Goal: Task Accomplishment & Management: Use online tool/utility

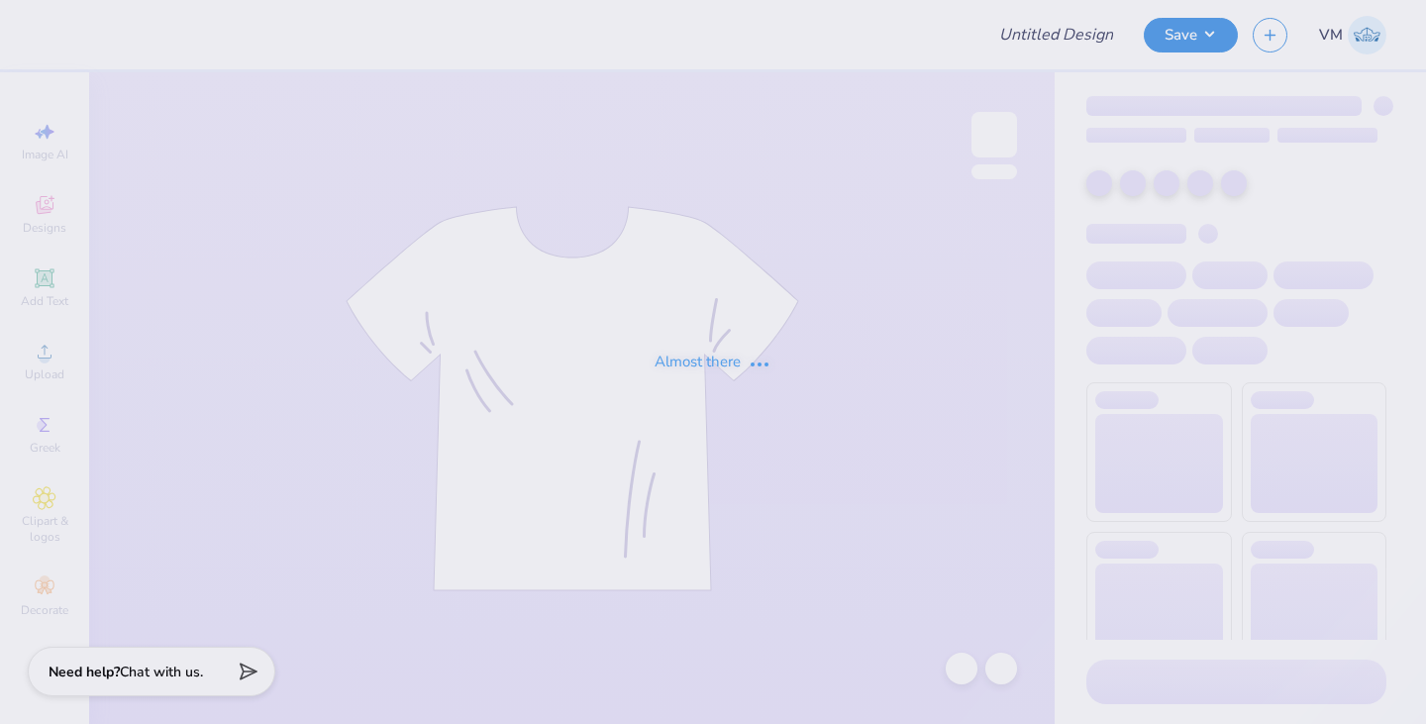
type input "Alpha Gam sweatshirt"
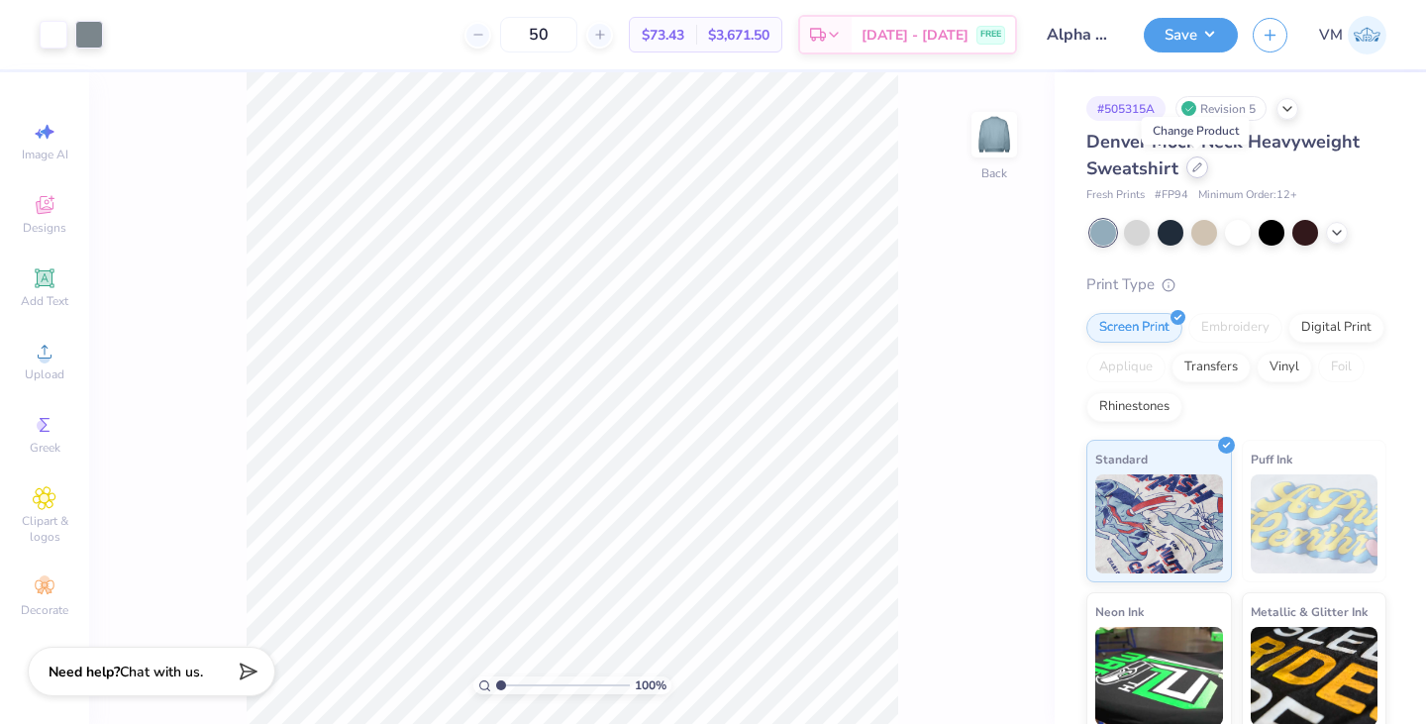
click at [1193, 170] on icon at bounding box center [1197, 167] width 10 height 10
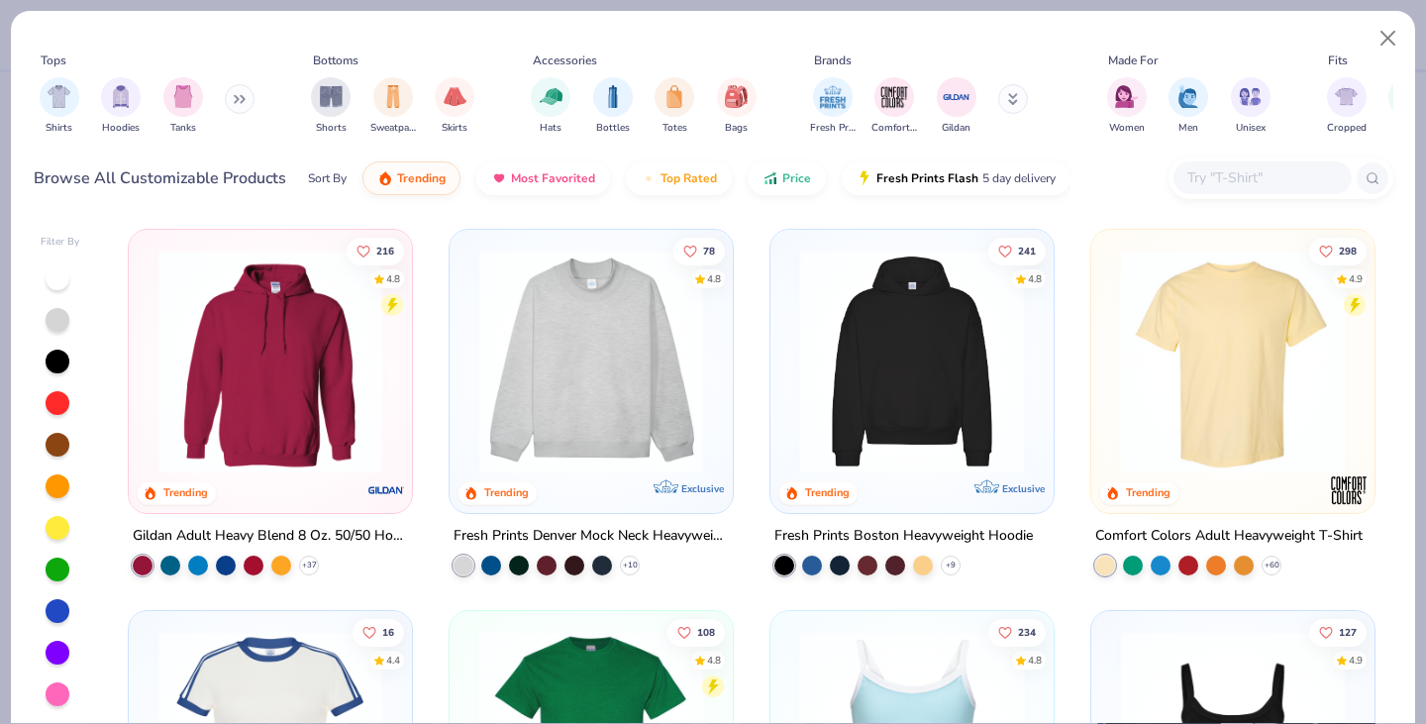
click at [230, 93] on button at bounding box center [240, 99] width 30 height 30
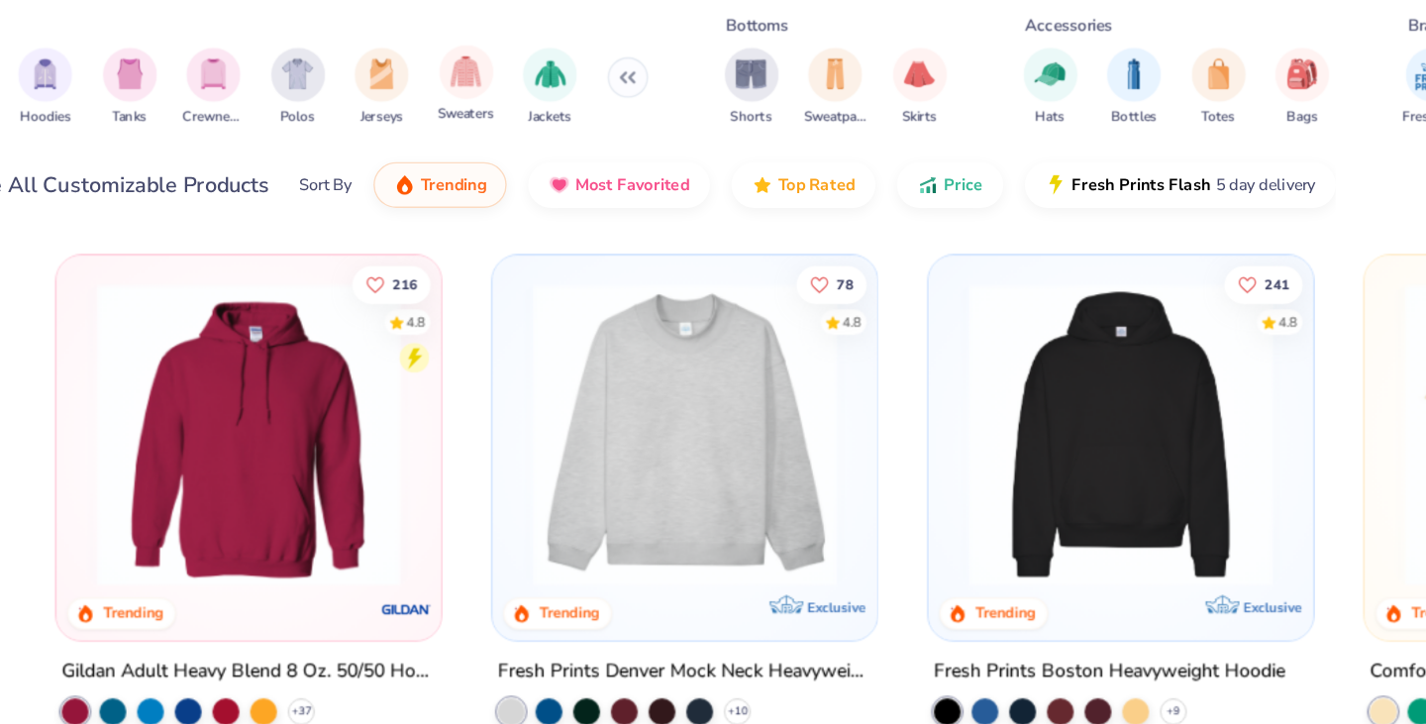
click at [410, 100] on div "Sweaters" at bounding box center [431, 104] width 42 height 58
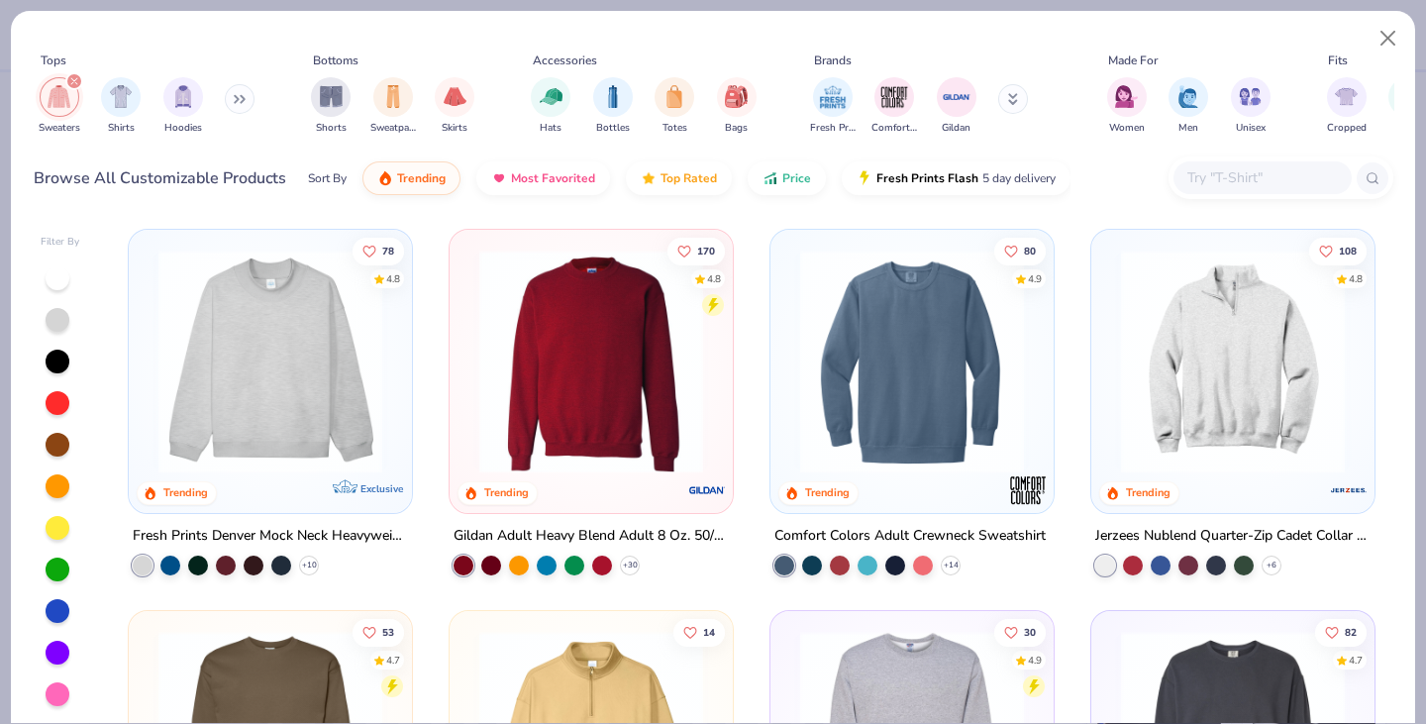
click at [225, 97] on div "Sweaters Shirts Hoodies" at bounding box center [148, 105] width 228 height 73
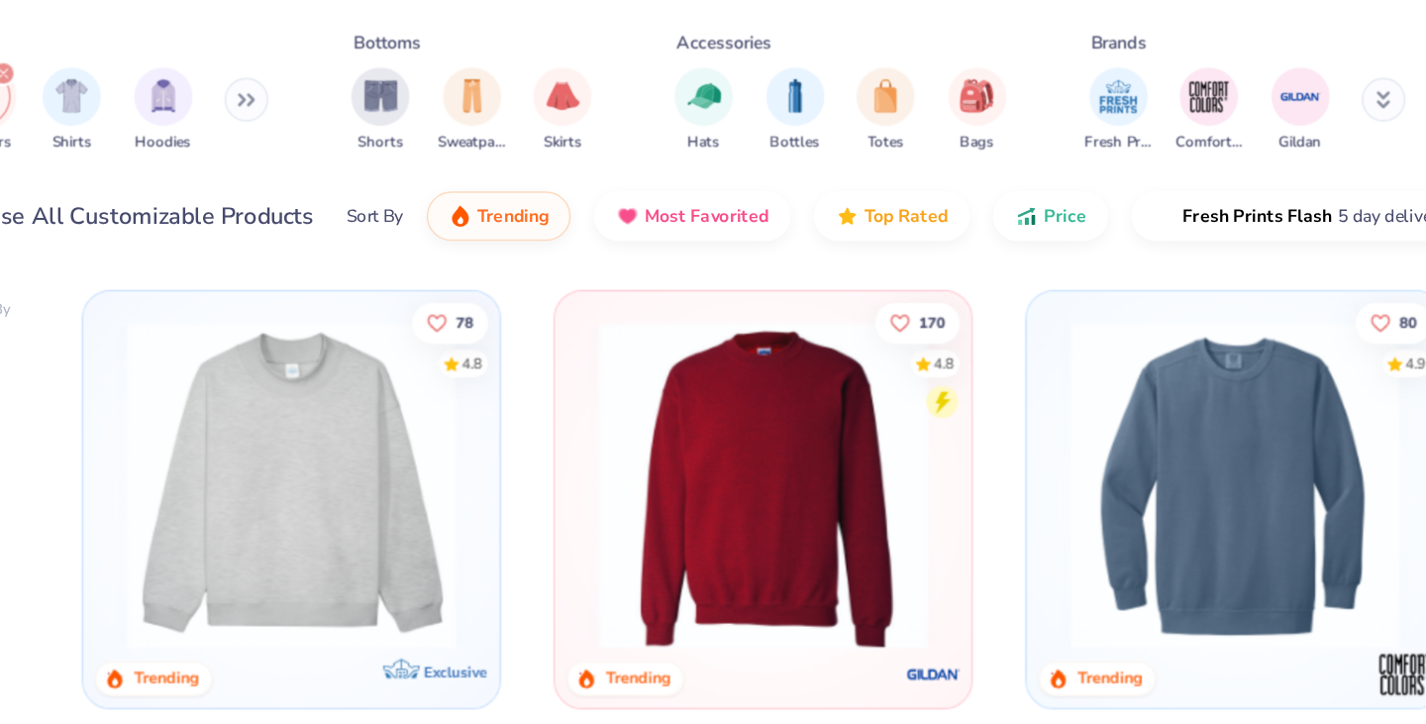
click at [237, 99] on button at bounding box center [240, 99] width 30 height 30
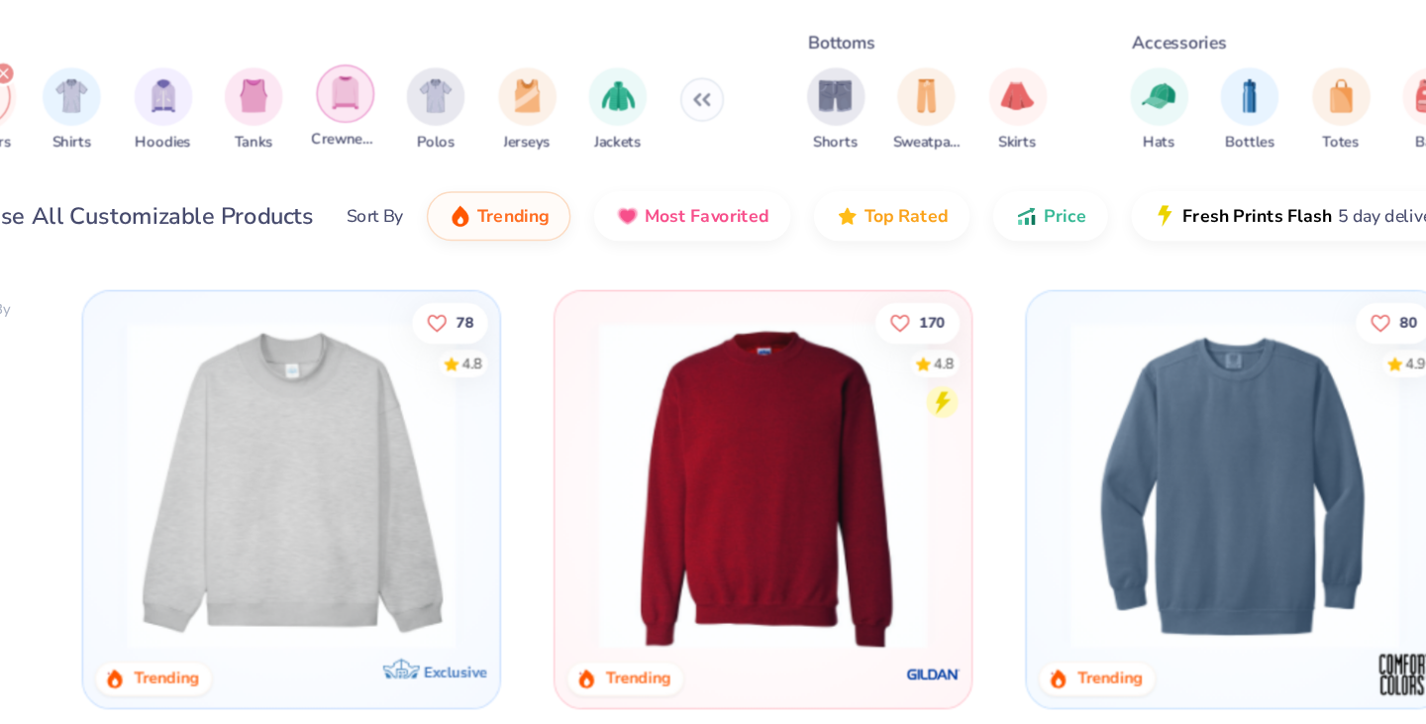
click at [303, 113] on div "filter for Crewnecks" at bounding box center [307, 95] width 40 height 40
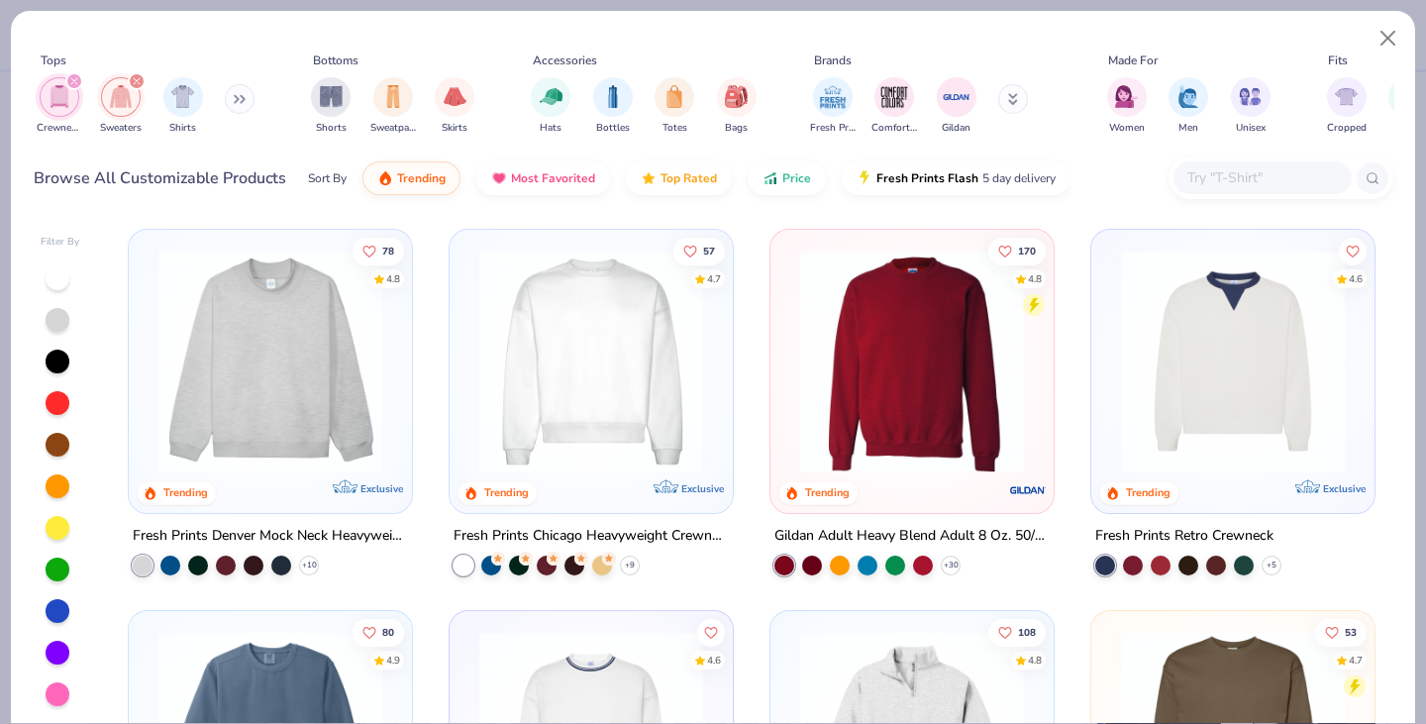
click at [566, 390] on img at bounding box center [591, 362] width 244 height 224
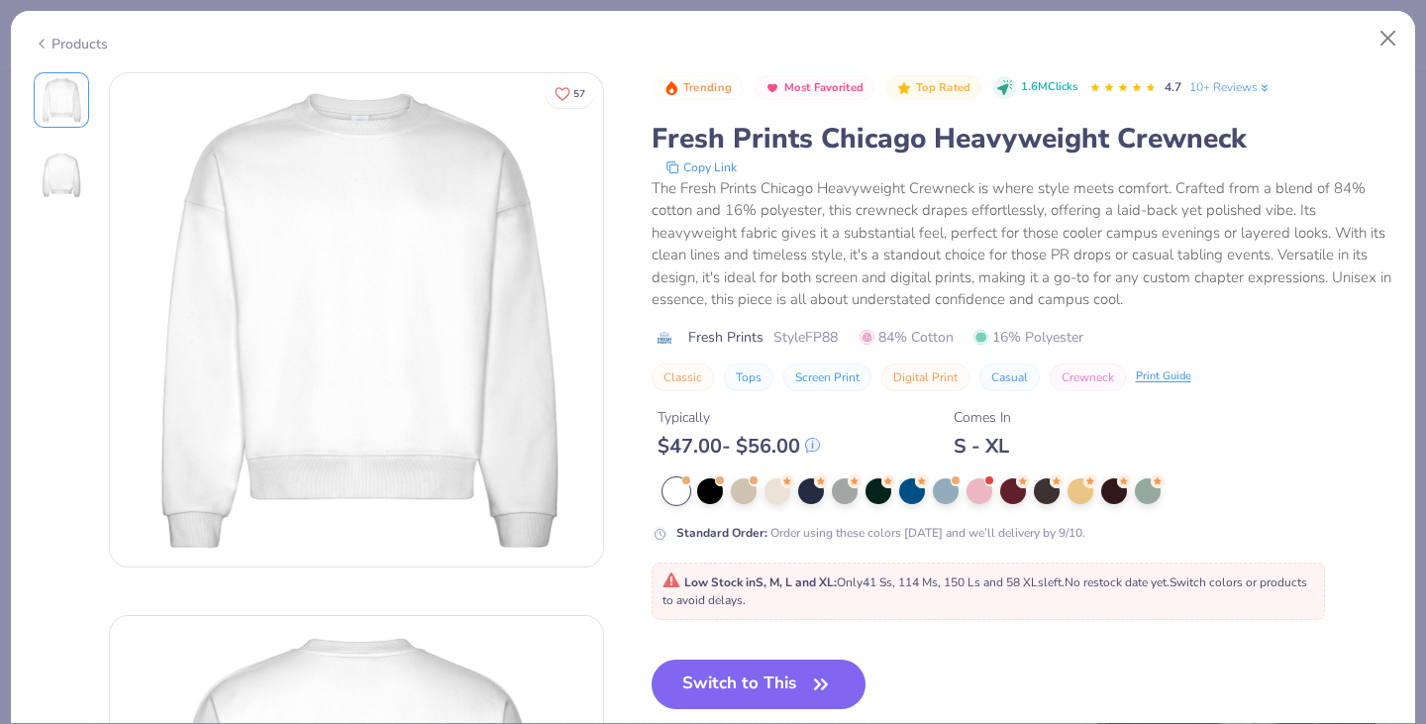
click at [36, 40] on icon at bounding box center [42, 44] width 16 height 24
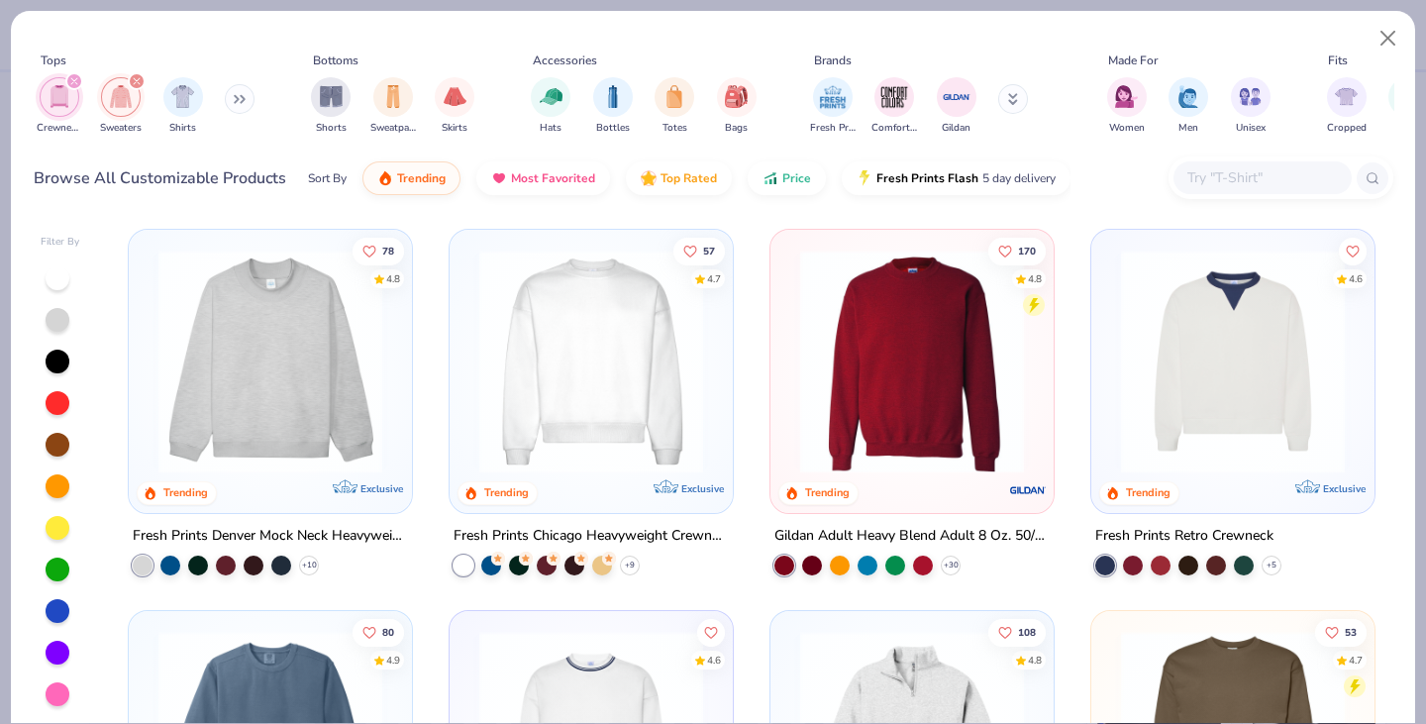
click at [1224, 321] on img at bounding box center [1233, 362] width 244 height 224
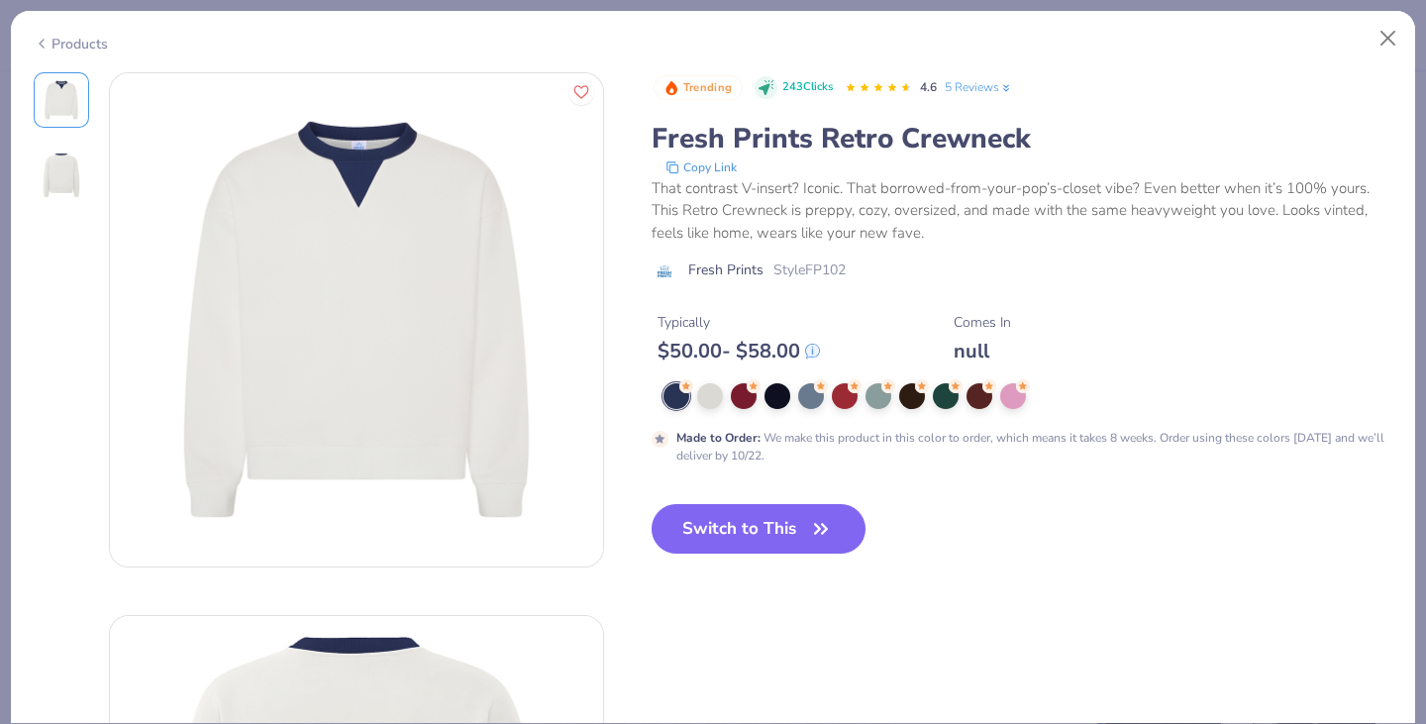
click at [62, 35] on div "Products" at bounding box center [71, 44] width 74 height 21
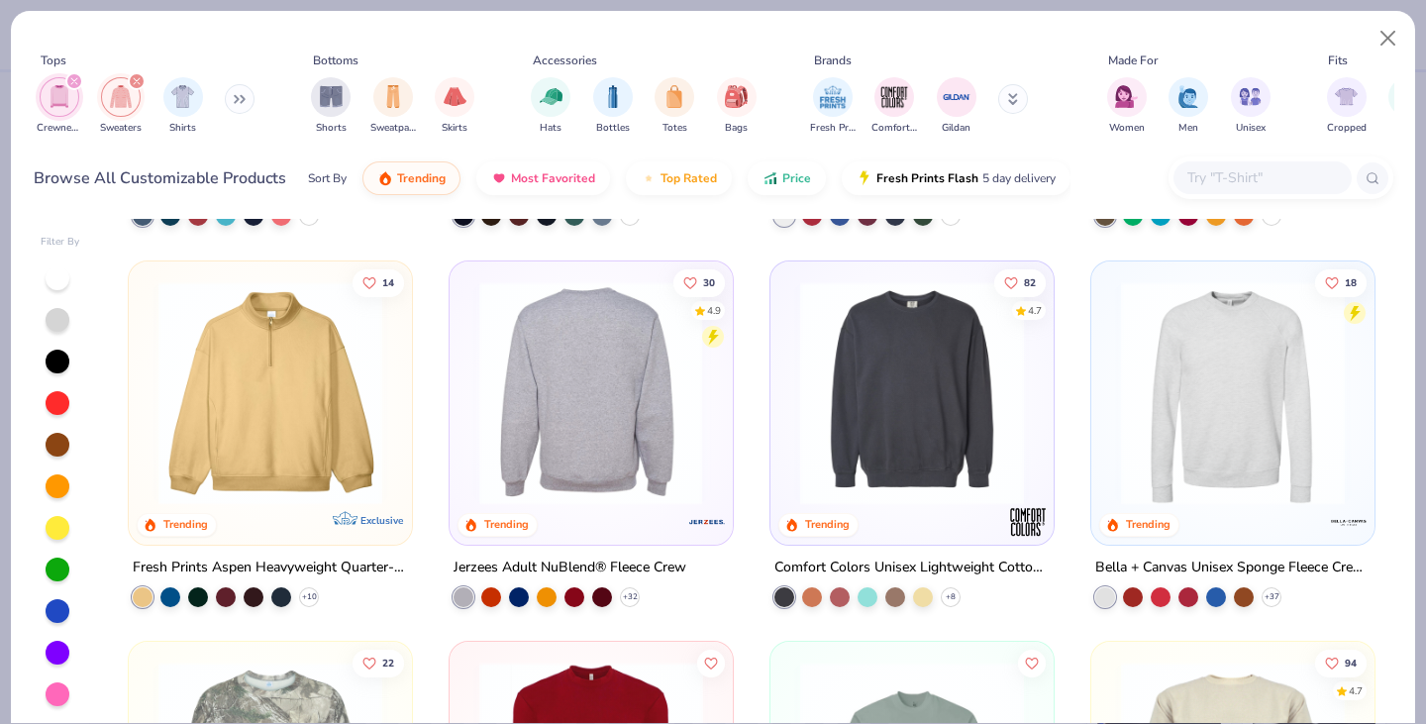
scroll to position [732, 0]
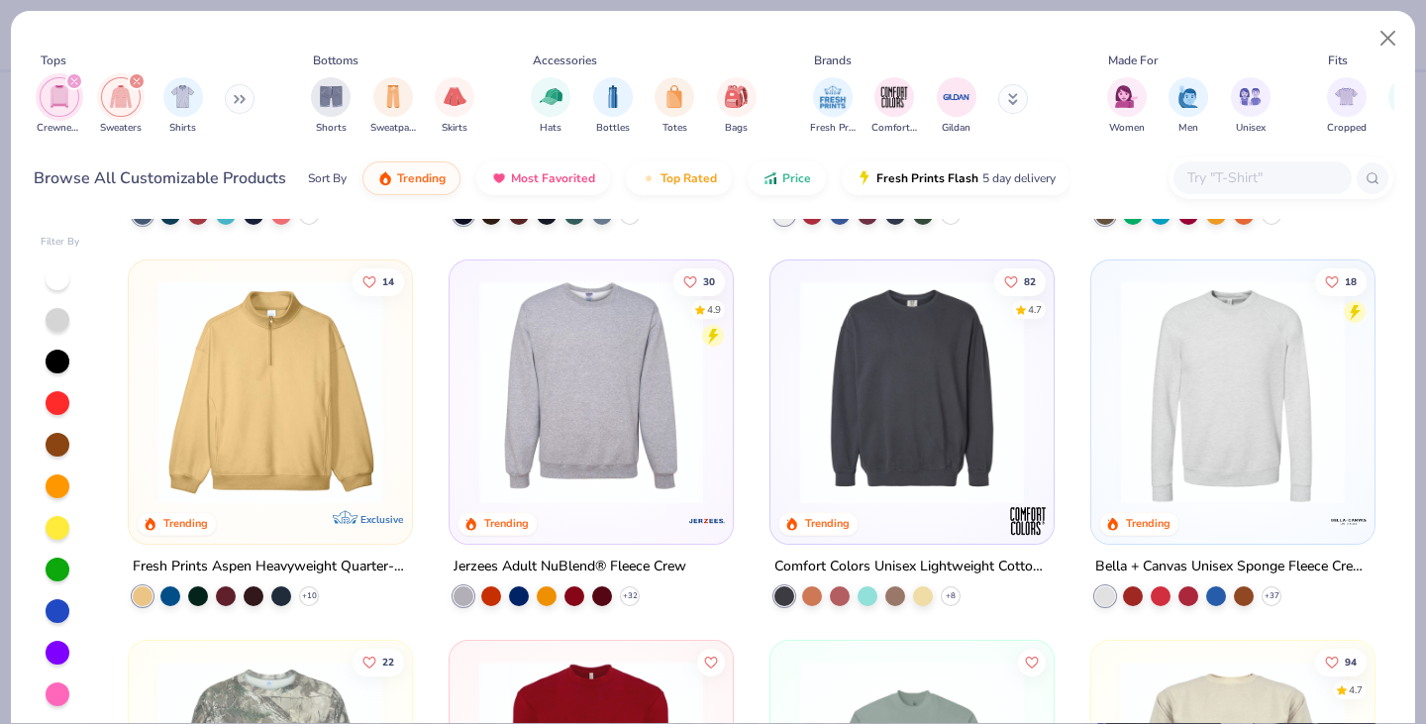
click at [877, 390] on img at bounding box center [912, 391] width 244 height 224
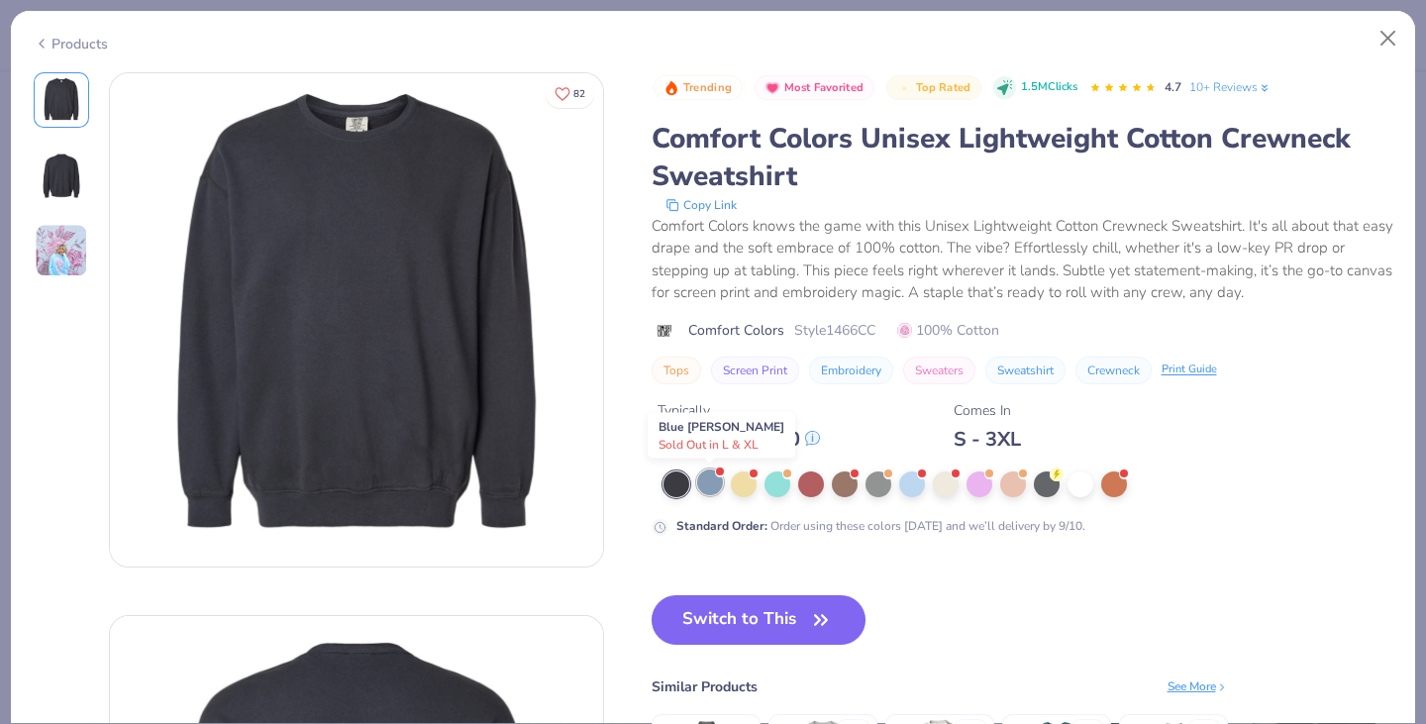
click at [714, 485] on div at bounding box center [710, 482] width 26 height 26
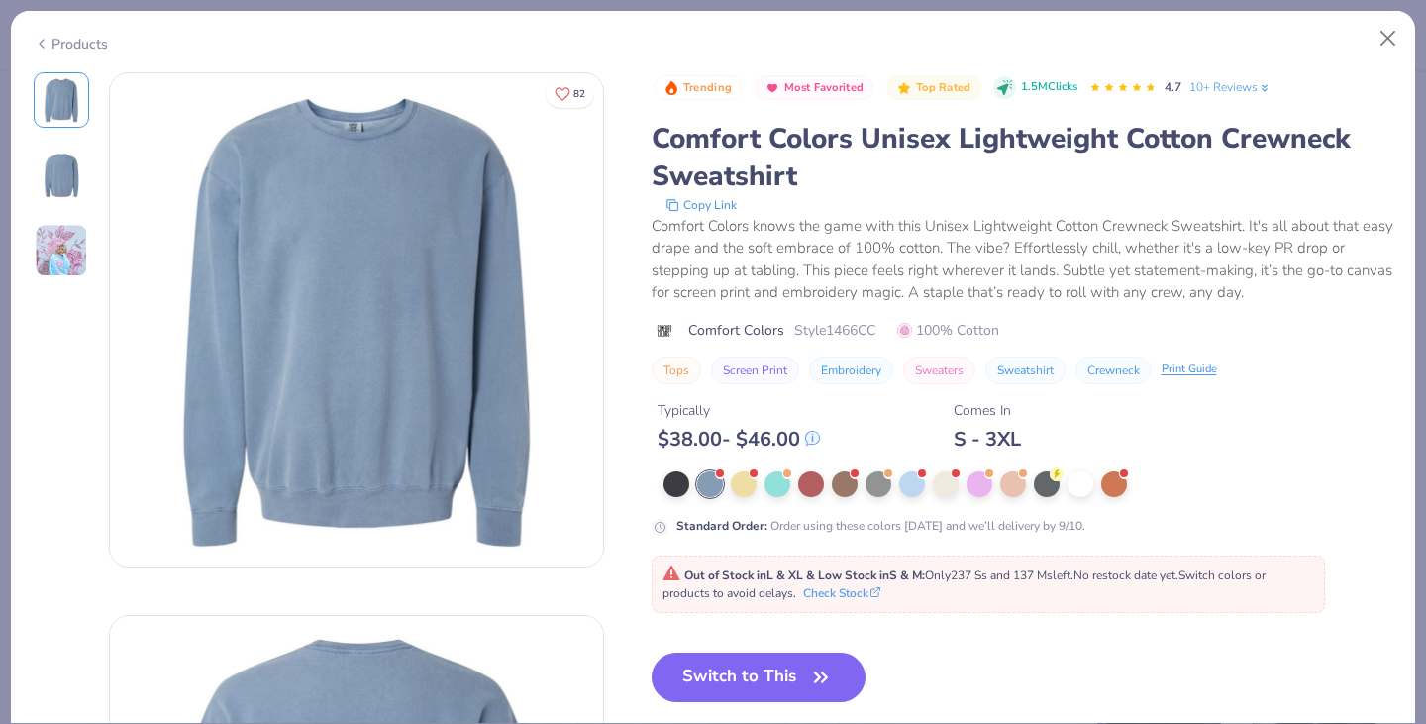
click at [58, 38] on div "Products" at bounding box center [71, 44] width 74 height 21
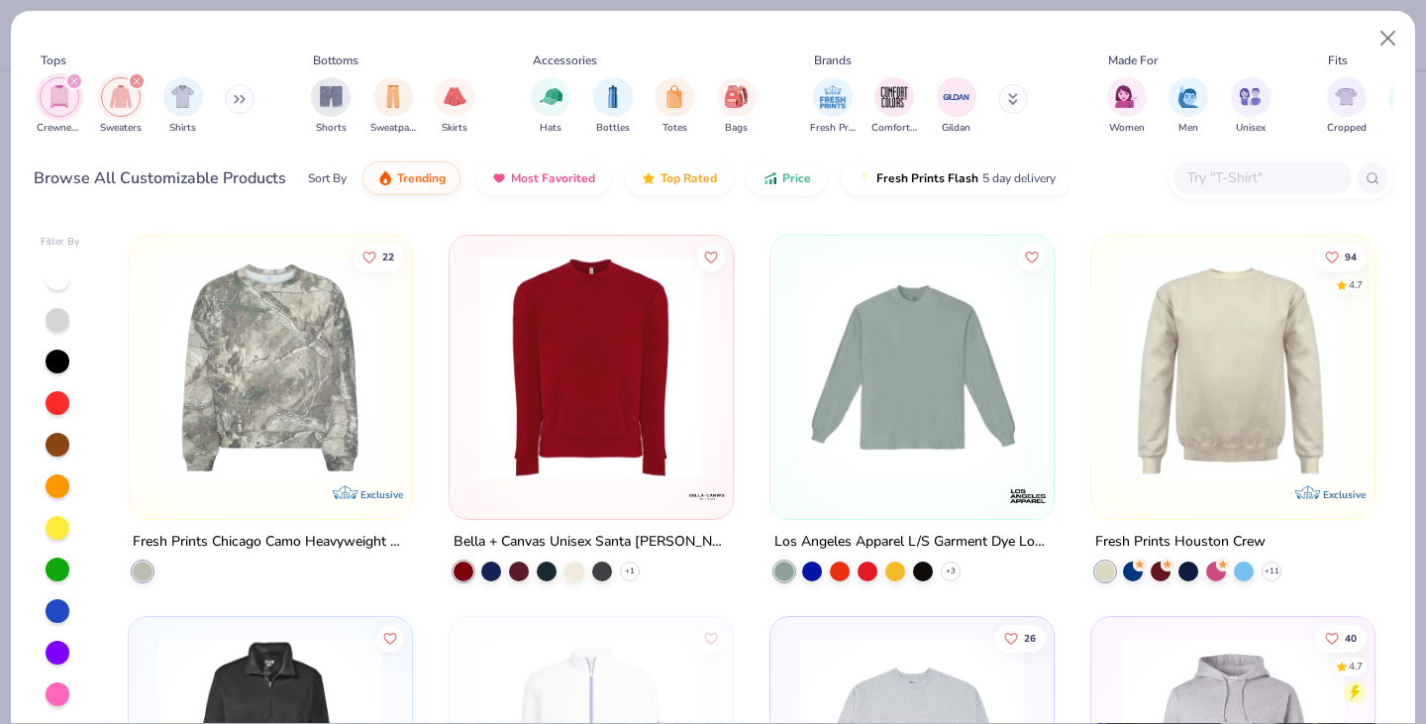
scroll to position [1140, 0]
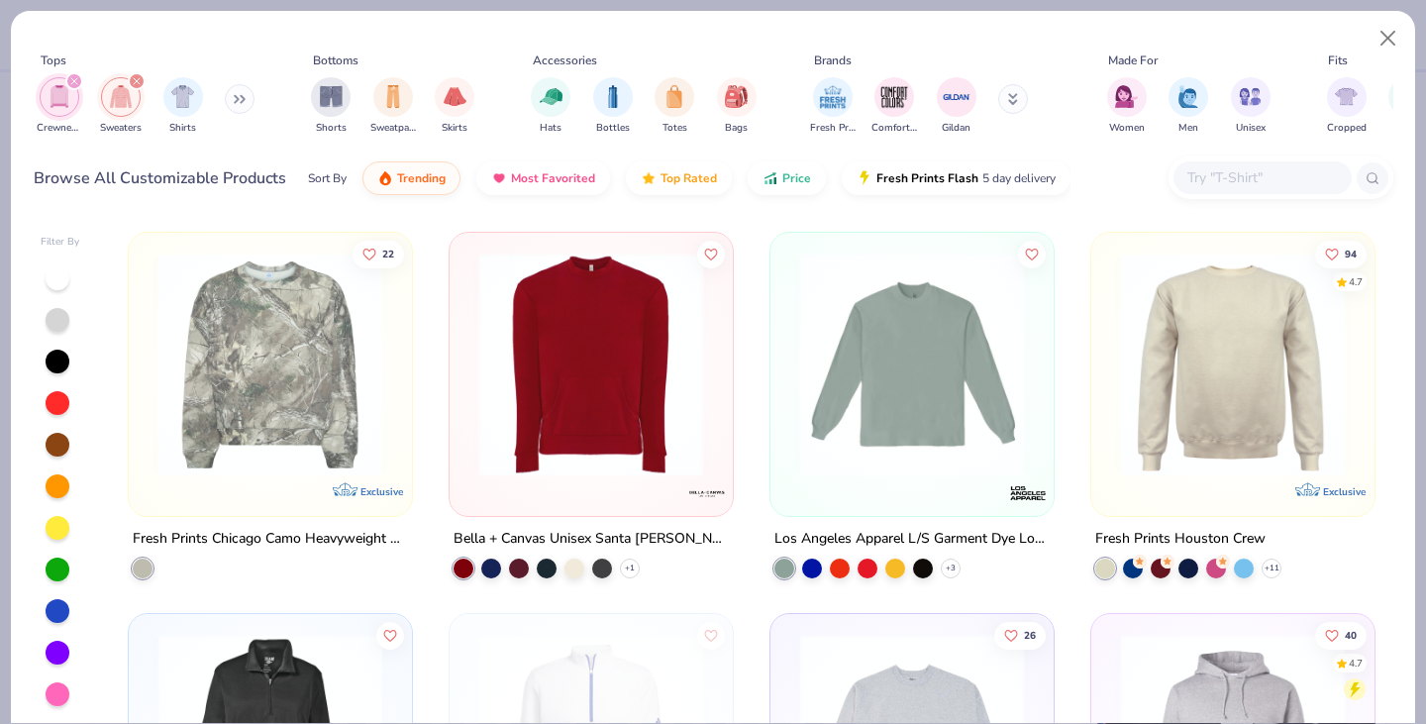
click at [956, 400] on img at bounding box center [912, 365] width 244 height 224
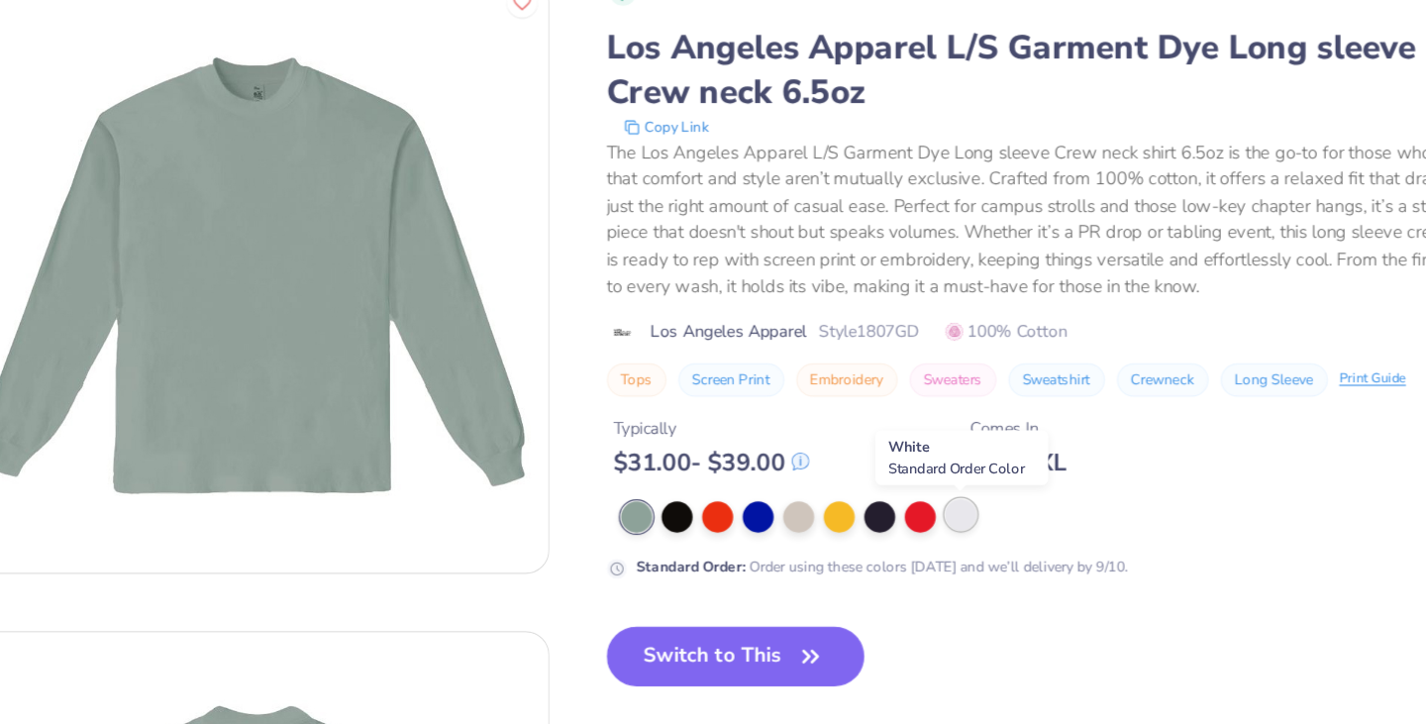
click at [940, 518] on div at bounding box center [946, 518] width 26 height 26
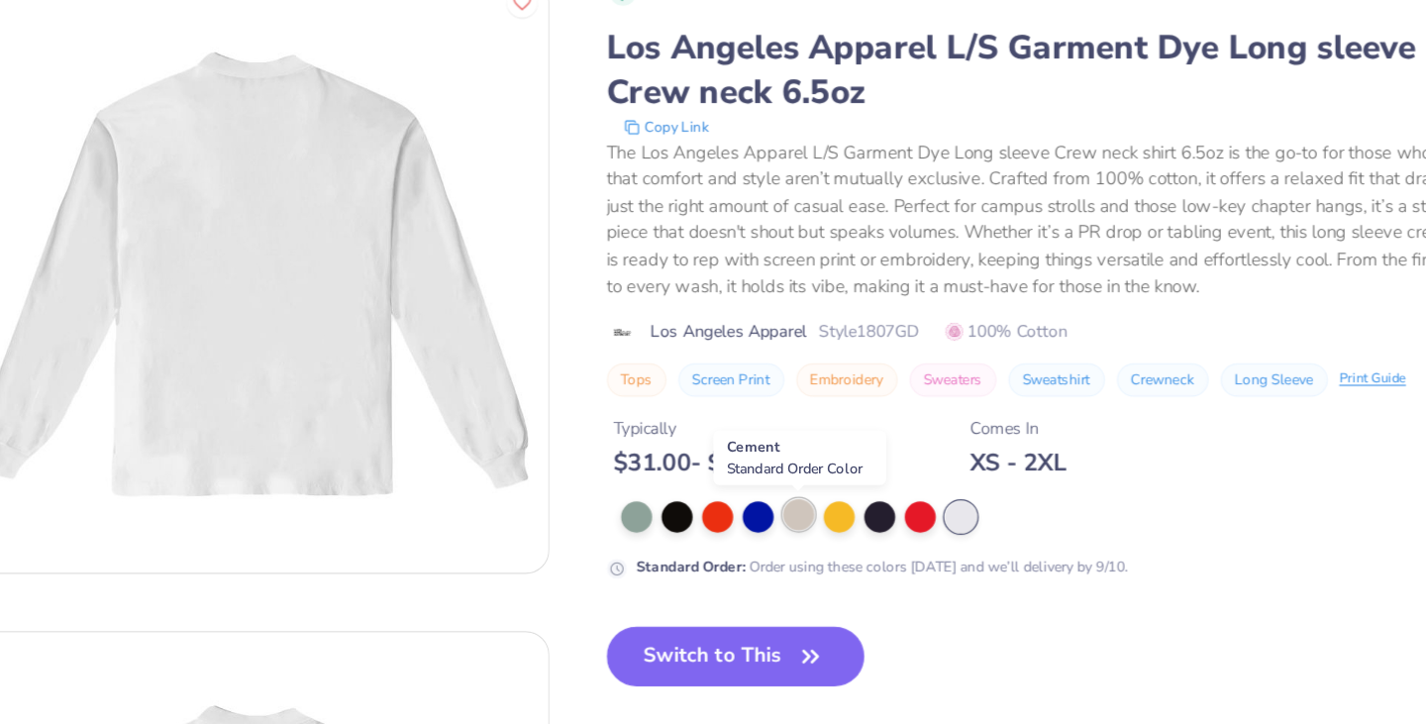
click at [816, 525] on div at bounding box center [811, 518] width 26 height 26
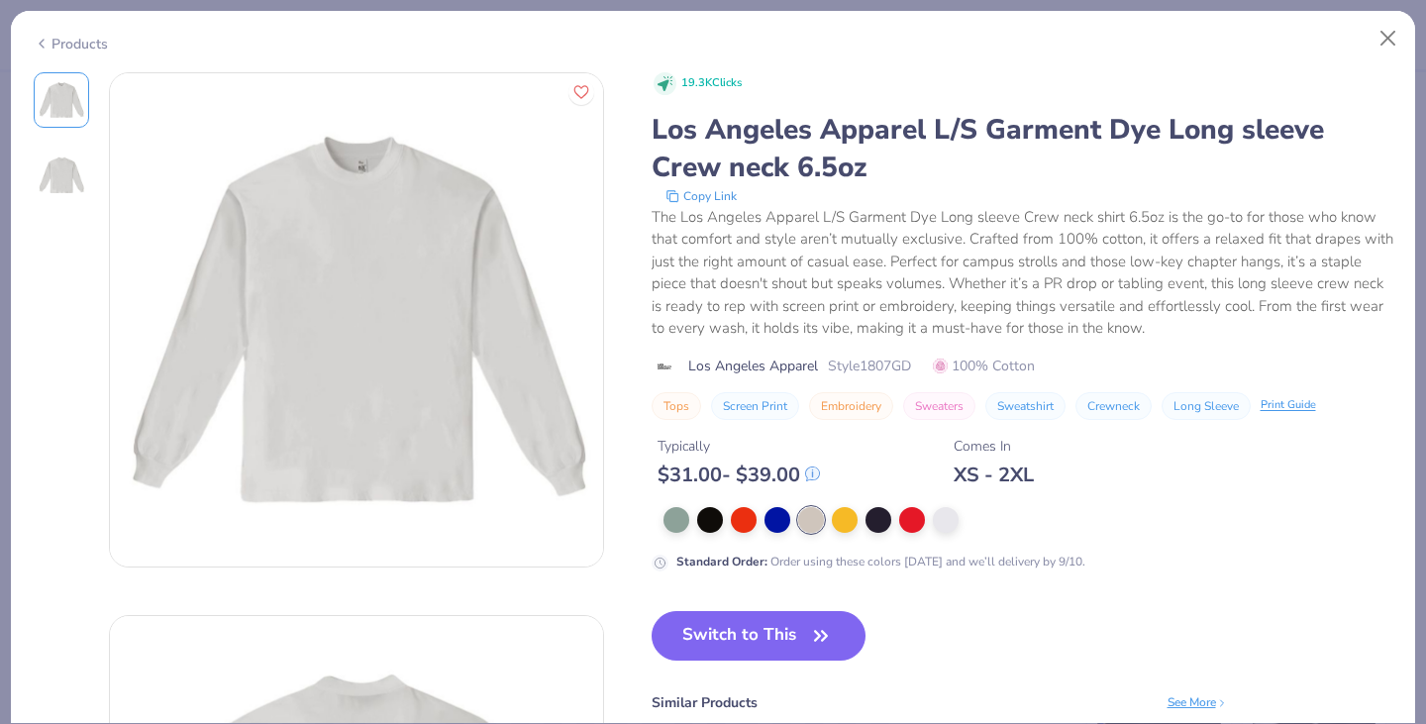
click at [65, 51] on div "Products" at bounding box center [713, 36] width 1404 height 51
click at [56, 43] on div "Products" at bounding box center [71, 44] width 74 height 21
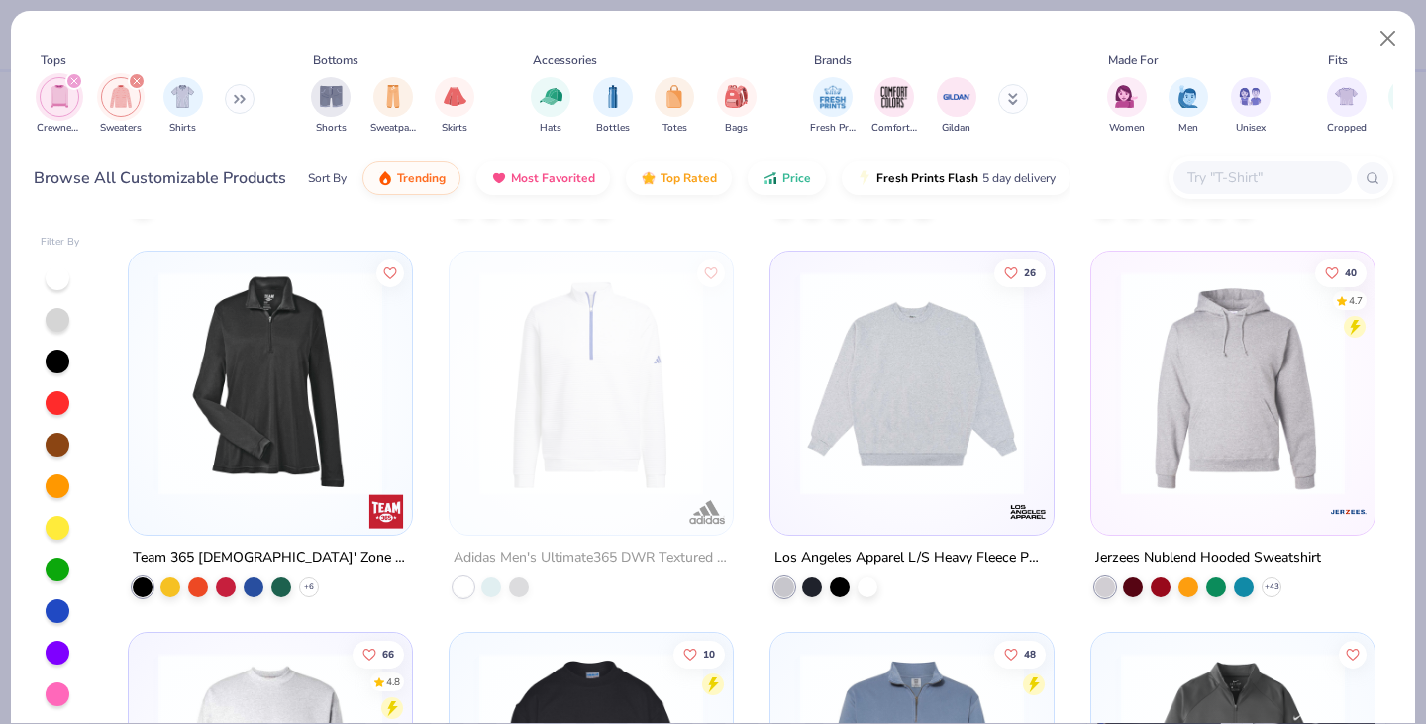
scroll to position [1505, 0]
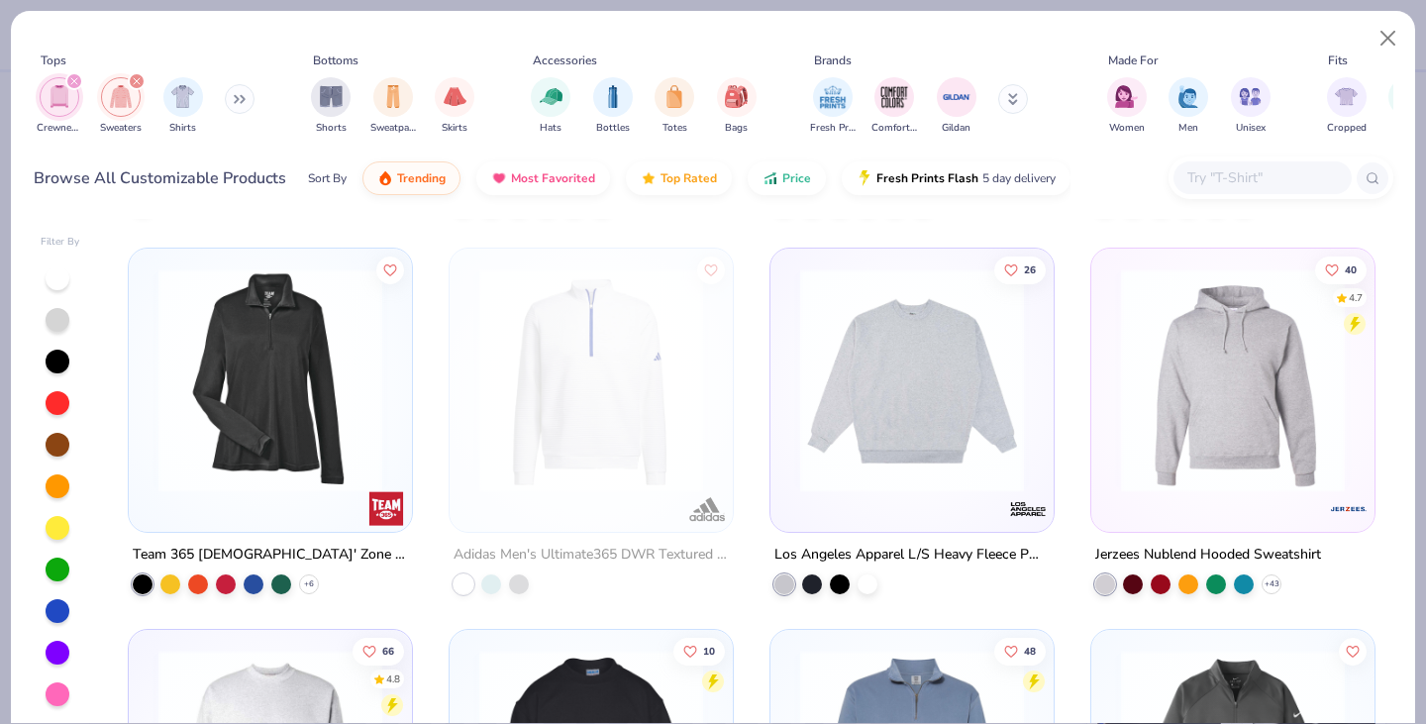
click at [920, 438] on img at bounding box center [912, 380] width 244 height 224
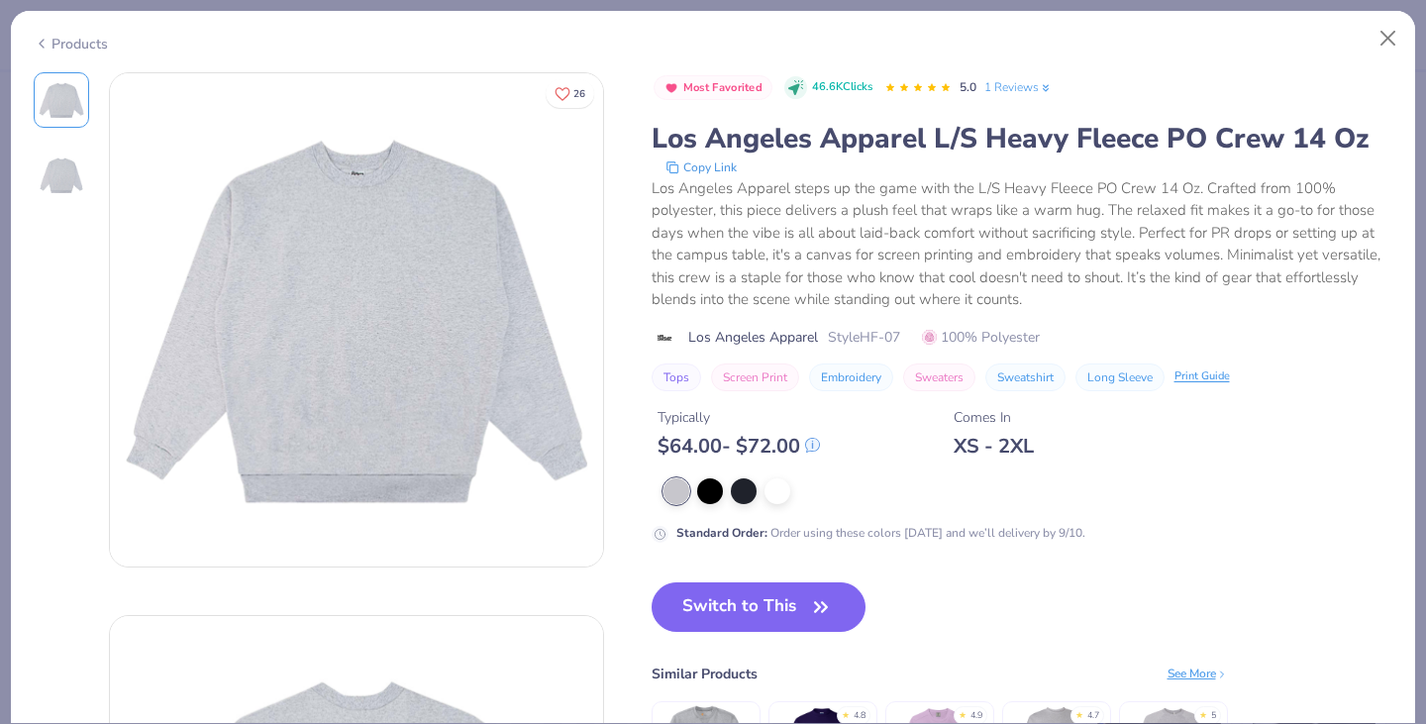
click at [51, 51] on div "Products" at bounding box center [713, 36] width 1404 height 51
click at [67, 41] on div "Products" at bounding box center [71, 44] width 74 height 21
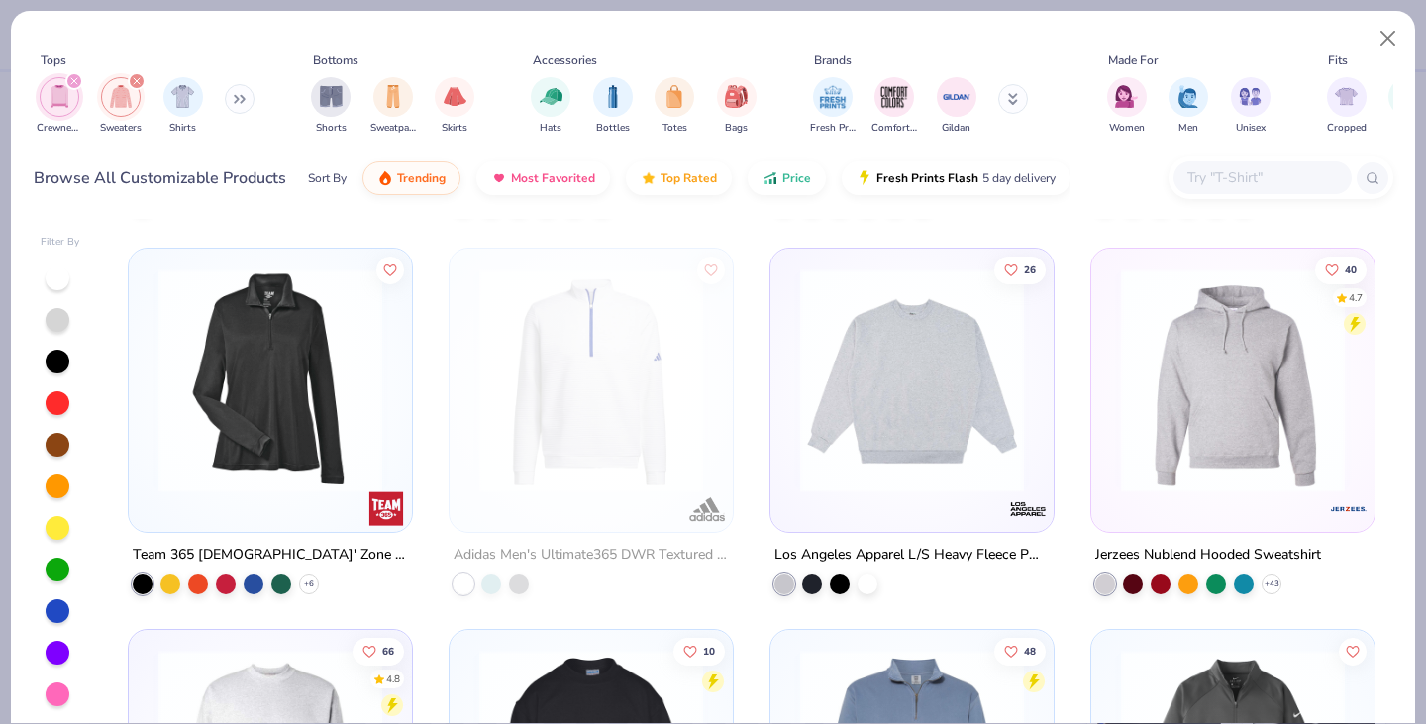
scroll to position [3, 0]
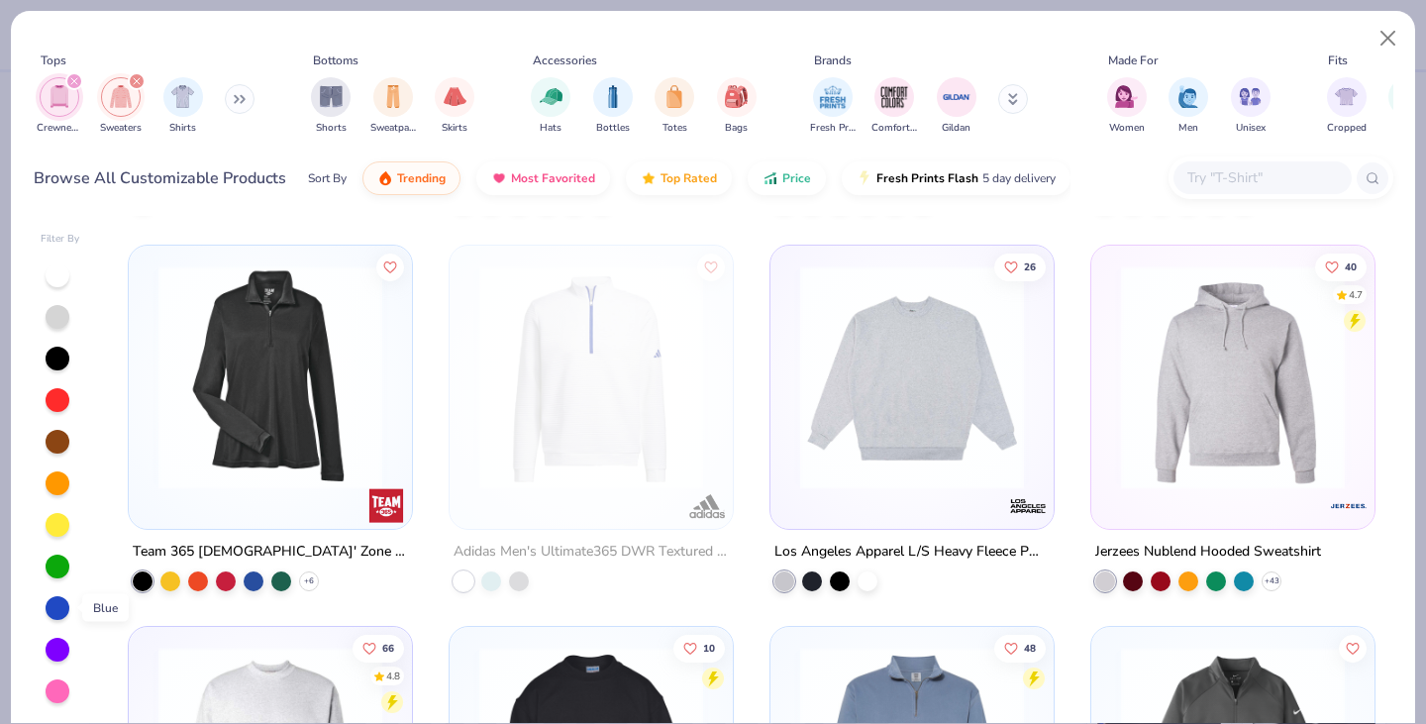
click at [51, 611] on div at bounding box center [58, 608] width 24 height 24
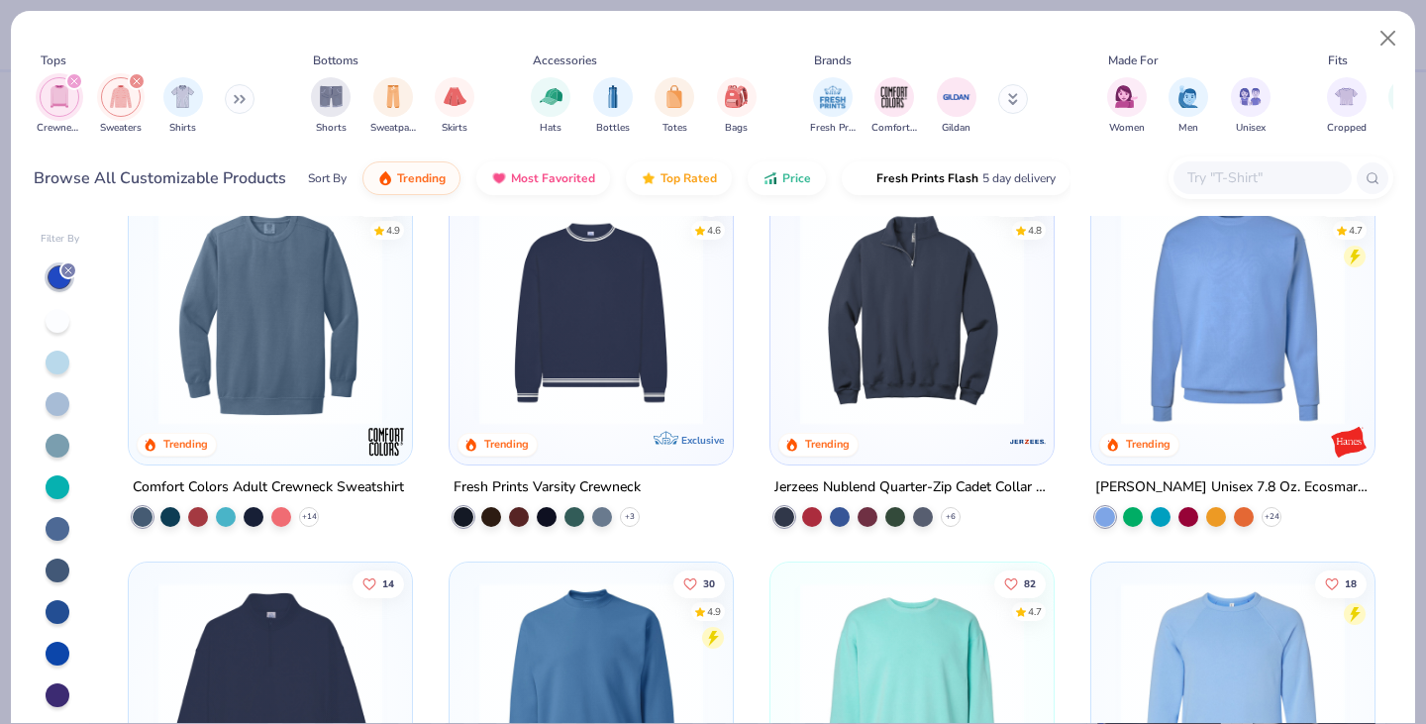
scroll to position [692, 0]
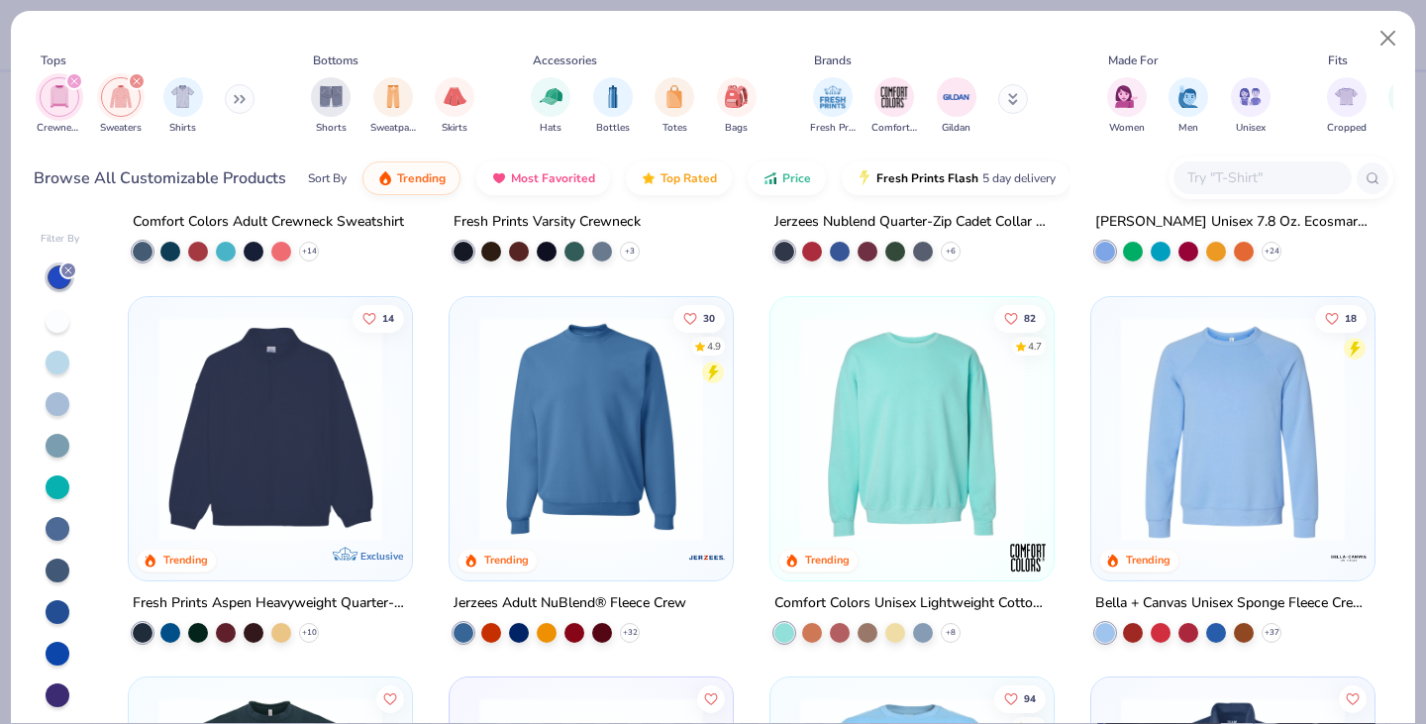
click at [555, 432] on img at bounding box center [591, 428] width 244 height 224
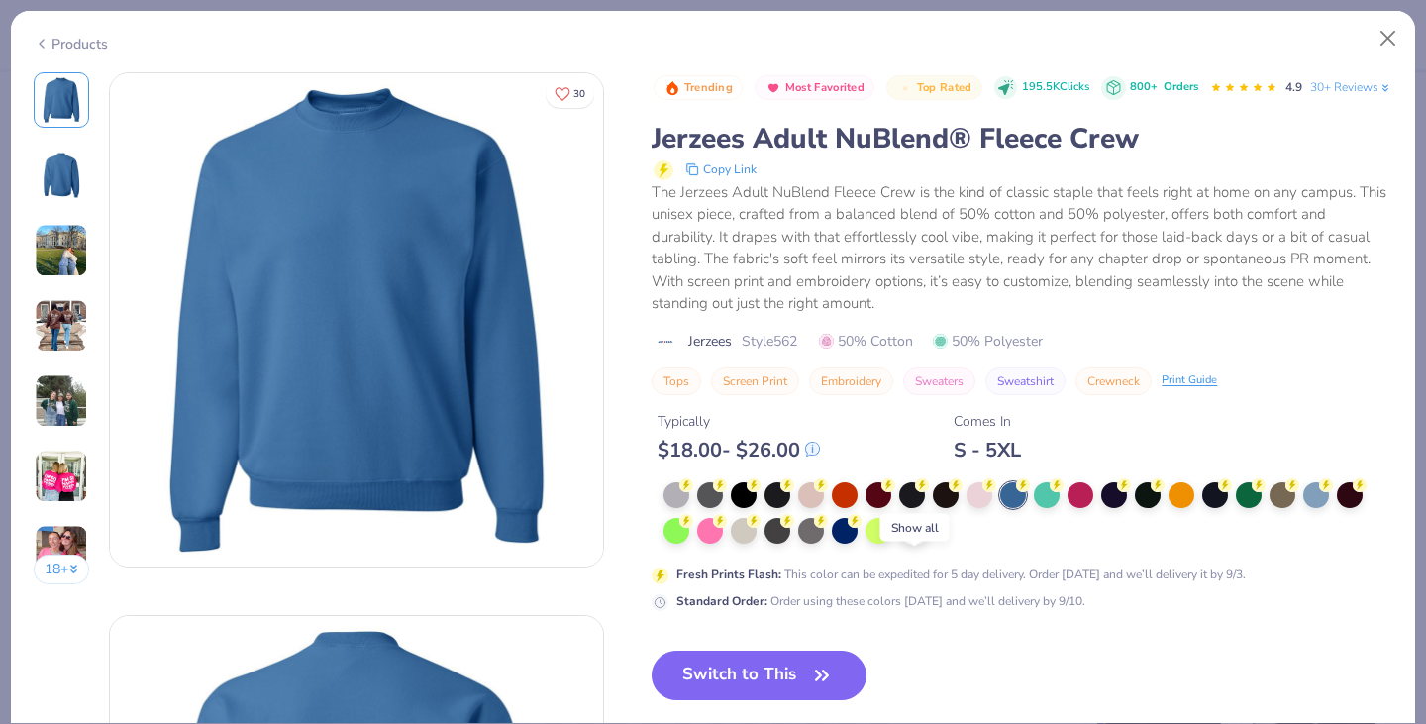
click at [915, 539] on icon at bounding box center [914, 531] width 16 height 16
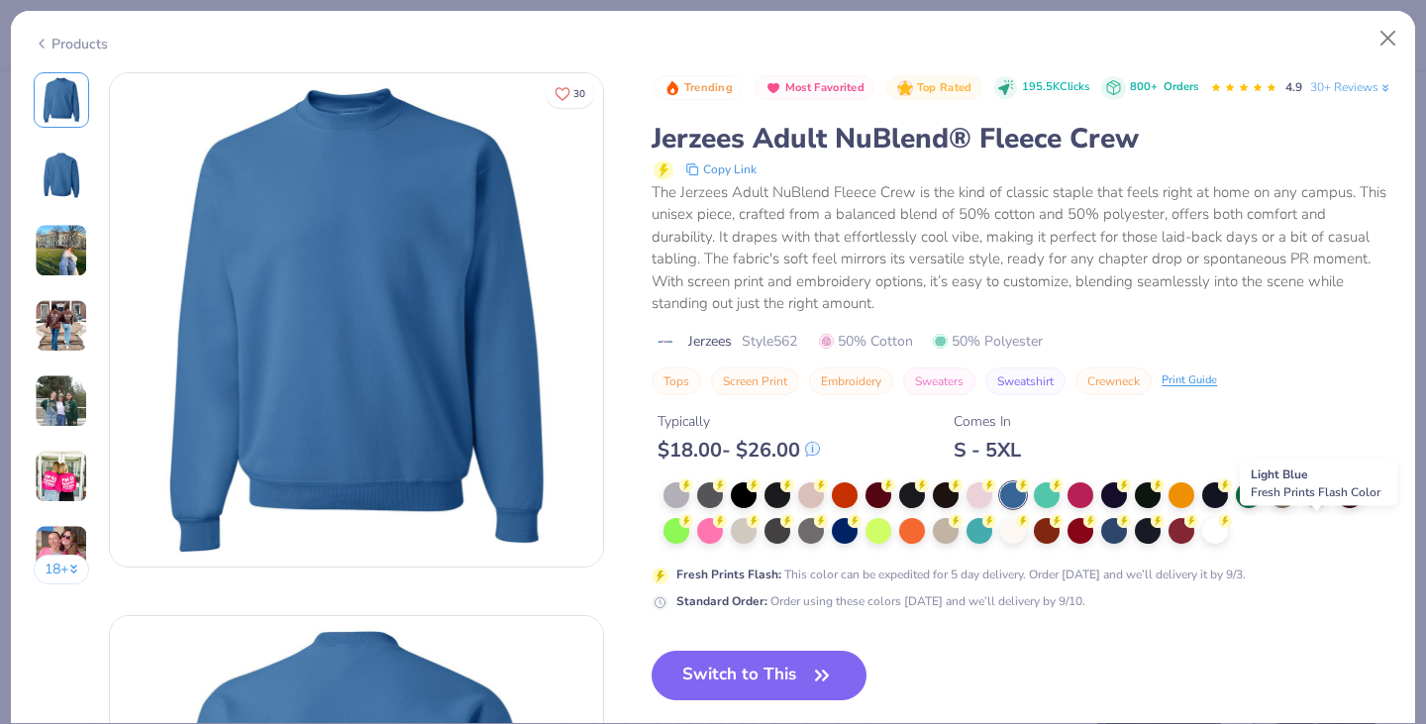
click at [1326, 506] on div at bounding box center [1316, 493] width 26 height 26
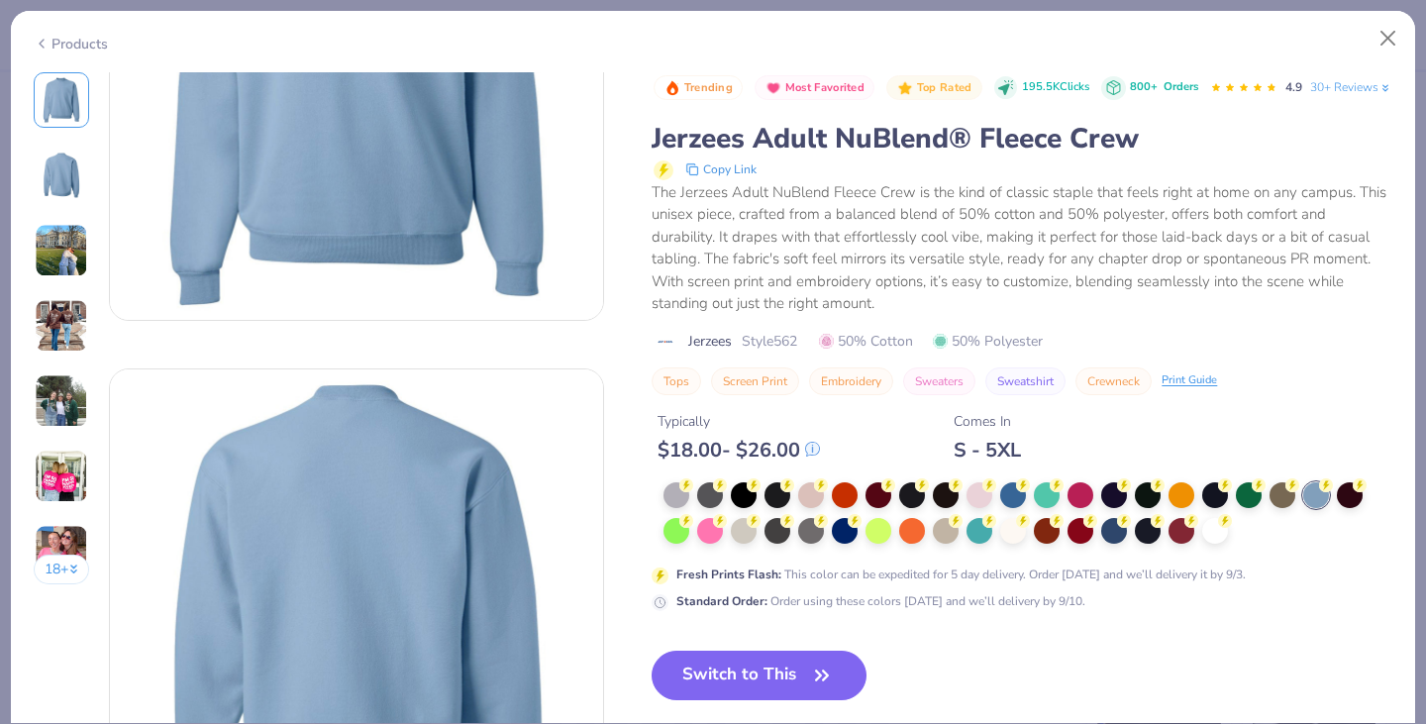
scroll to position [259, 0]
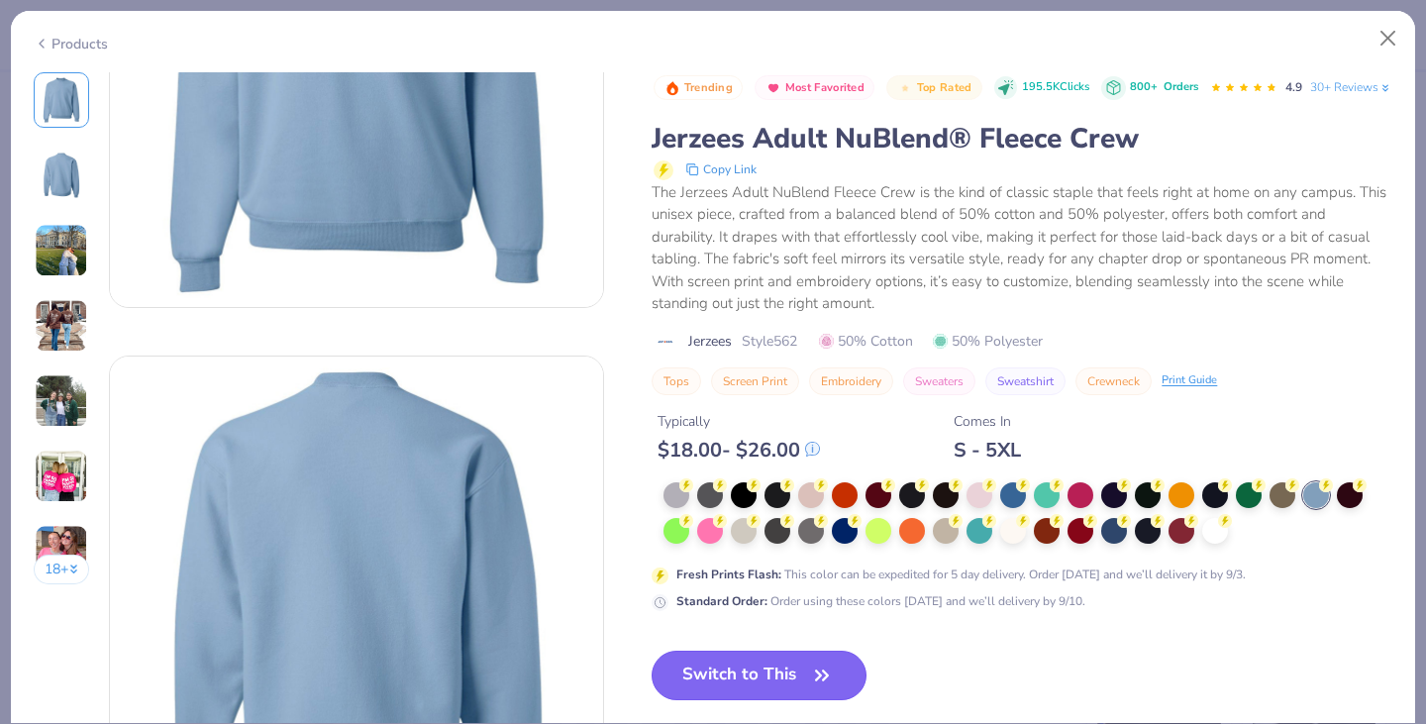
click at [717, 692] on button "Switch to This" at bounding box center [759, 676] width 215 height 50
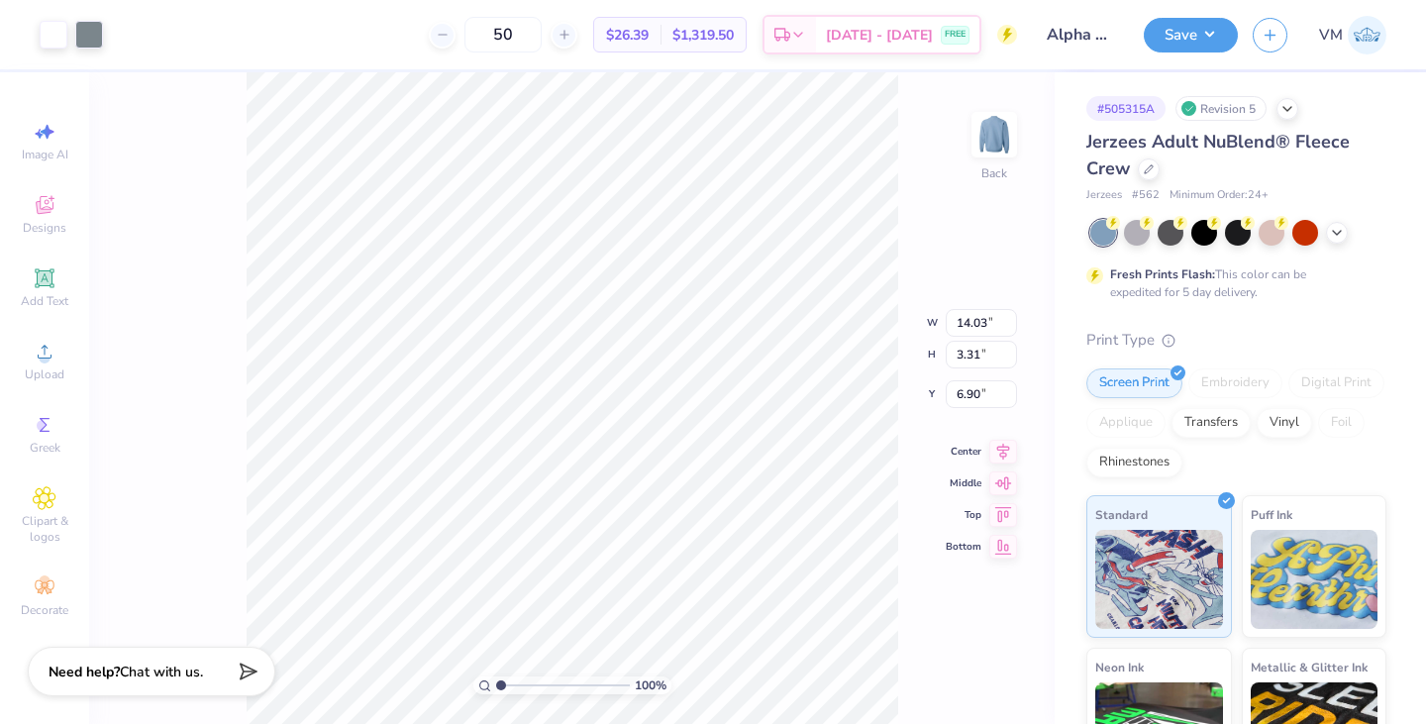
type input "3.00"
click at [1171, 37] on button "Save" at bounding box center [1191, 32] width 94 height 35
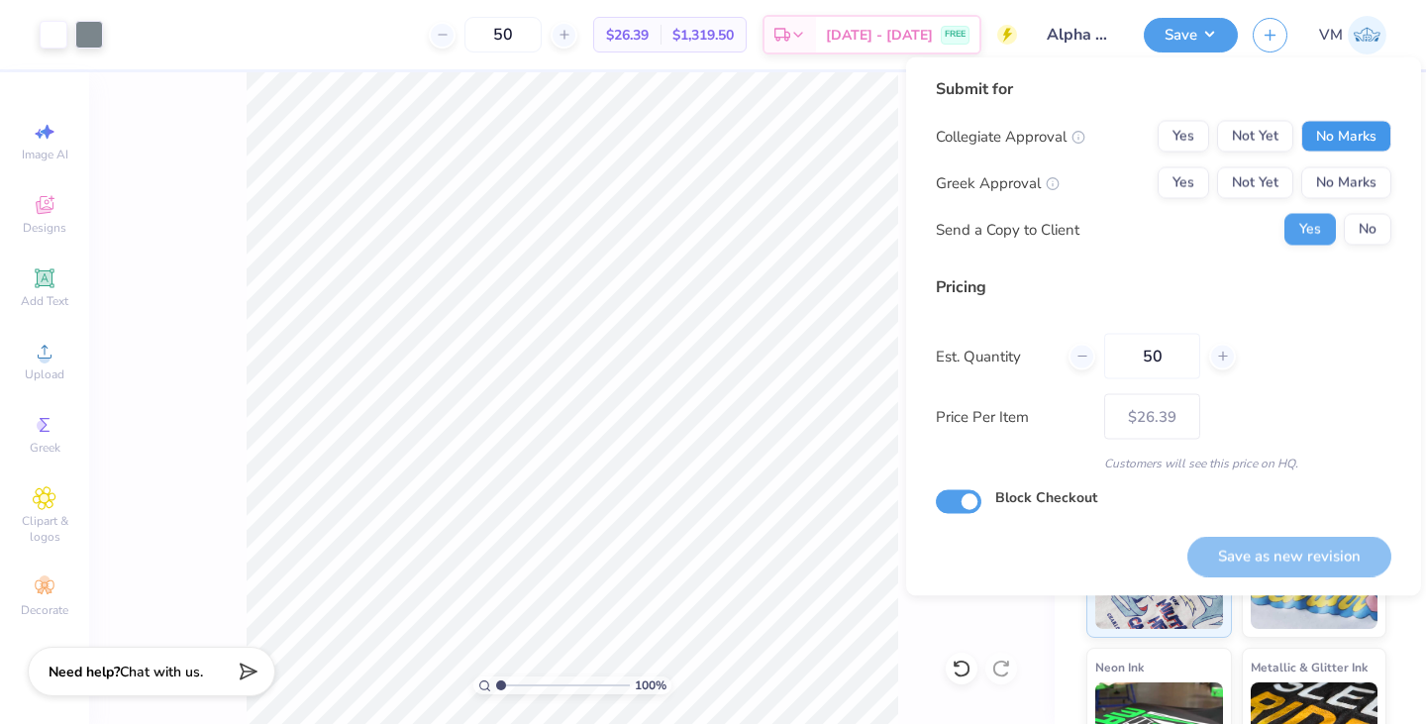
click at [1355, 126] on button "No Marks" at bounding box center [1346, 137] width 90 height 32
click at [1195, 173] on button "Yes" at bounding box center [1183, 183] width 51 height 32
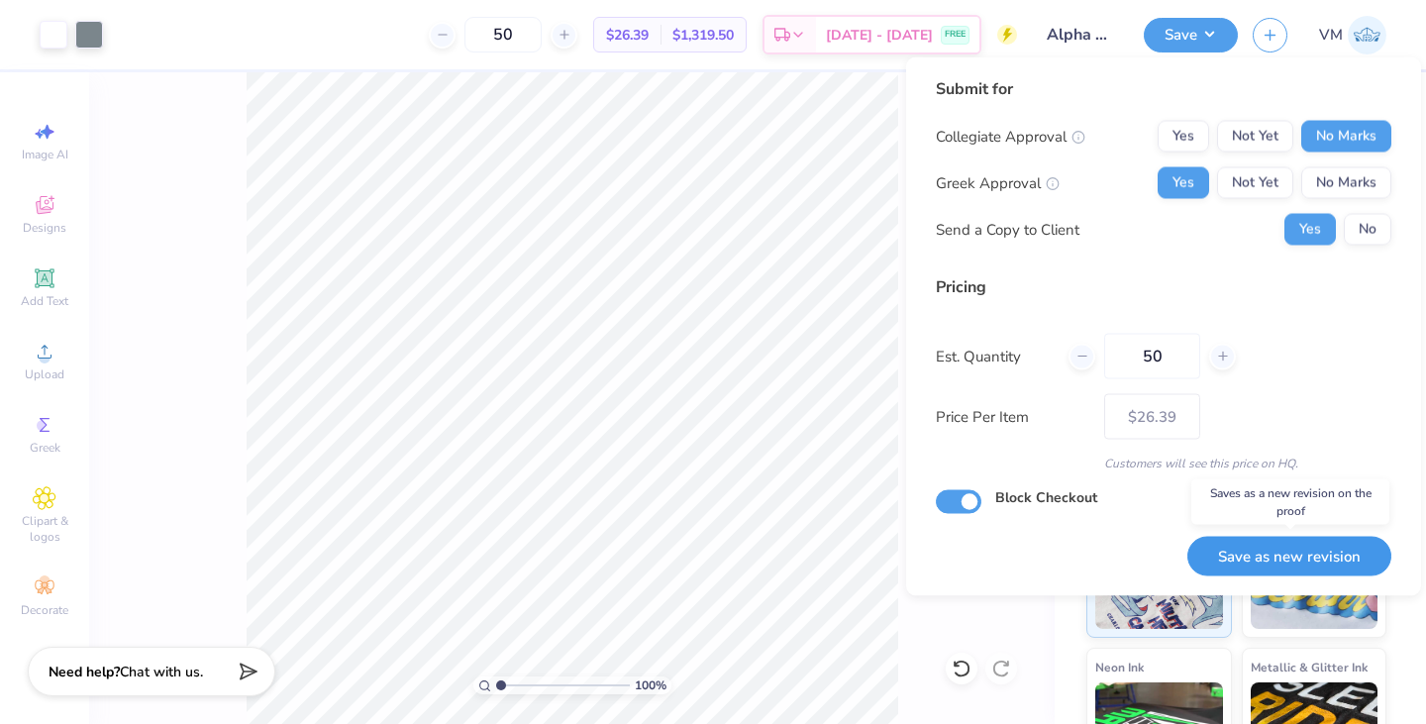
click at [1279, 565] on button "Save as new revision" at bounding box center [1289, 556] width 204 height 41
type input "$26.39"
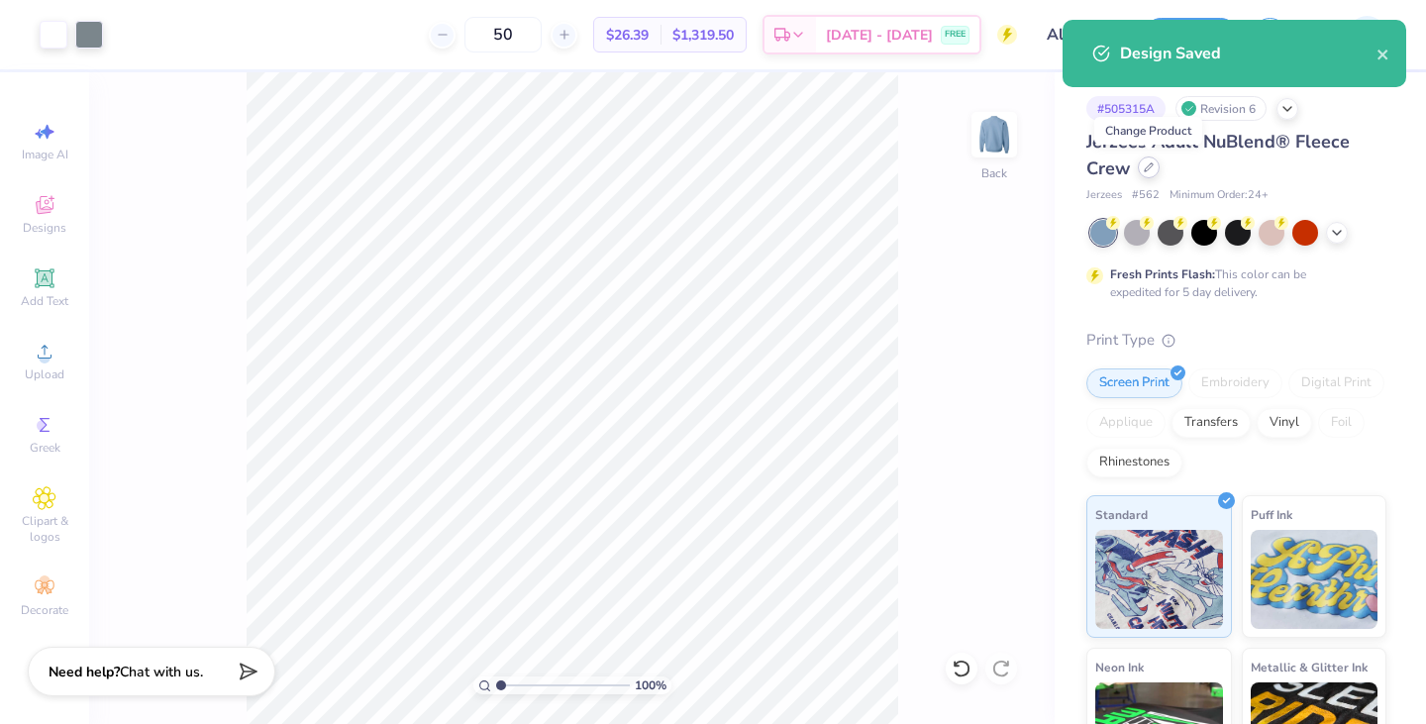
click at [1151, 167] on icon at bounding box center [1149, 167] width 8 height 8
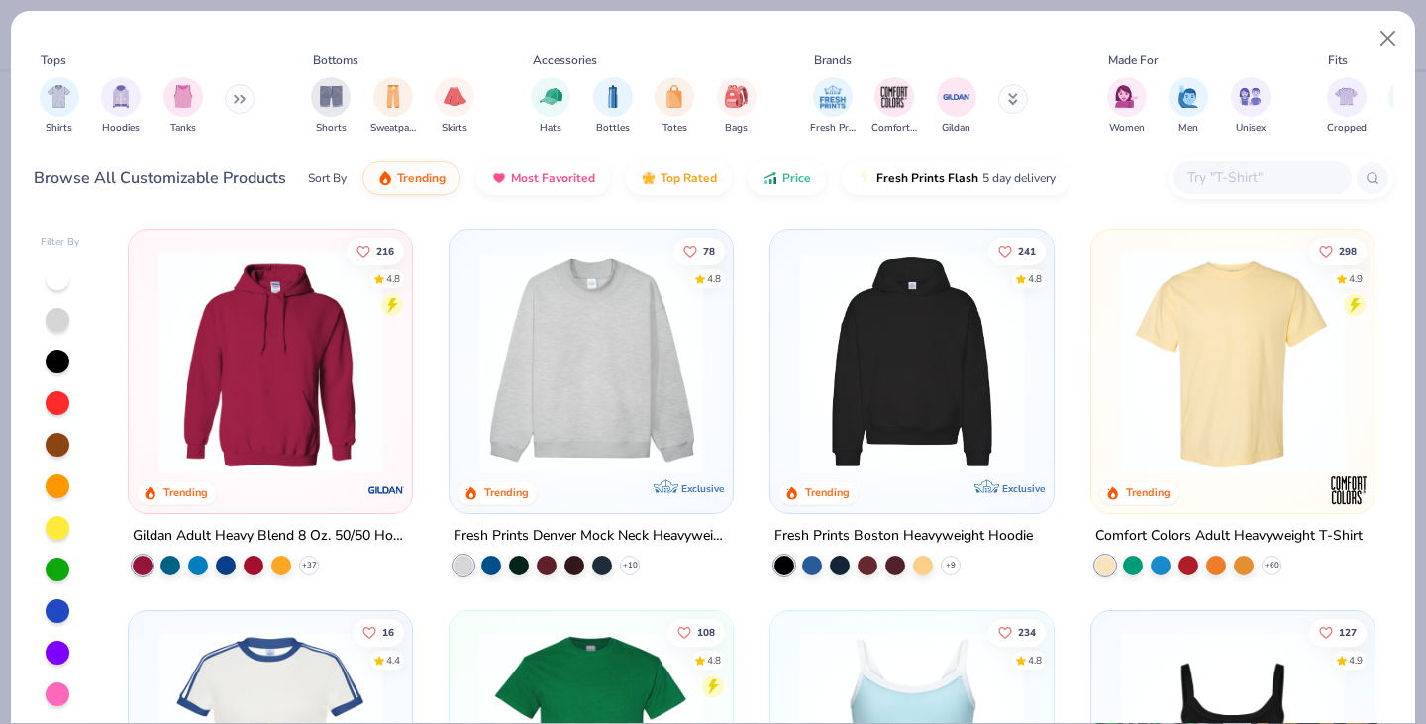
click at [245, 97] on icon at bounding box center [243, 99] width 3 height 7
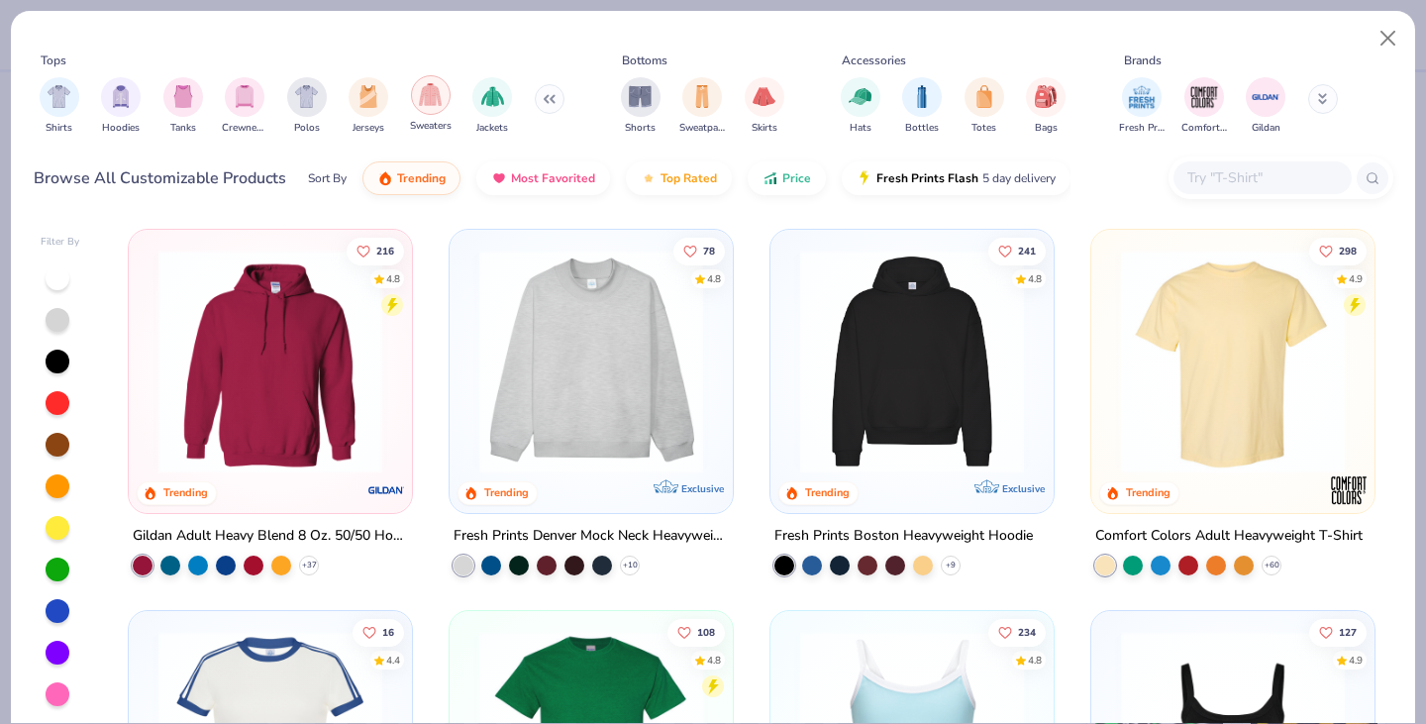
click at [416, 103] on div "filter for Sweaters" at bounding box center [431, 95] width 40 height 40
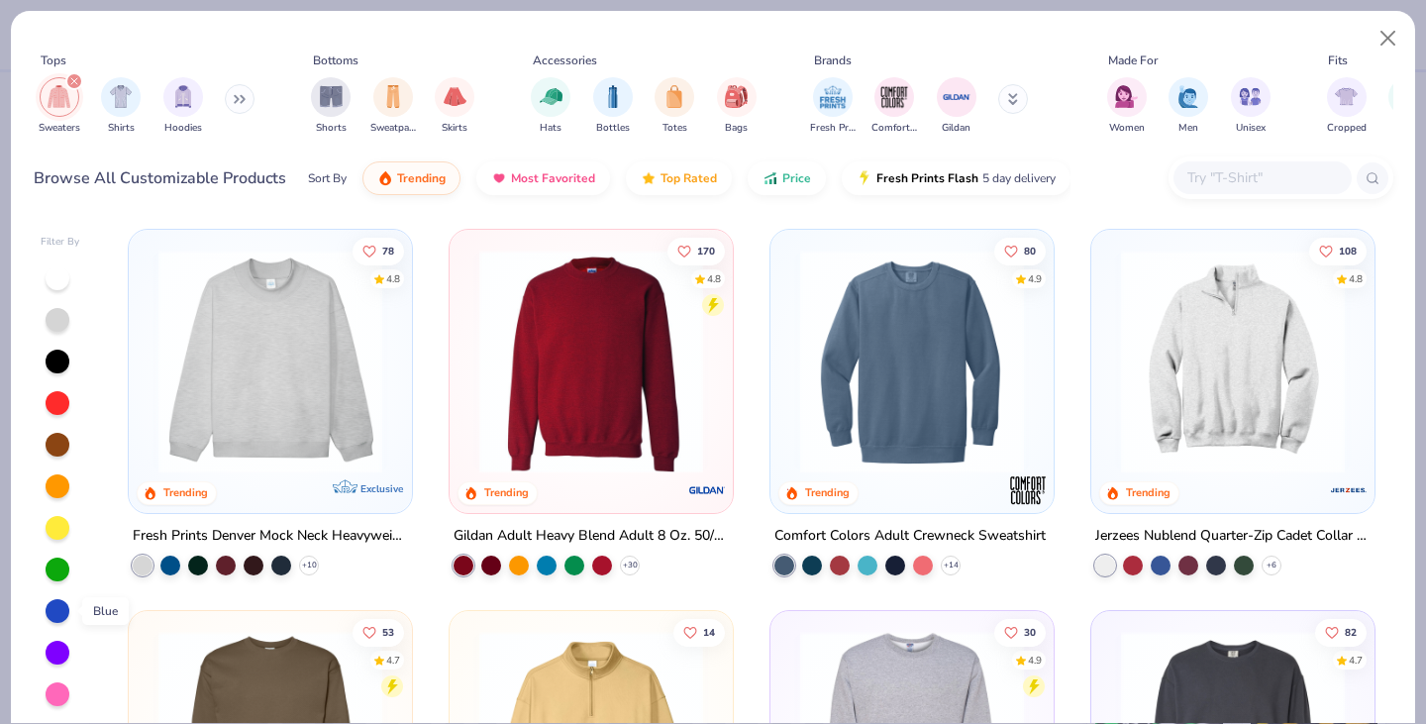
click at [51, 608] on div at bounding box center [58, 611] width 24 height 24
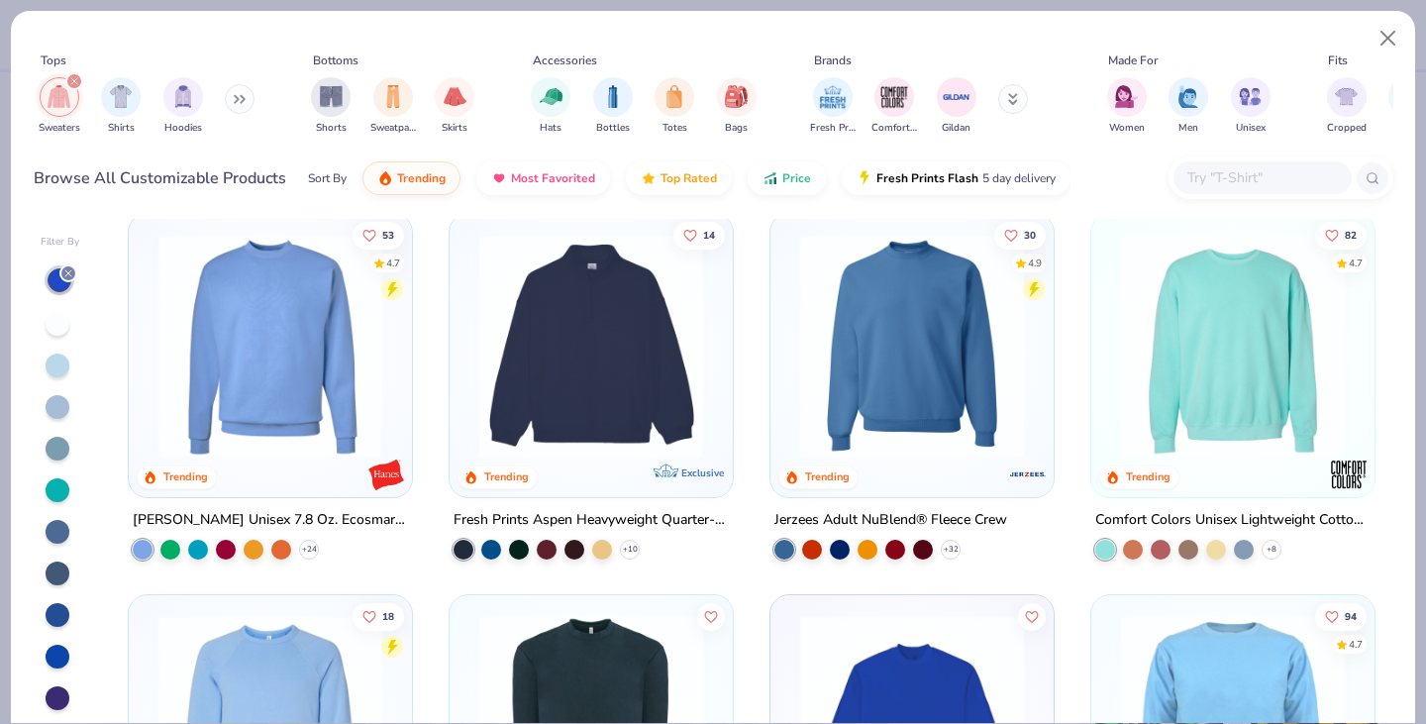
scroll to position [392, 0]
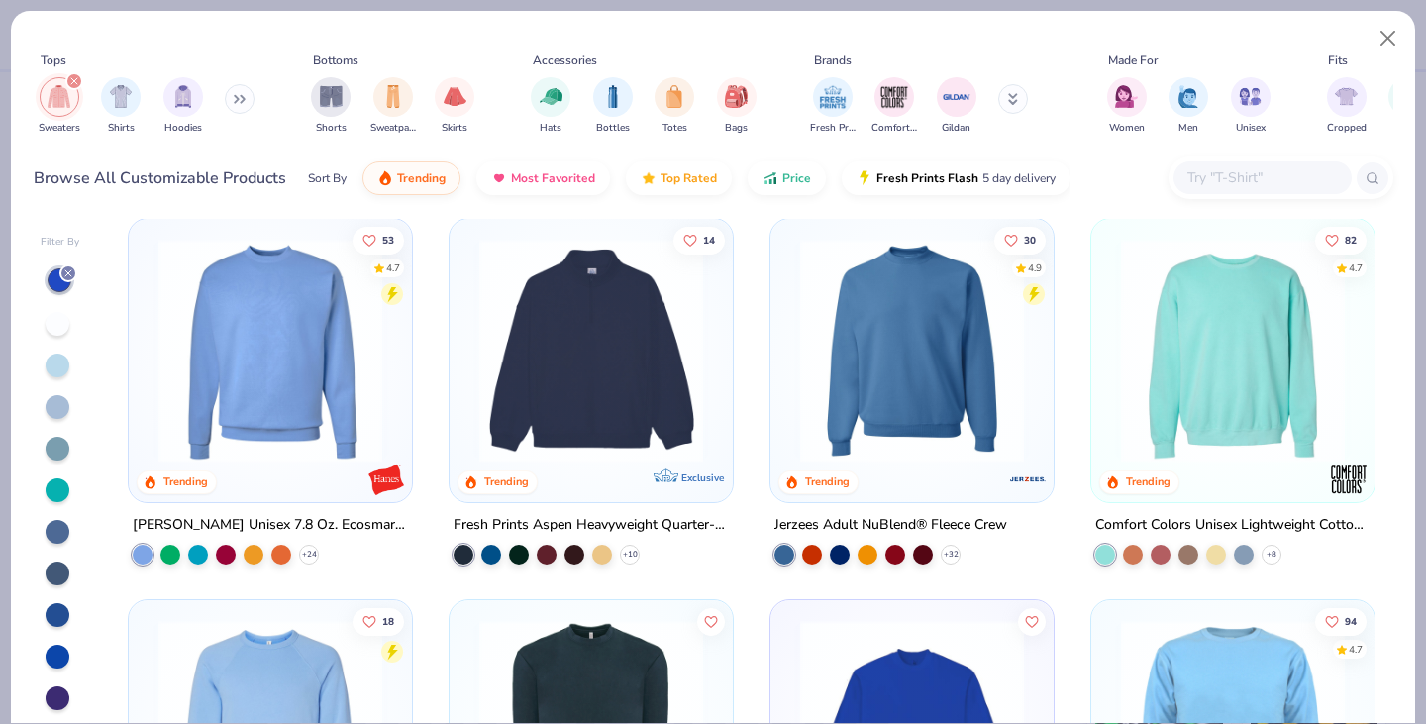
click at [1271, 337] on img at bounding box center [1233, 351] width 244 height 224
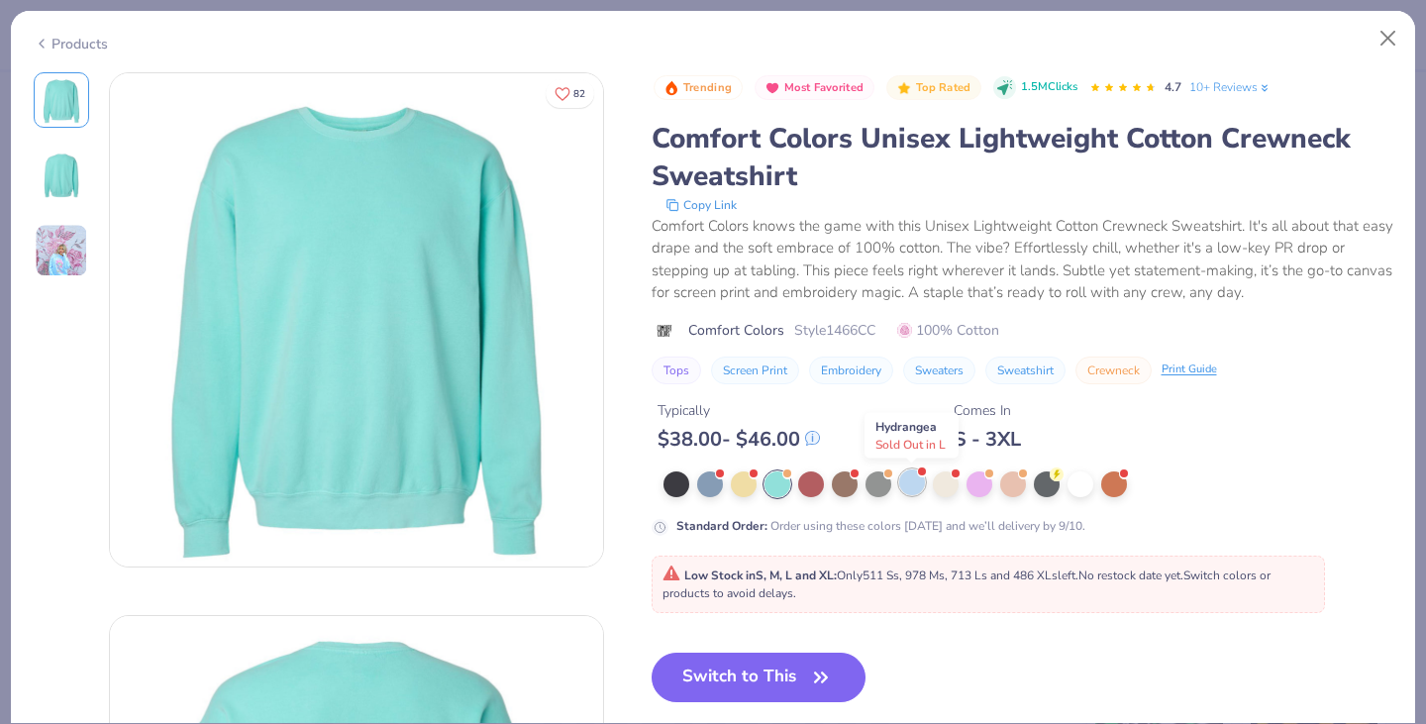
click at [906, 479] on div at bounding box center [912, 482] width 26 height 26
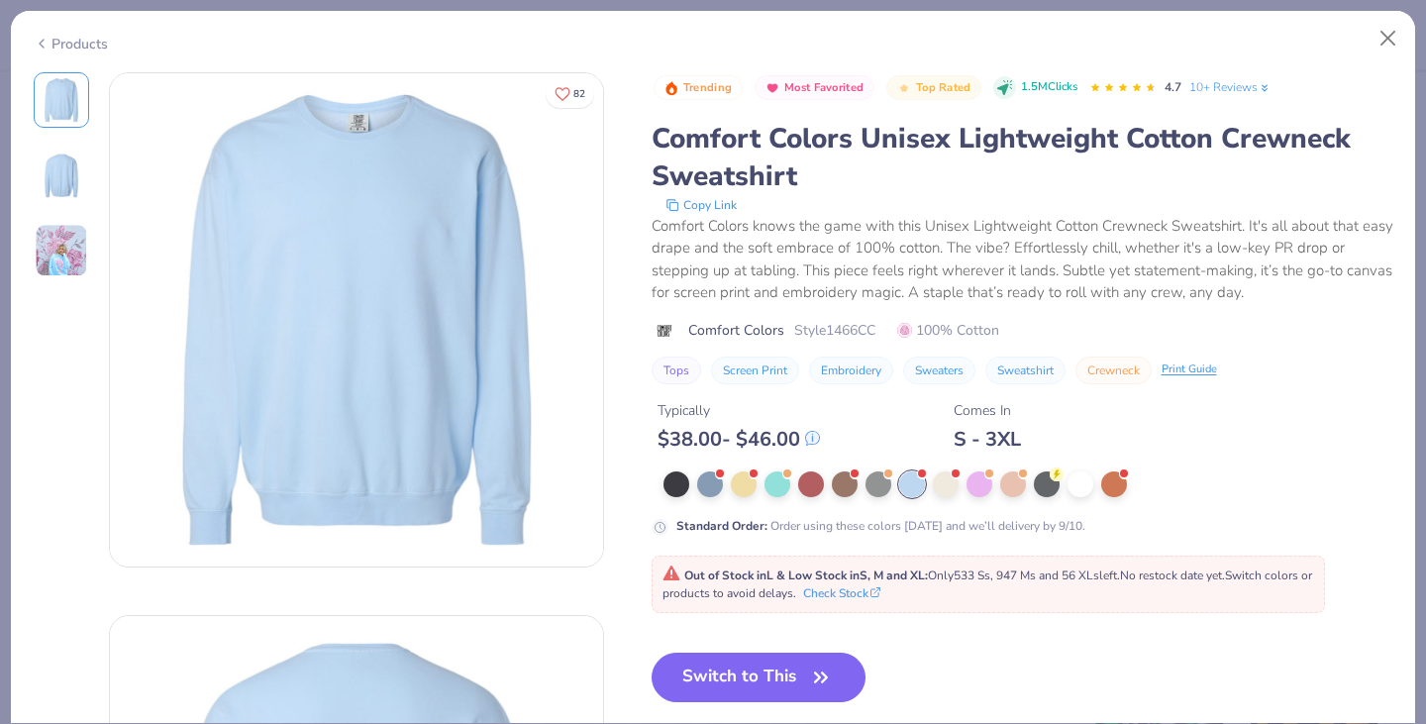
click at [67, 44] on div "Products" at bounding box center [71, 44] width 74 height 21
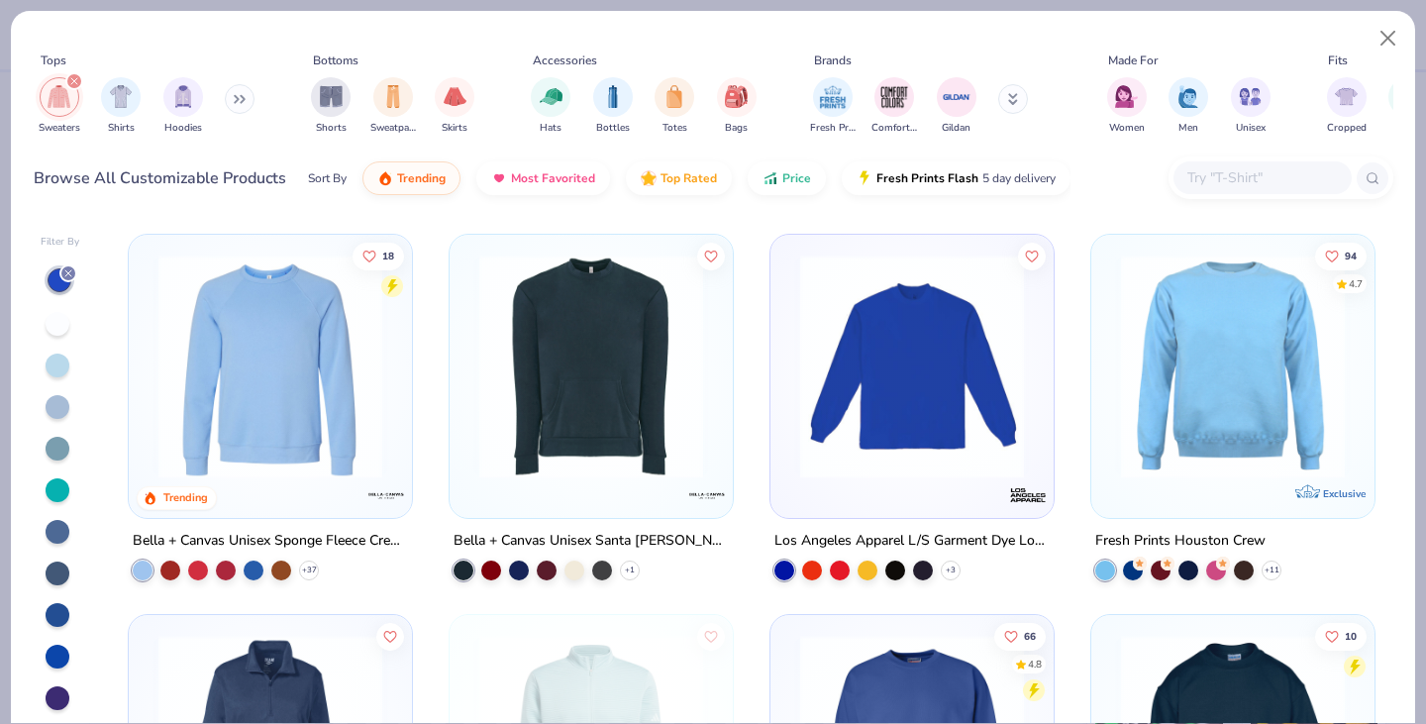
scroll to position [757, 0]
click at [582, 400] on img at bounding box center [591, 366] width 244 height 224
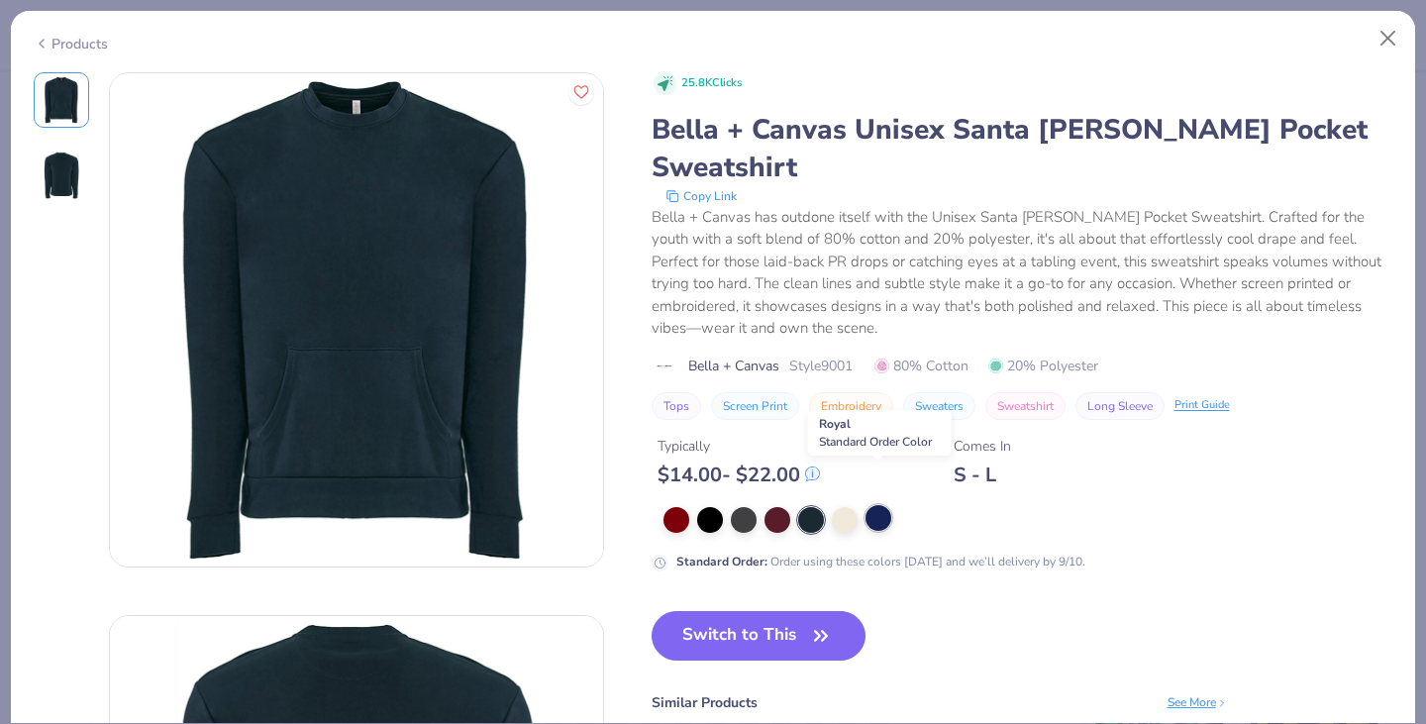
click at [876, 505] on div at bounding box center [878, 518] width 26 height 26
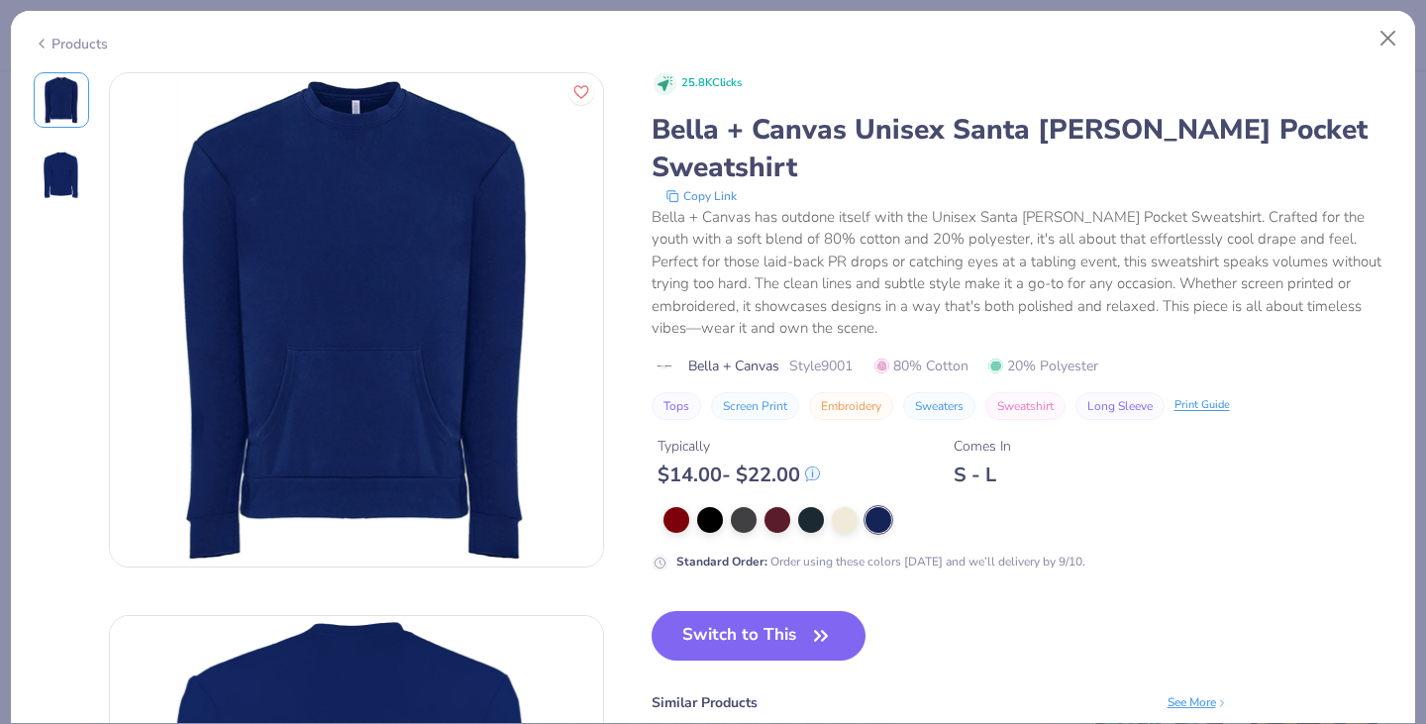
click at [86, 48] on div "Products" at bounding box center [71, 44] width 74 height 21
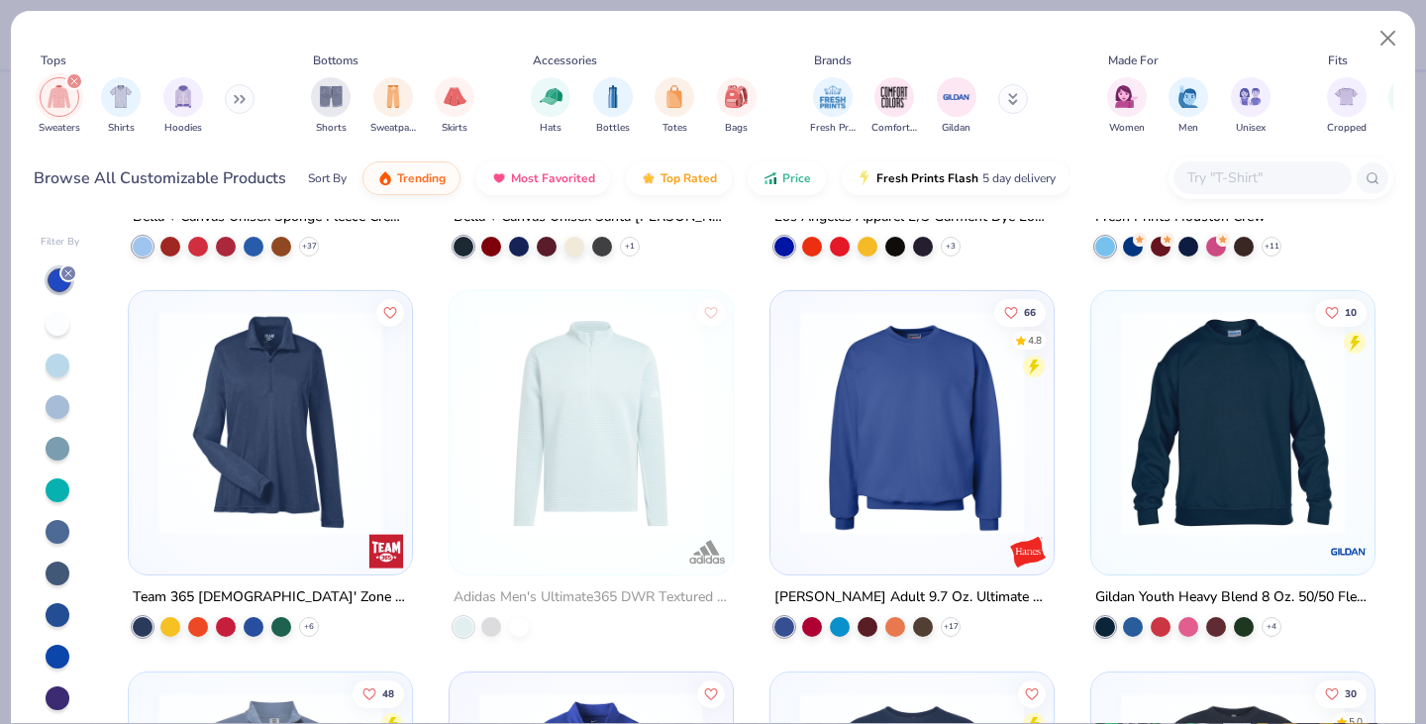
scroll to position [1082, 0]
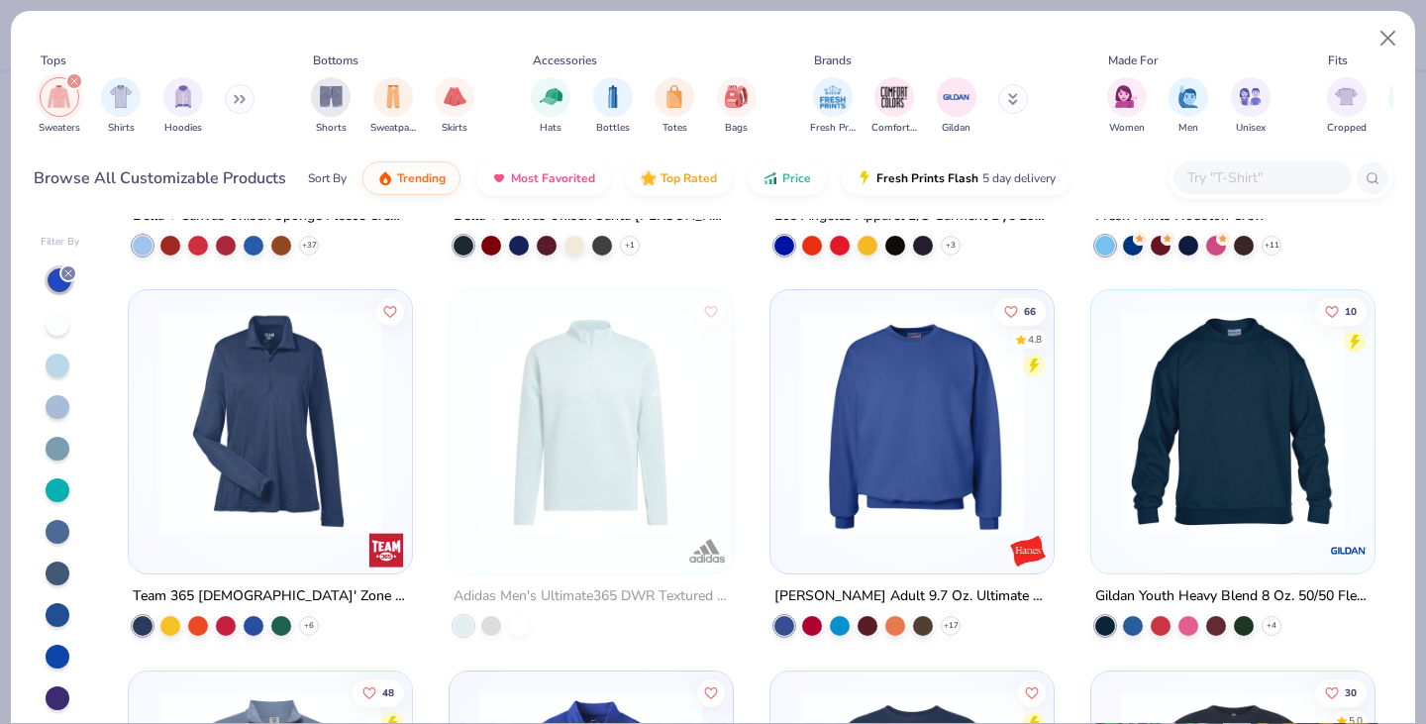
click at [842, 404] on img at bounding box center [912, 422] width 244 height 224
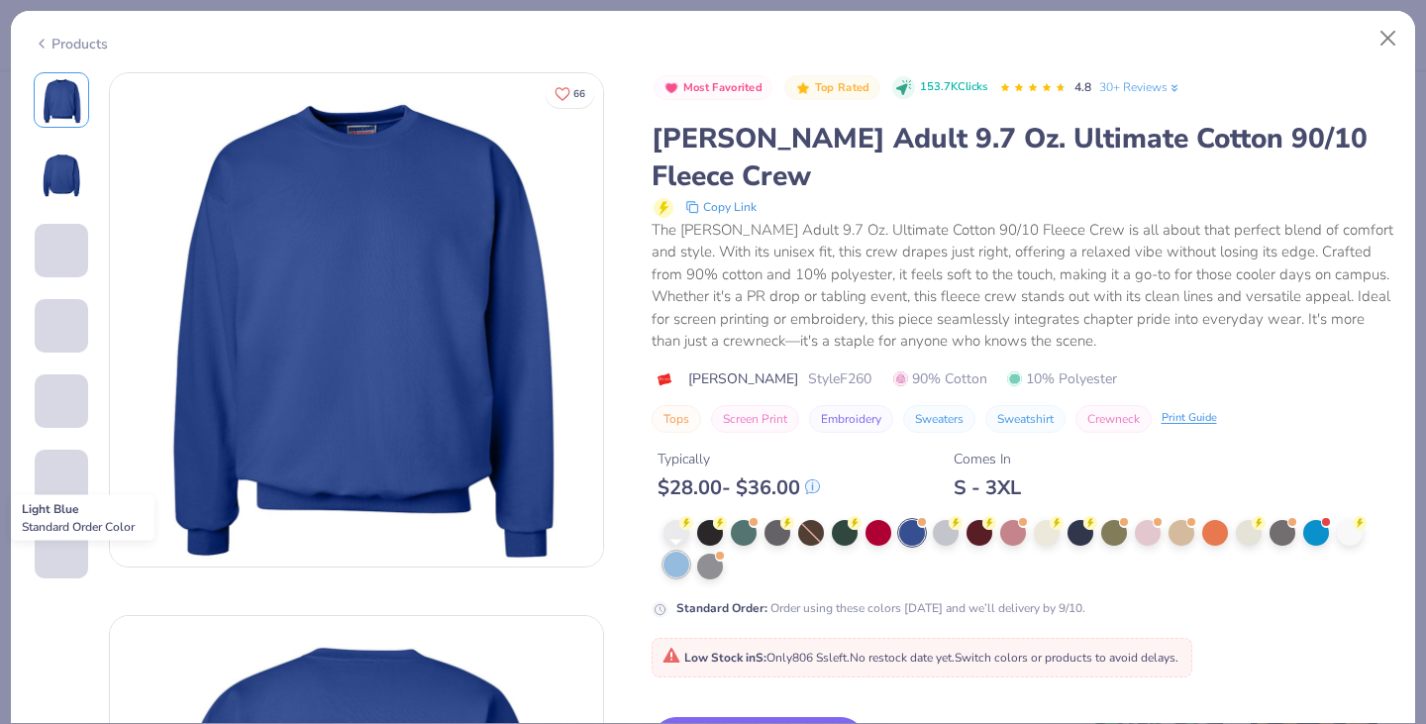
click at [678, 560] on div at bounding box center [676, 565] width 26 height 26
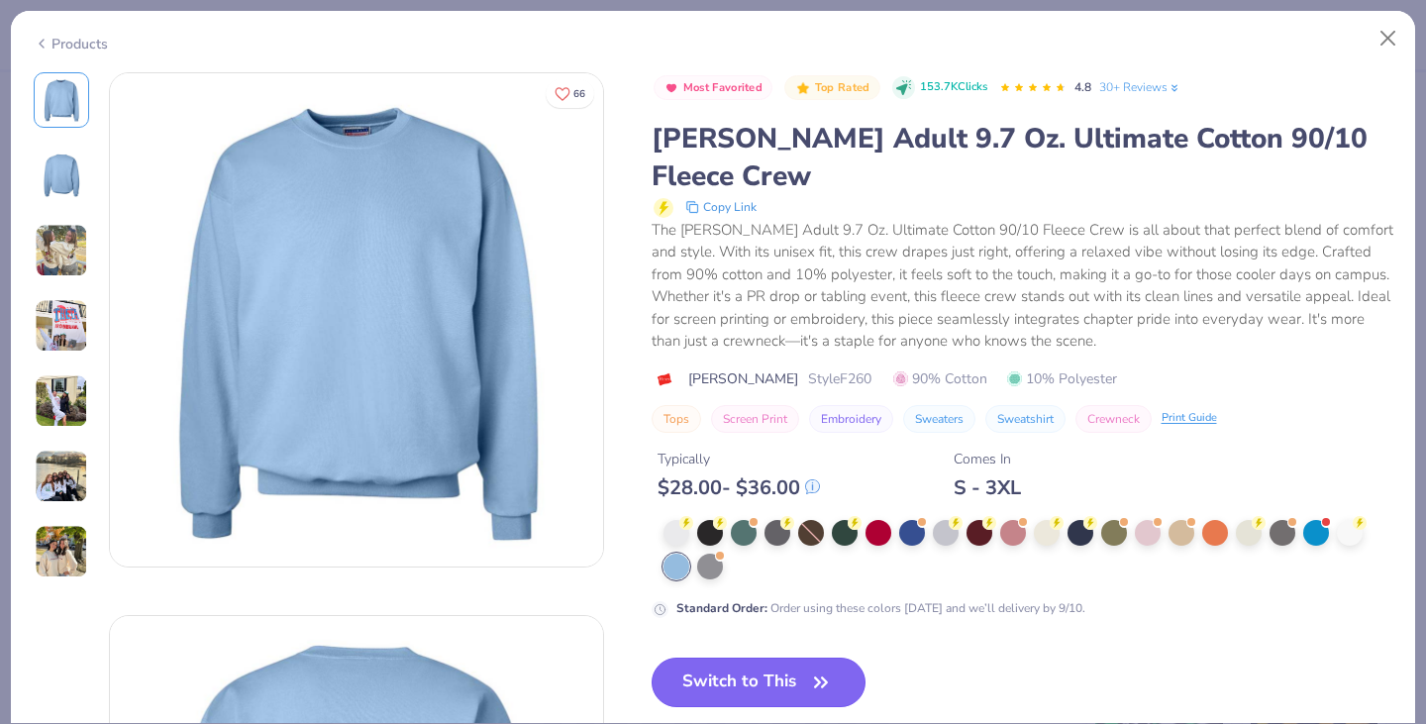
click at [732, 685] on button "Switch to This" at bounding box center [759, 683] width 215 height 50
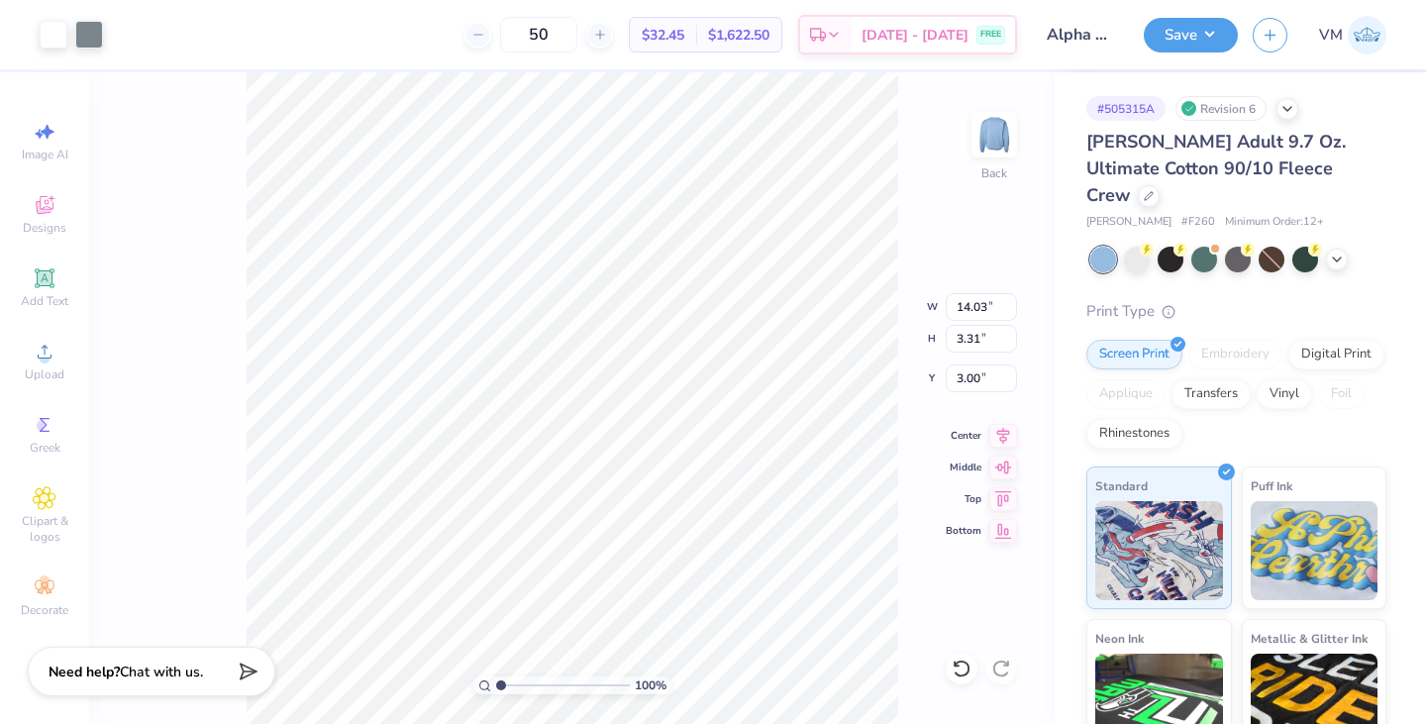
type input "3.00"
click at [1167, 22] on button "Save" at bounding box center [1191, 32] width 94 height 35
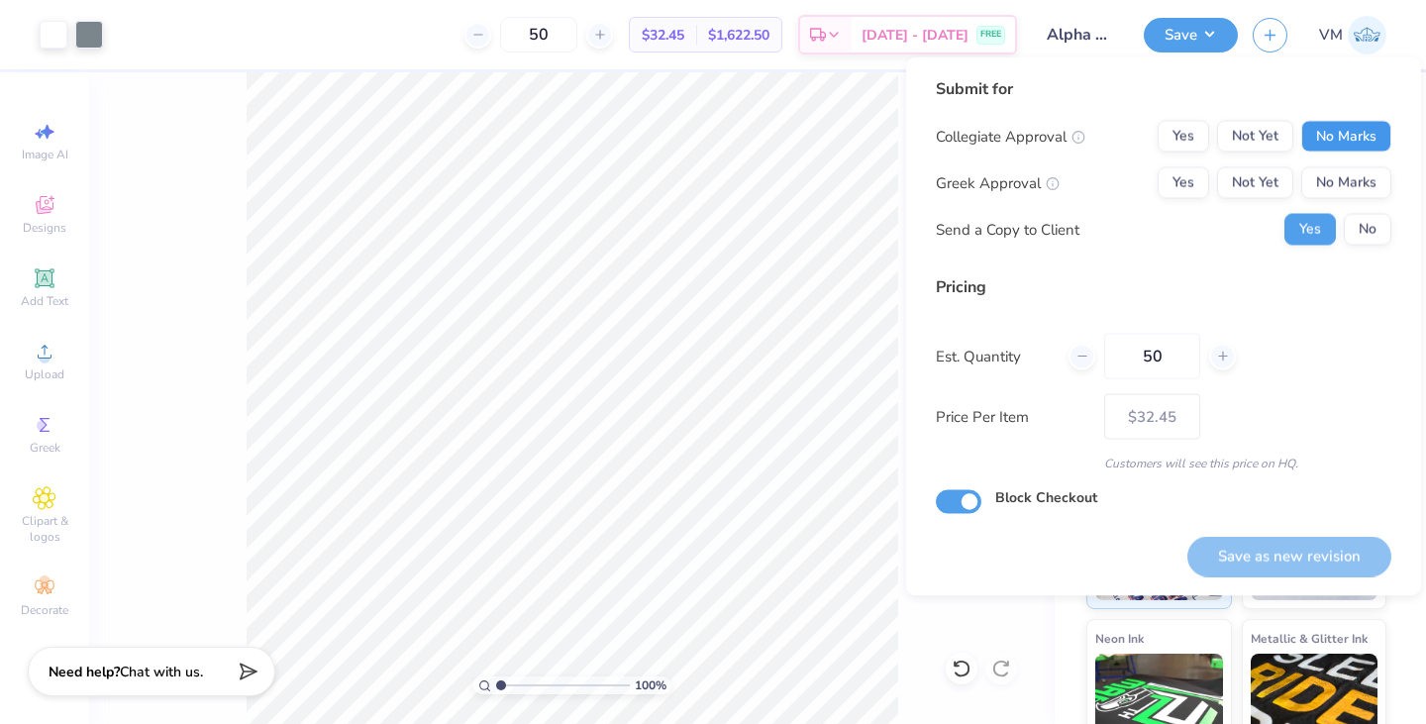
click at [1382, 146] on button "No Marks" at bounding box center [1346, 137] width 90 height 32
click at [1193, 176] on button "Yes" at bounding box center [1183, 183] width 51 height 32
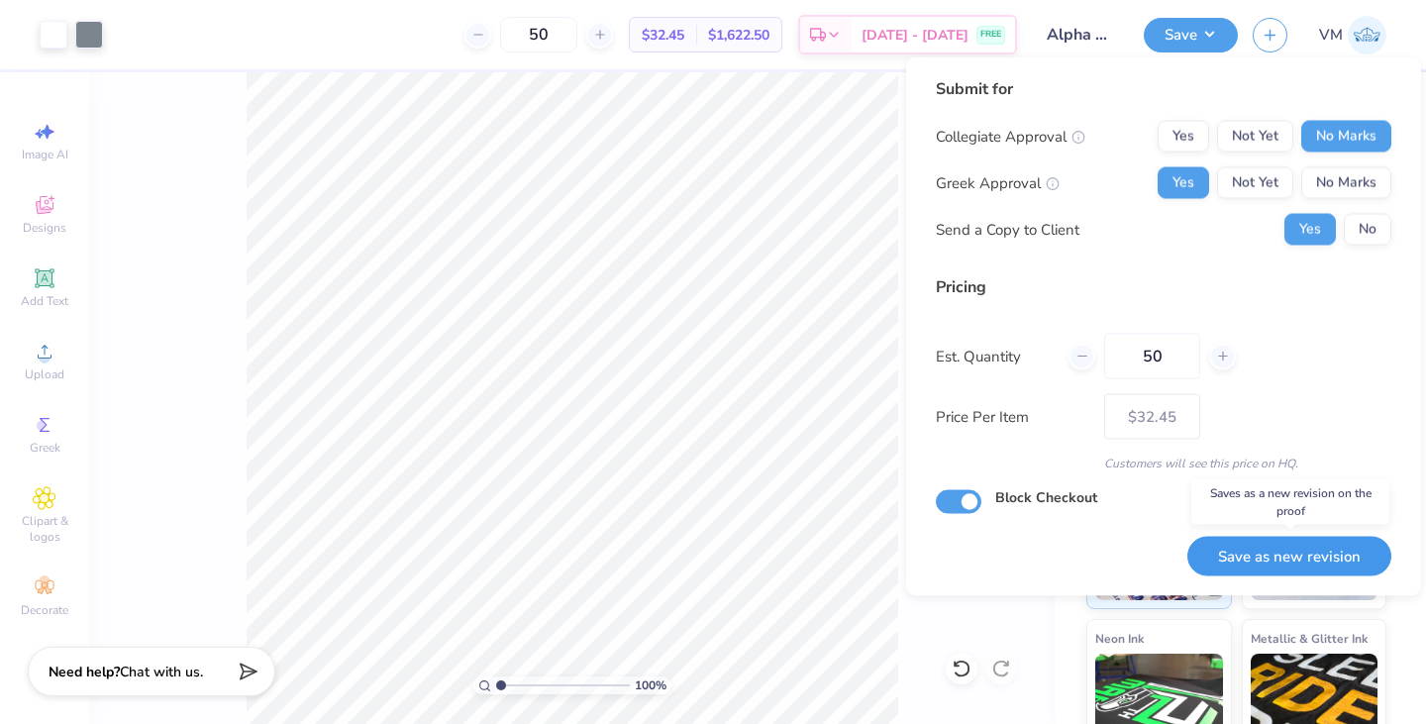
click at [1248, 573] on button "Save as new revision" at bounding box center [1289, 556] width 204 height 41
type input "$32.45"
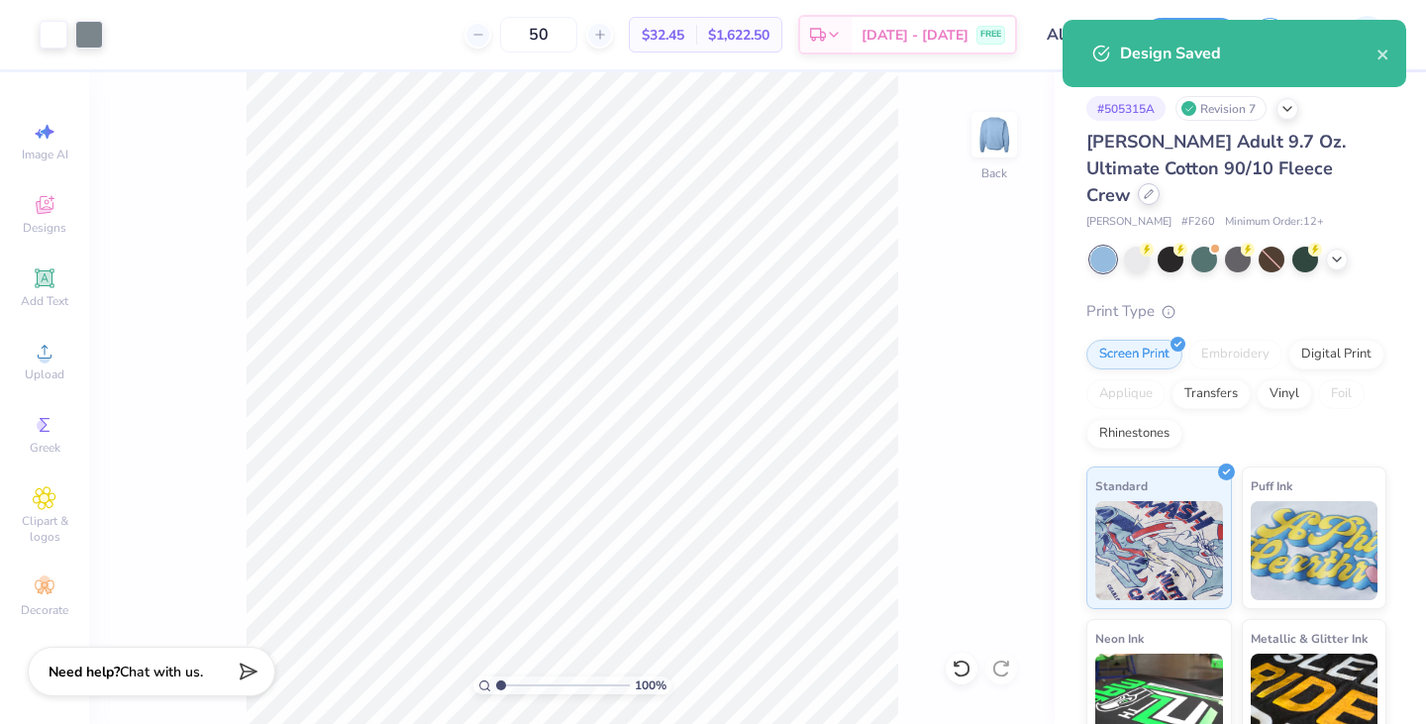
click at [1160, 183] on div at bounding box center [1149, 194] width 22 height 22
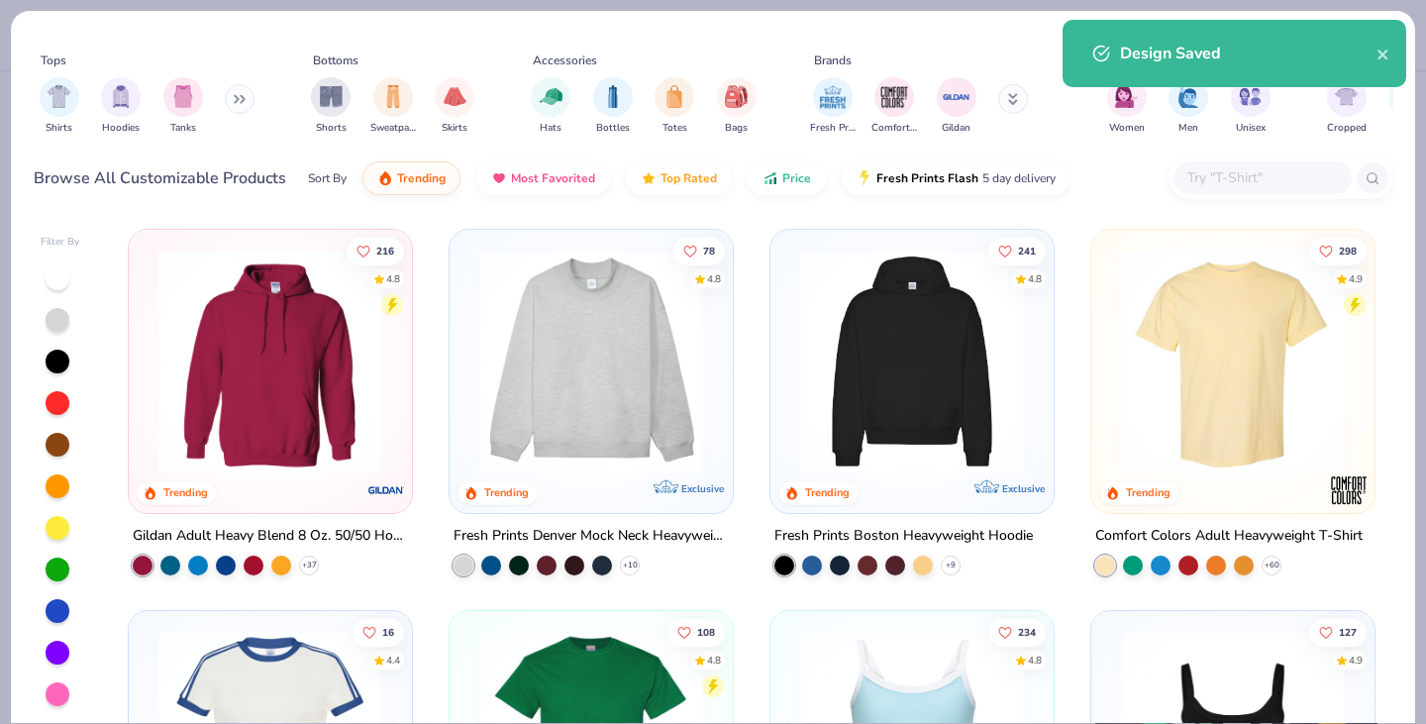
scroll to position [381, 0]
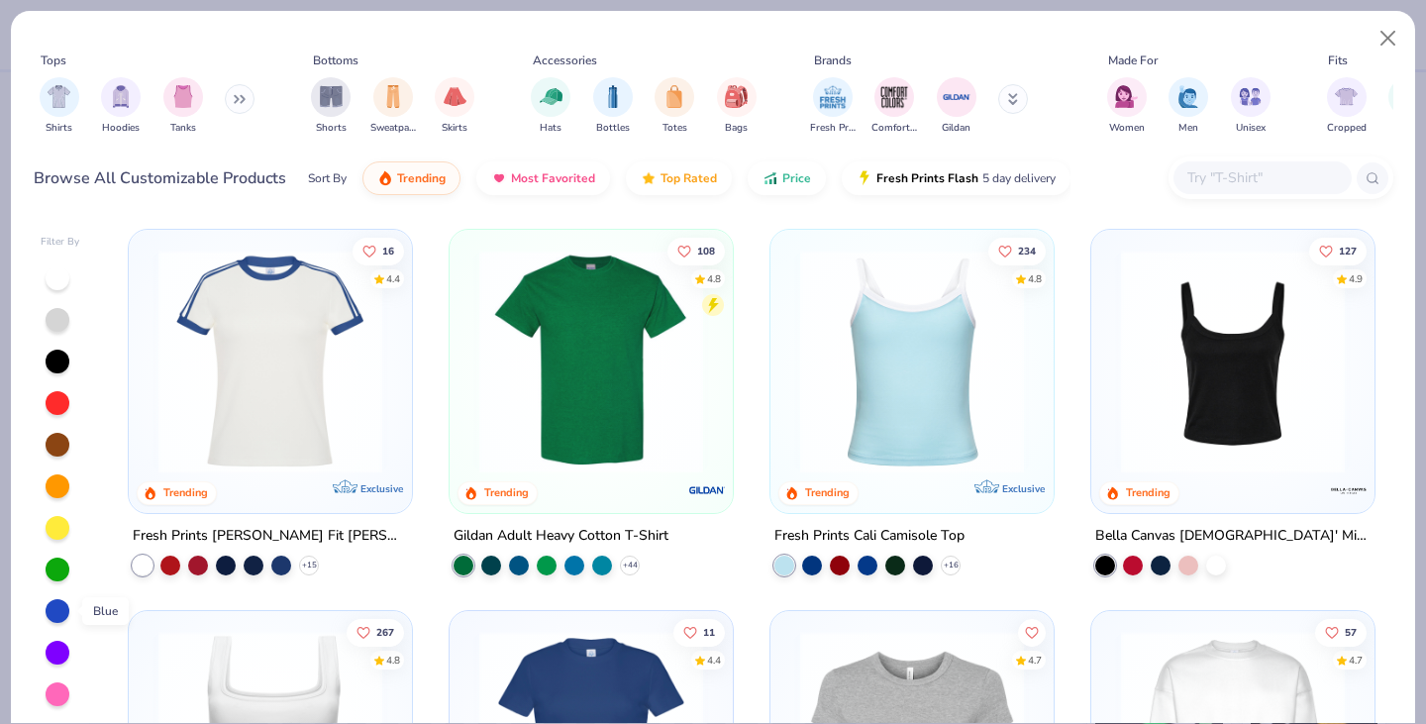
click at [57, 604] on div at bounding box center [58, 611] width 24 height 24
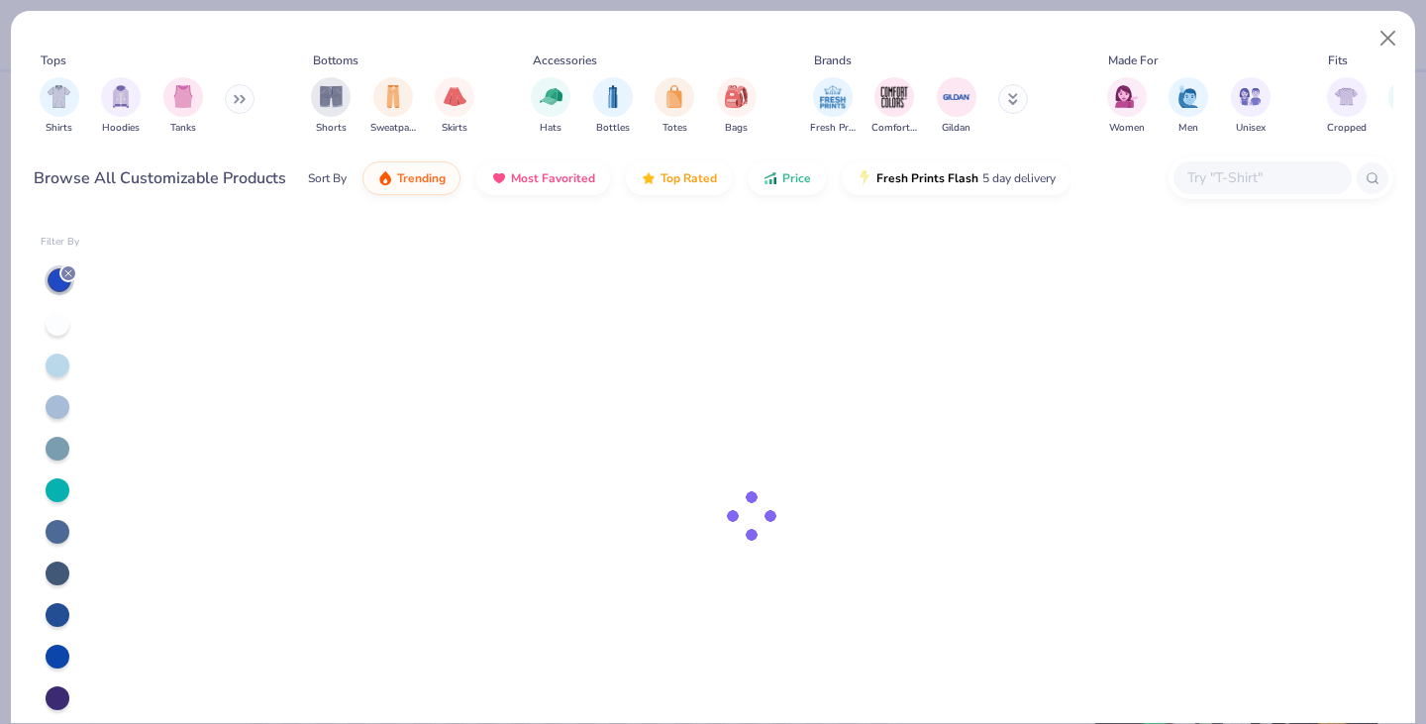
click at [230, 97] on button at bounding box center [240, 99] width 30 height 30
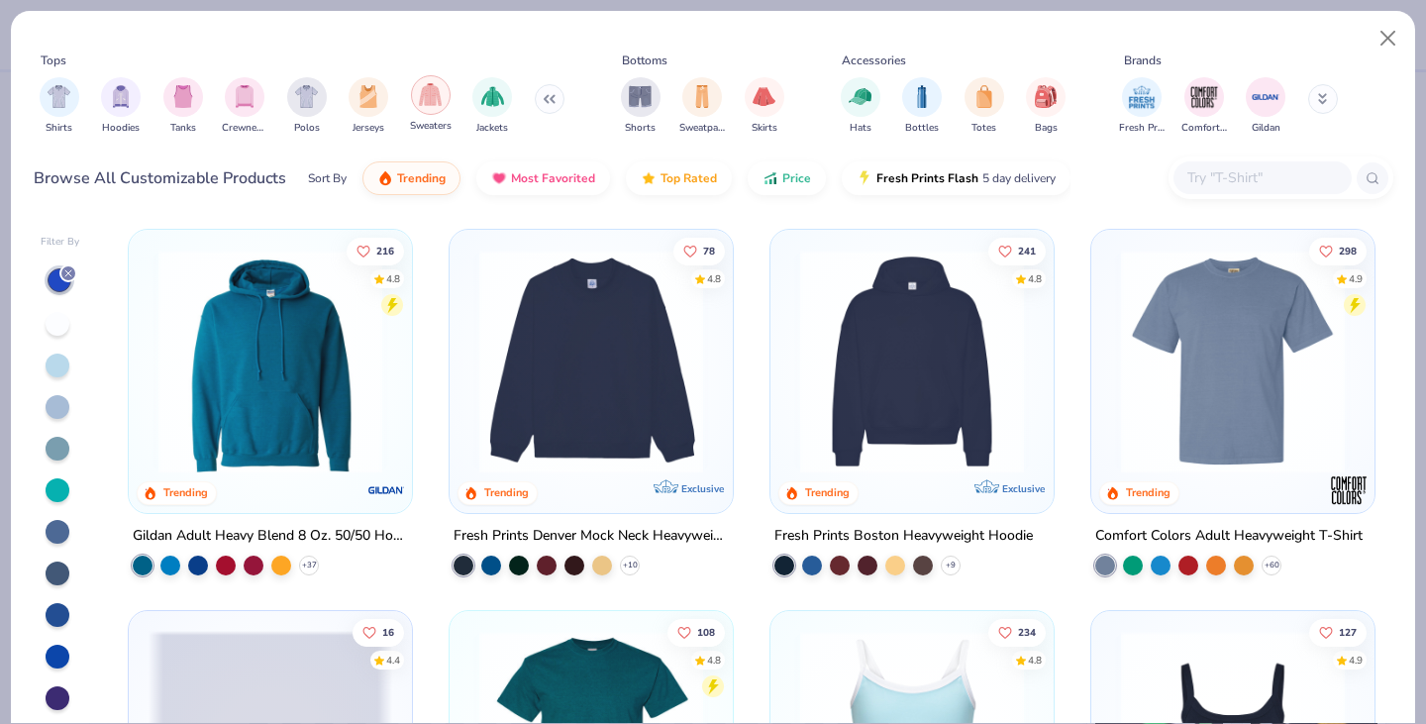
click at [427, 104] on img "filter for Sweaters" at bounding box center [430, 94] width 23 height 23
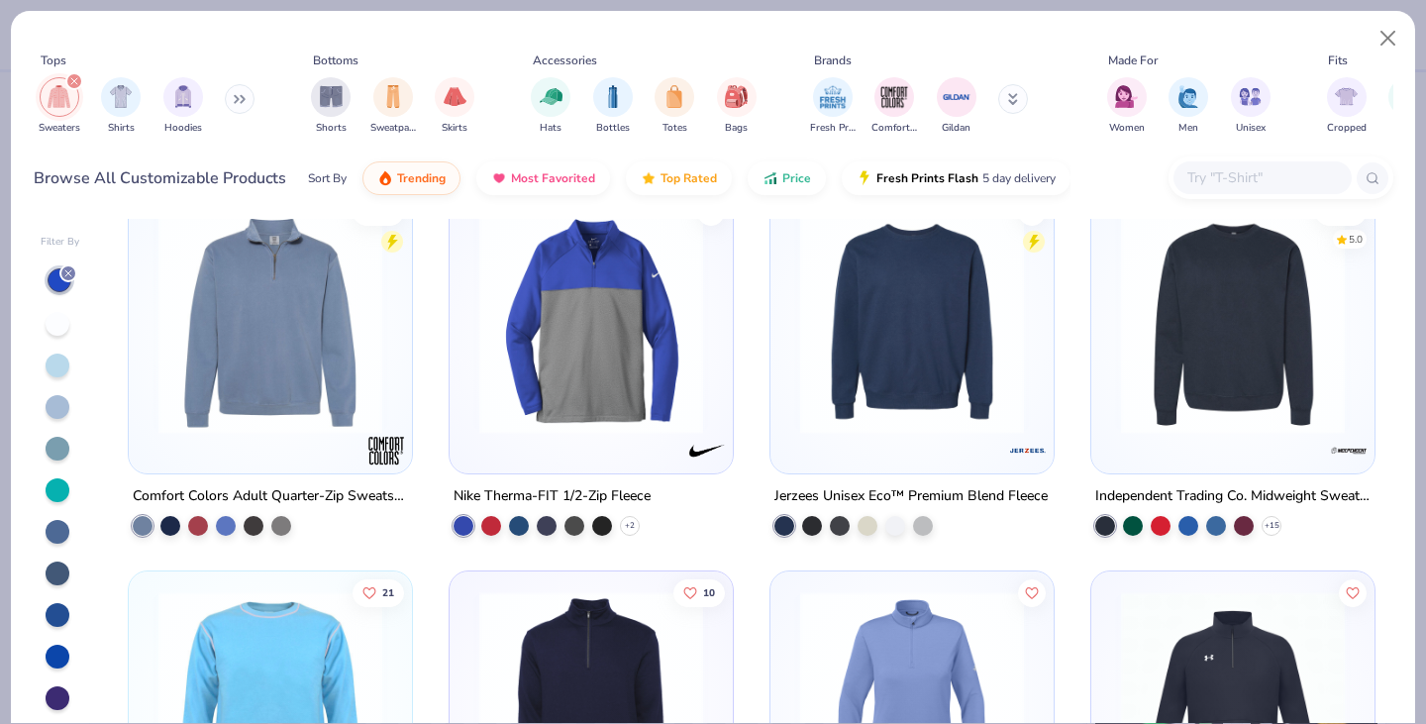
scroll to position [1547, 0]
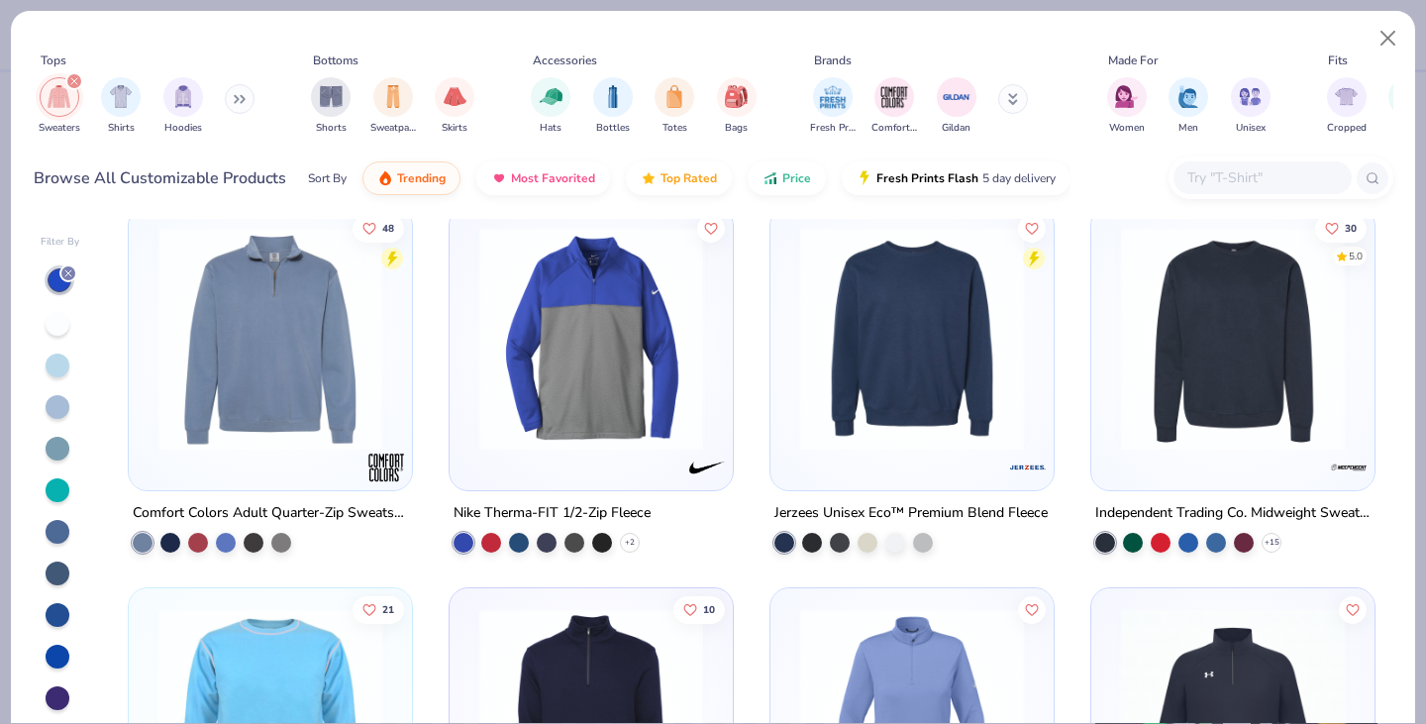
click at [275, 369] on img at bounding box center [271, 339] width 244 height 224
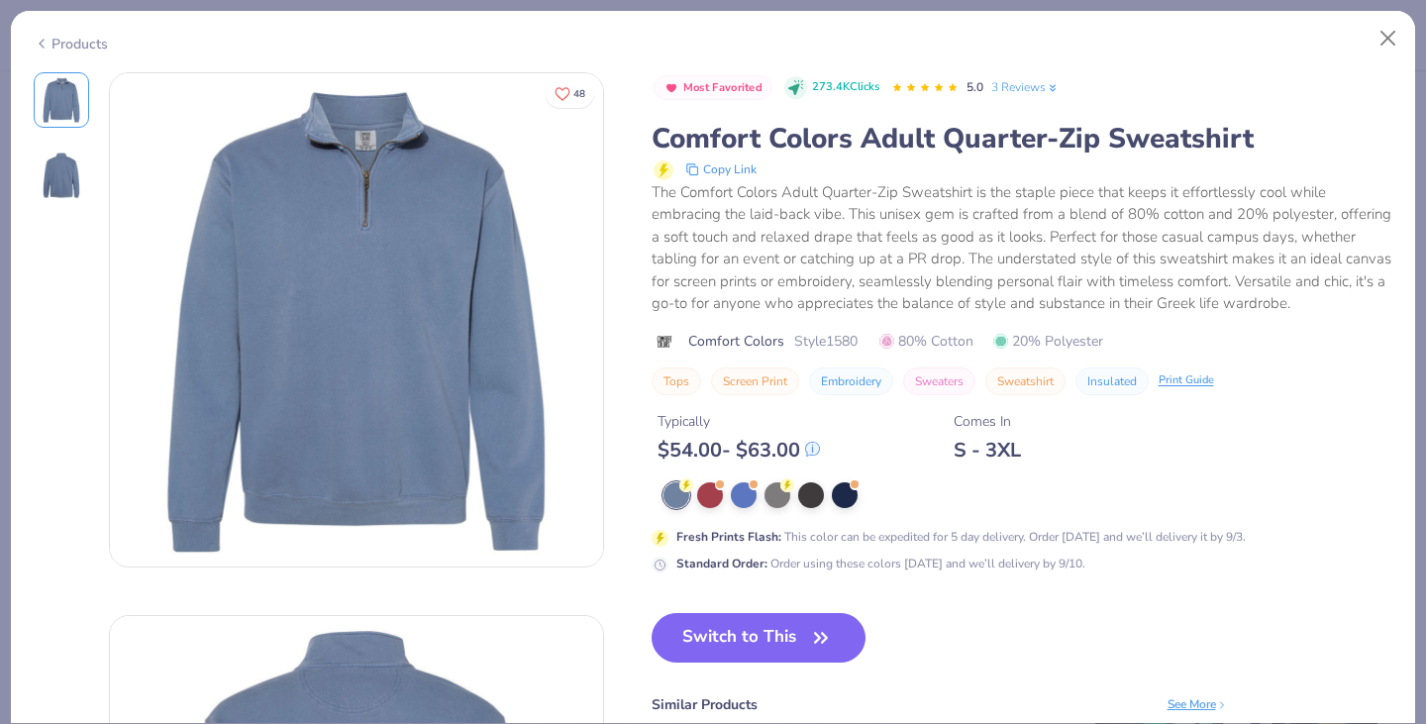
click at [75, 35] on div "Products" at bounding box center [71, 44] width 74 height 21
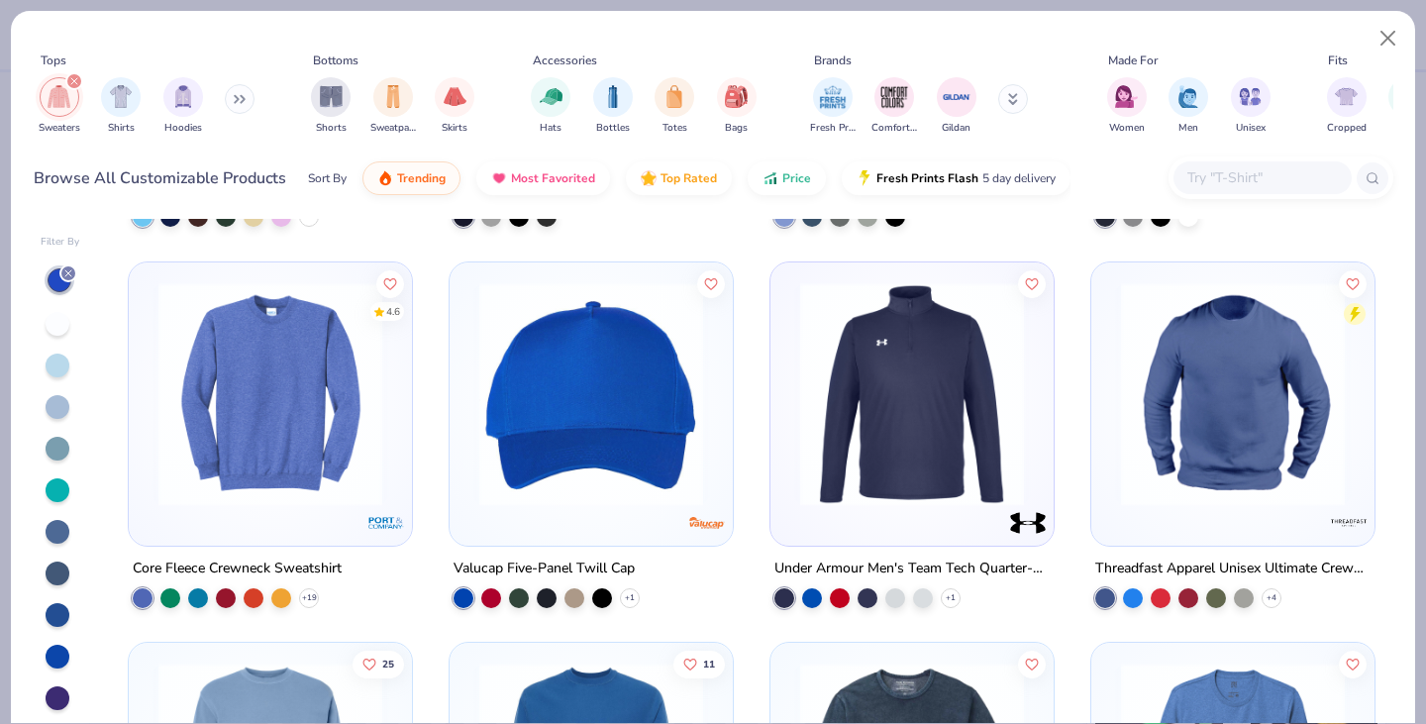
scroll to position [2691, 0]
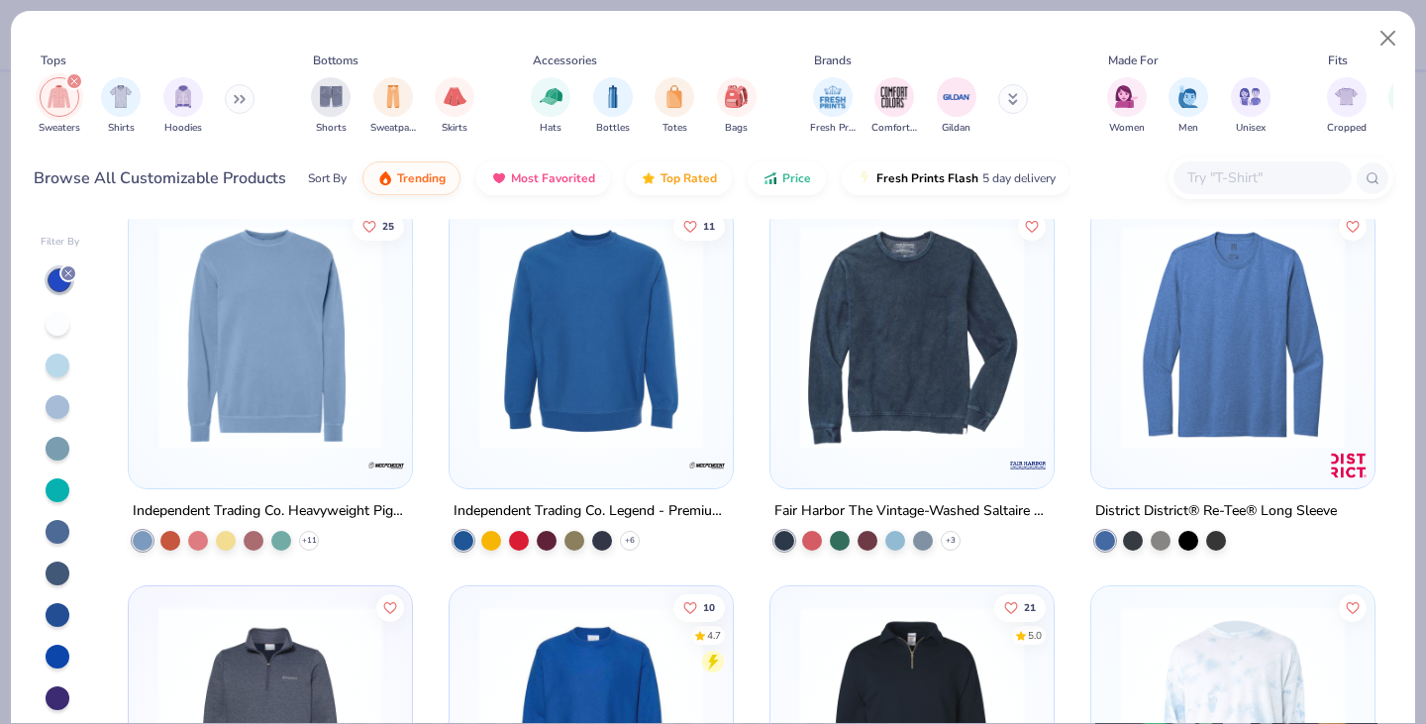
click at [559, 332] on img at bounding box center [591, 337] width 244 height 224
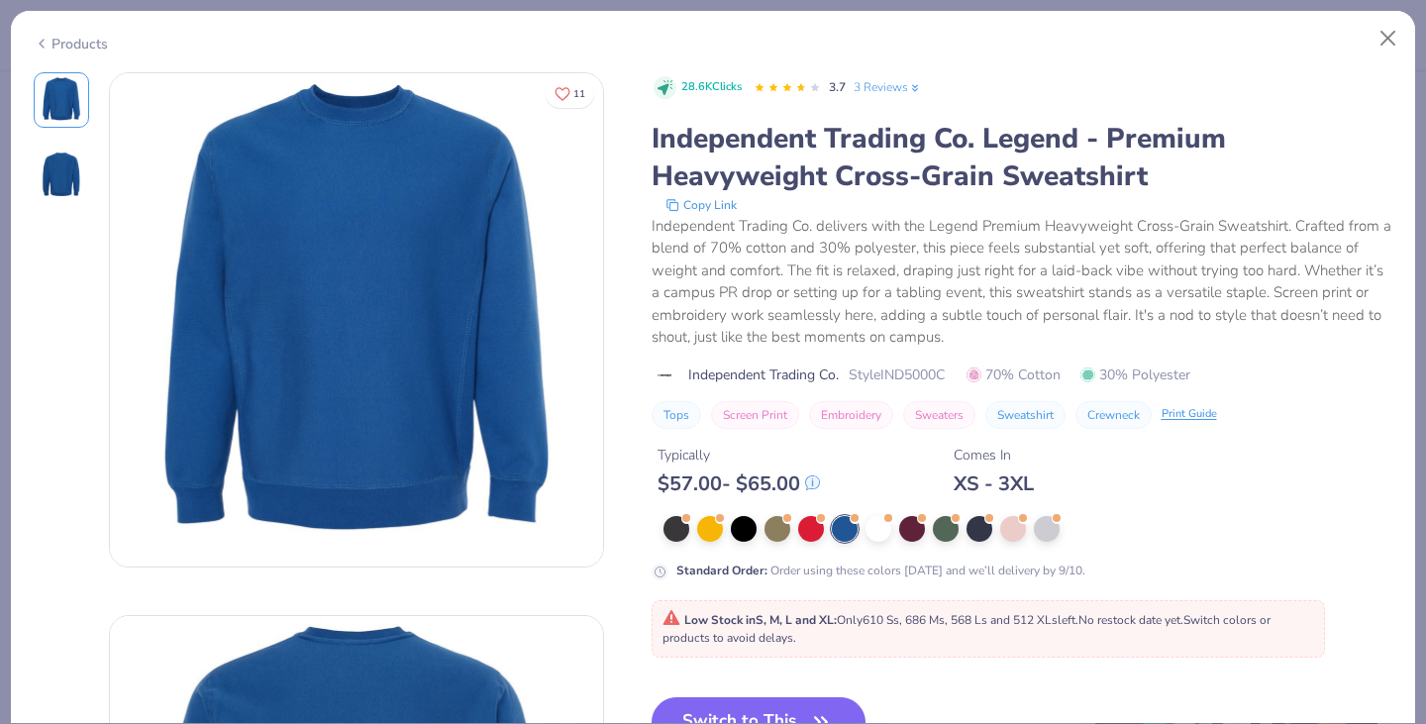
click at [44, 36] on icon at bounding box center [42, 44] width 16 height 24
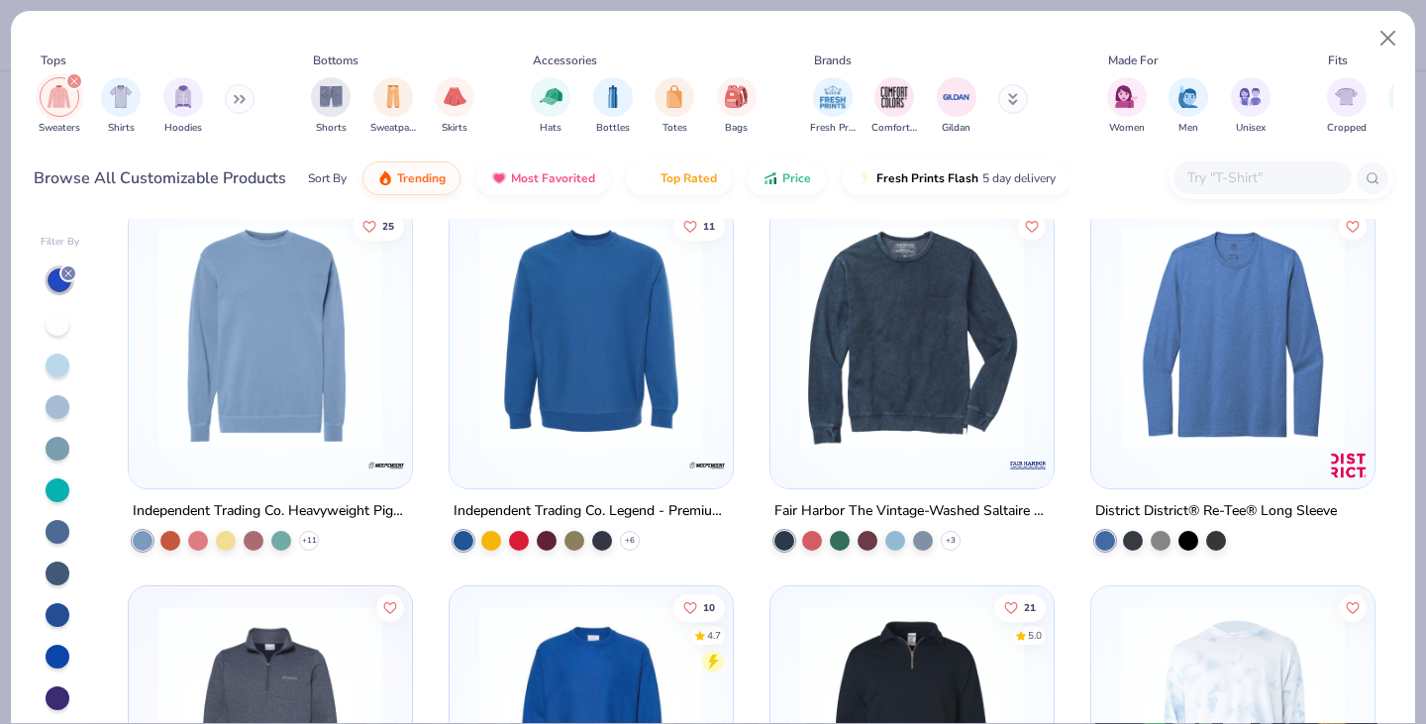
click at [262, 389] on img at bounding box center [271, 337] width 244 height 224
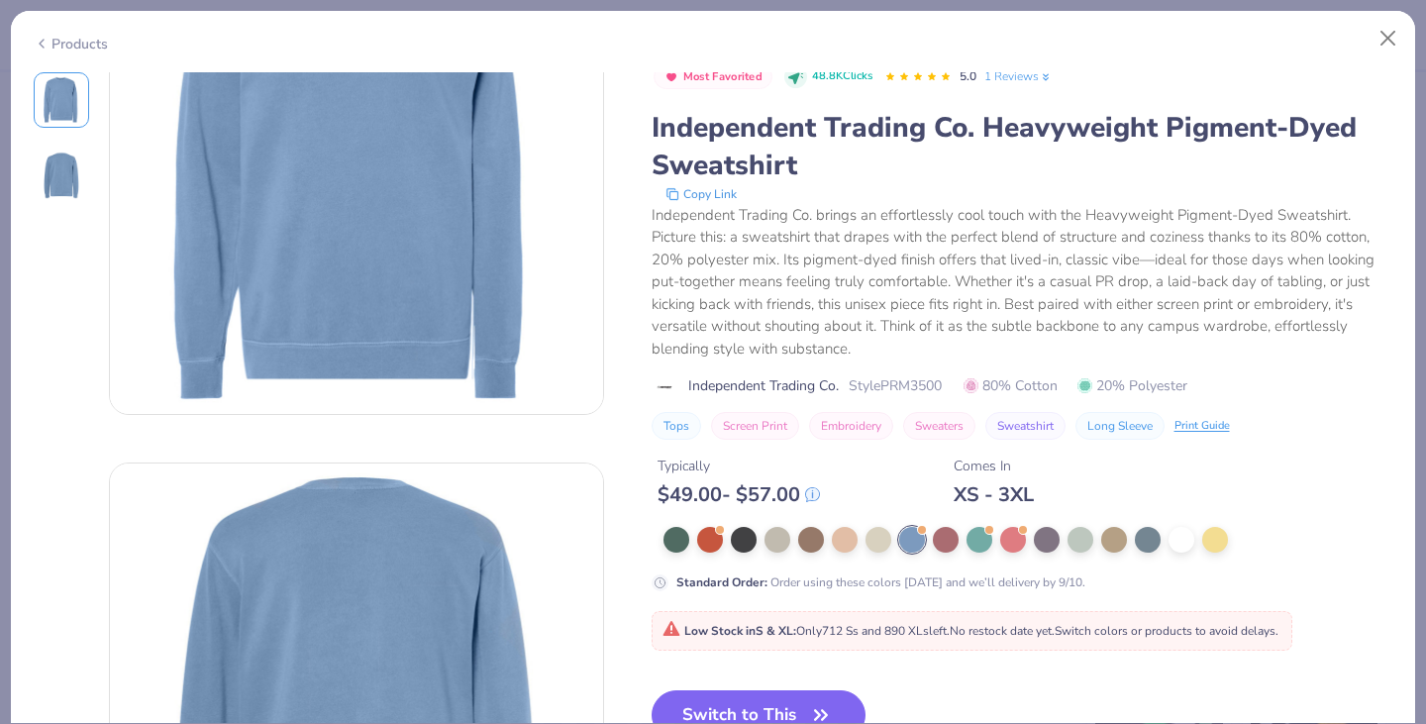
scroll to position [152, 0]
click at [912, 541] on div at bounding box center [912, 540] width 26 height 26
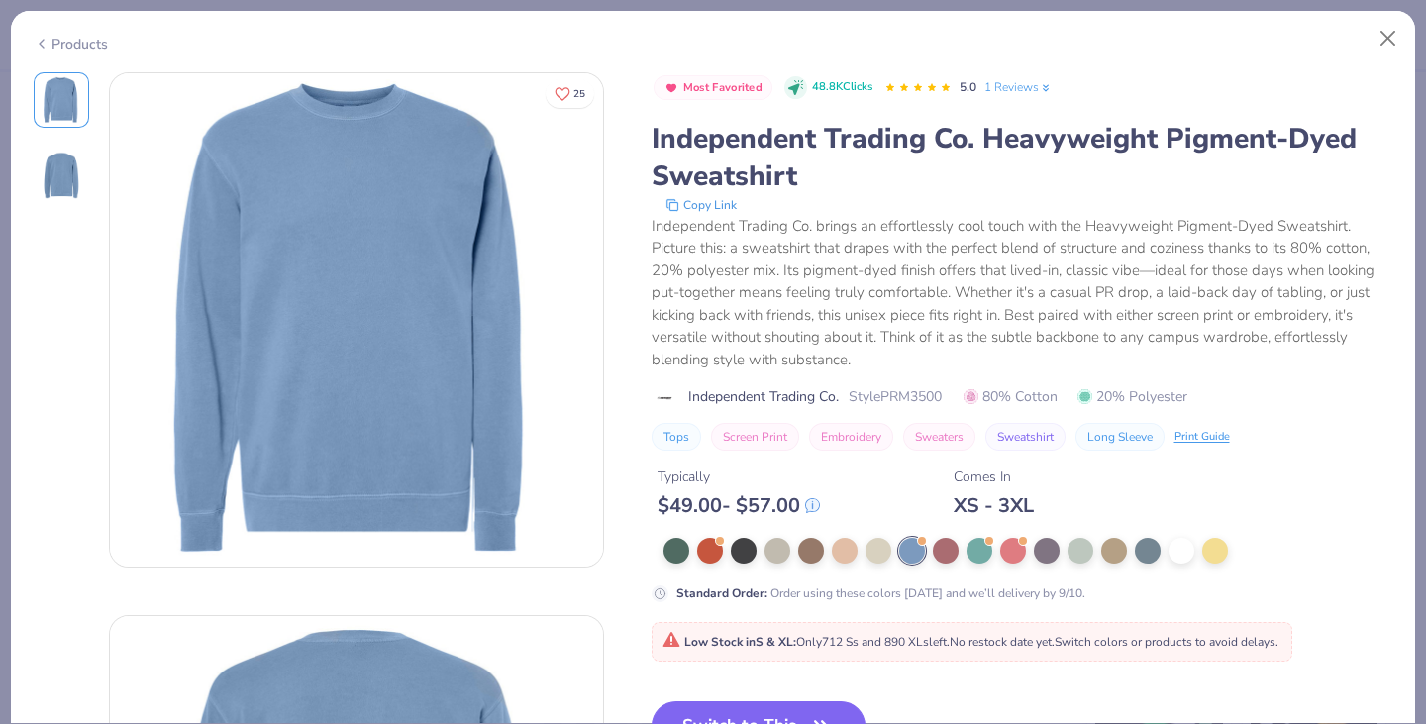
click at [58, 40] on div "Products" at bounding box center [71, 44] width 74 height 21
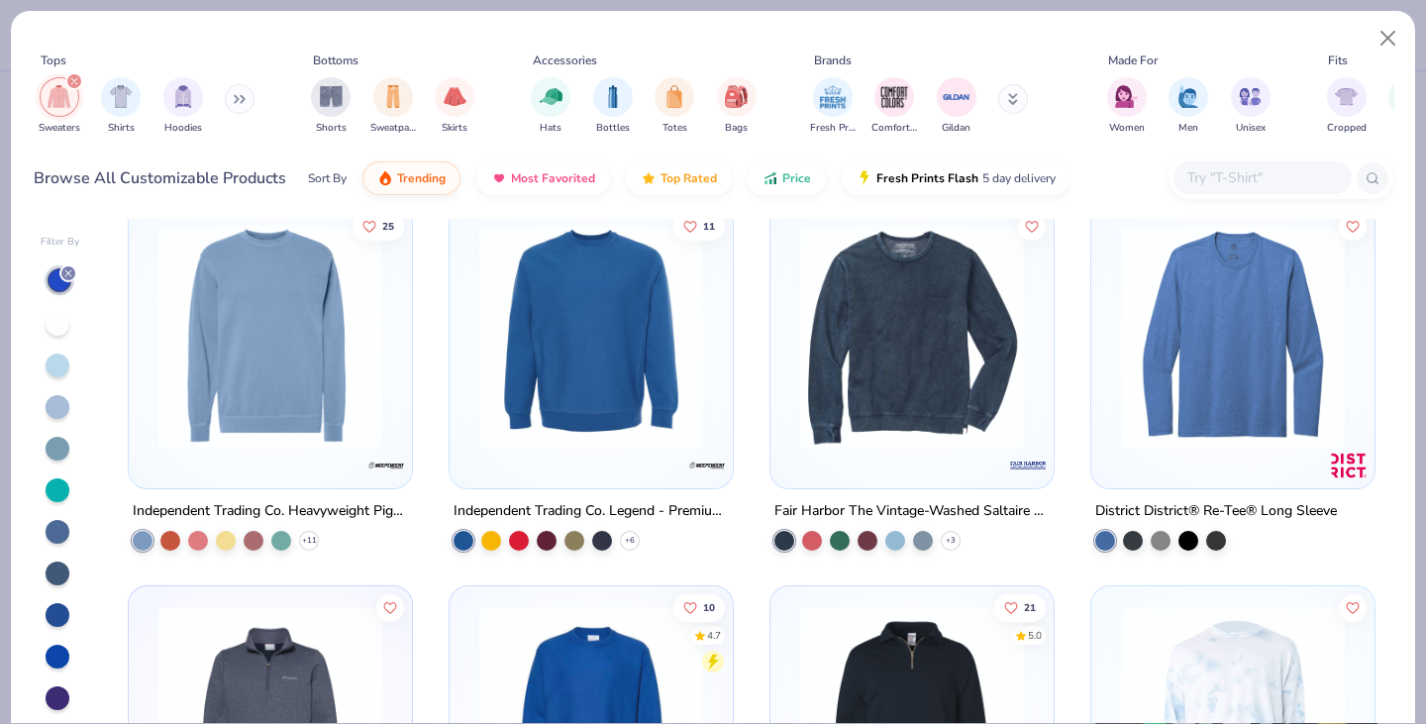
click at [557, 380] on img at bounding box center [591, 337] width 244 height 224
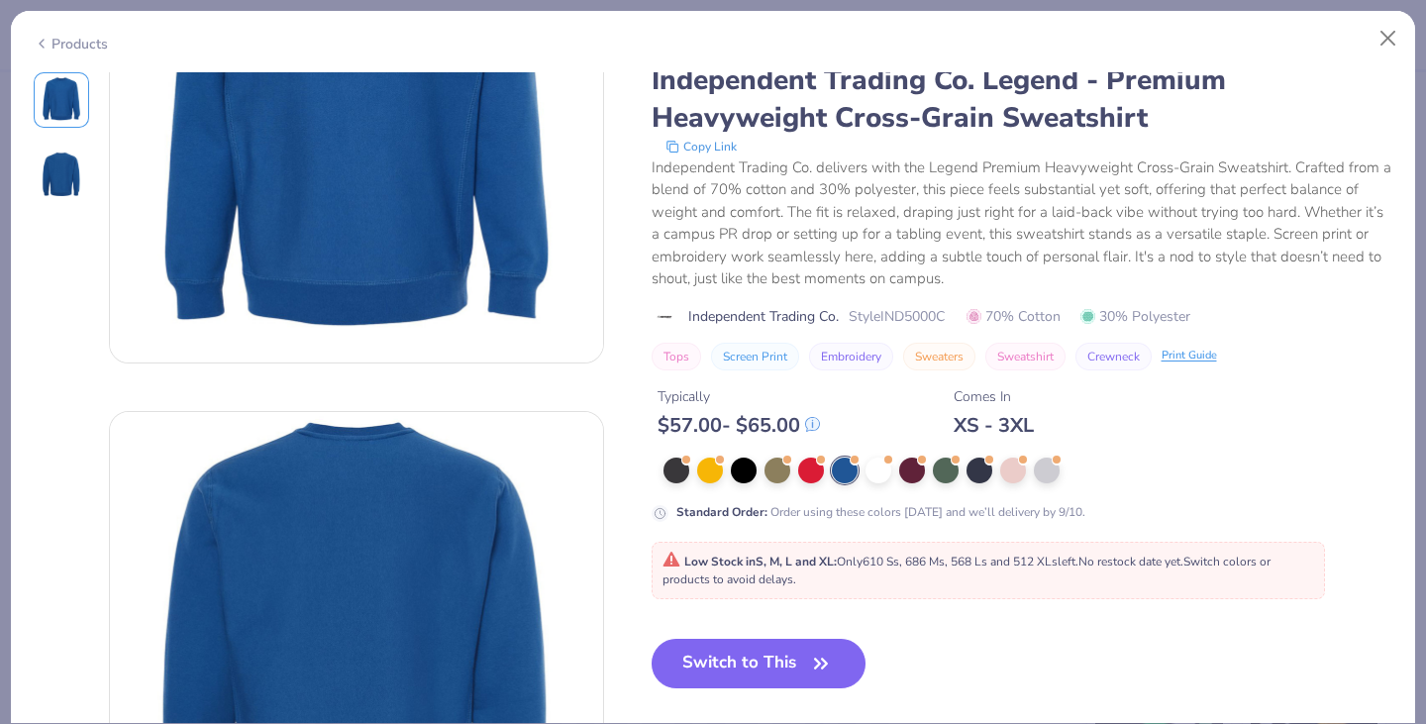
scroll to position [205, 0]
click at [763, 670] on button "Switch to This" at bounding box center [759, 663] width 215 height 50
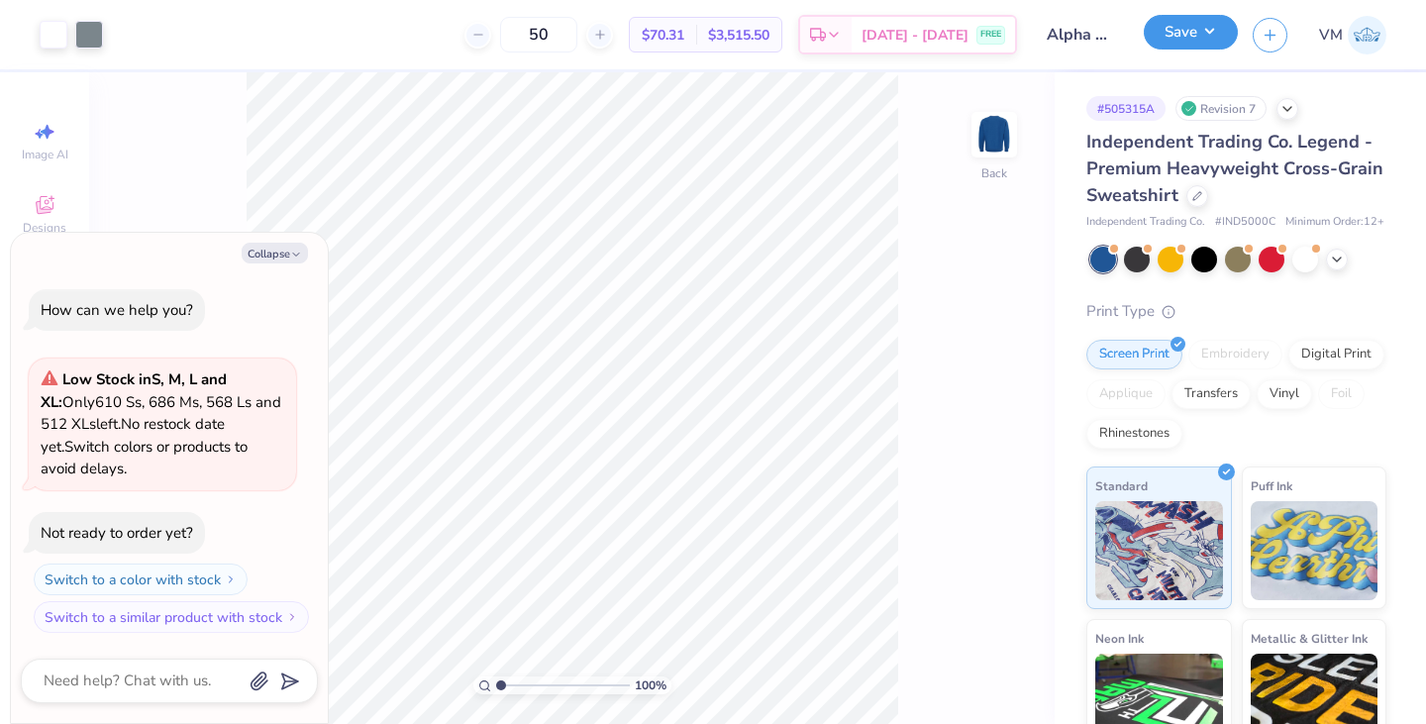
click at [1203, 39] on button "Save" at bounding box center [1191, 32] width 94 height 35
click at [1208, 198] on div at bounding box center [1197, 194] width 22 height 22
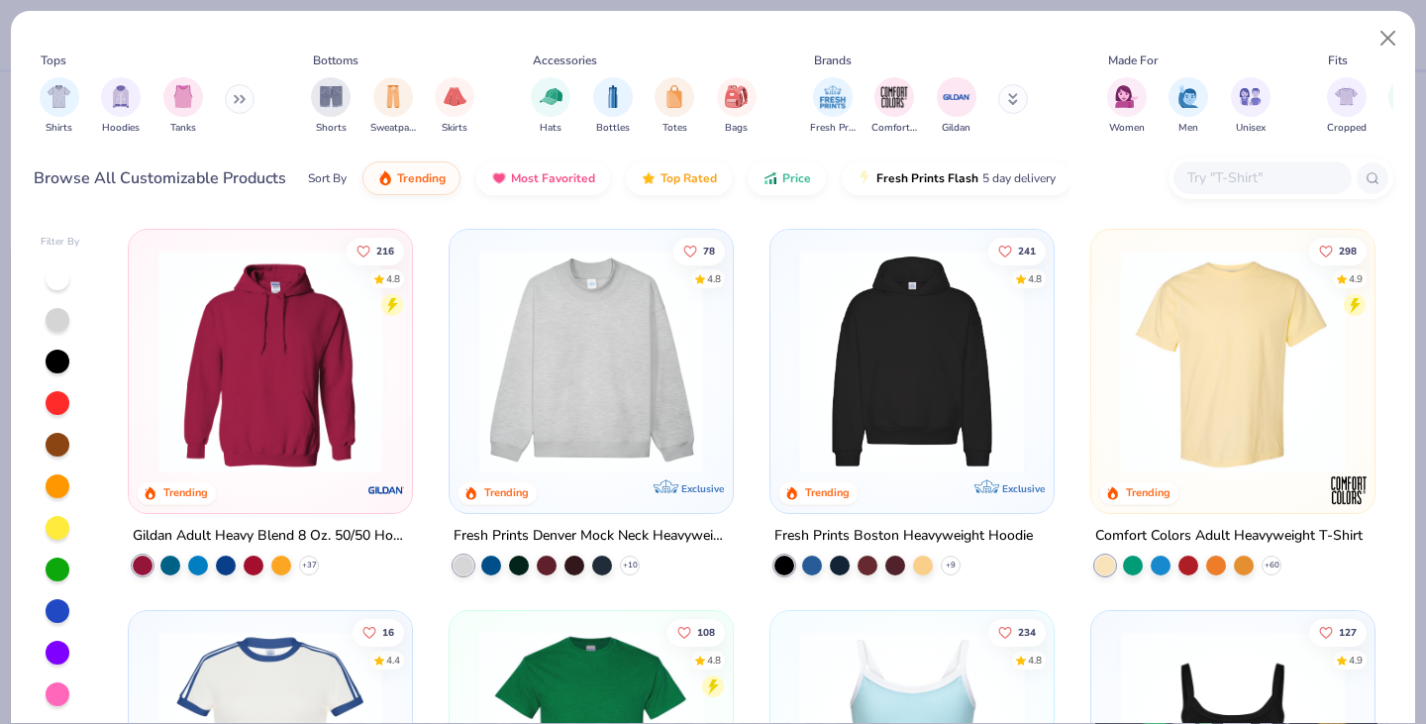
drag, startPoint x: 219, startPoint y: 97, endPoint x: 234, endPoint y: 97, distance: 14.9
click at [234, 97] on div "Shirts Hoodies Tanks" at bounding box center [148, 105] width 228 height 73
click at [234, 97] on button at bounding box center [240, 99] width 30 height 30
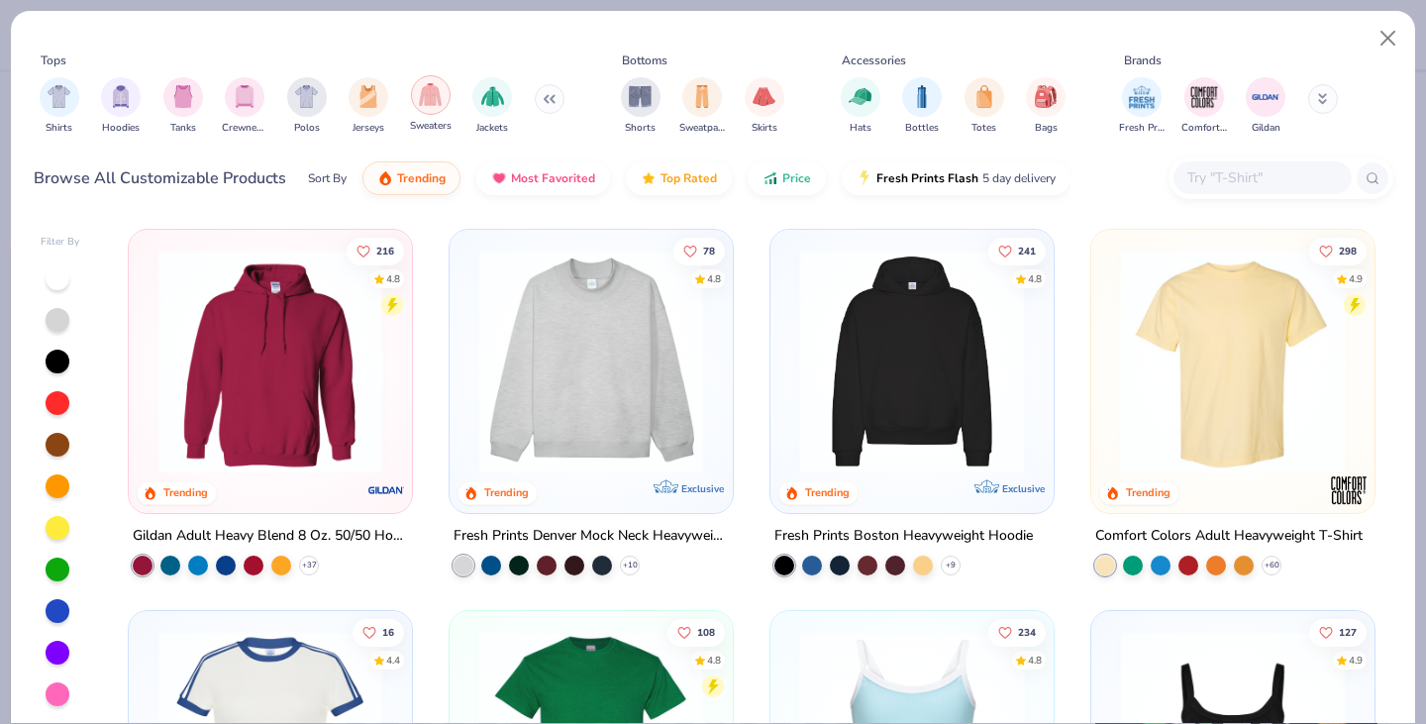
click at [428, 104] on img "filter for Sweaters" at bounding box center [430, 94] width 23 height 23
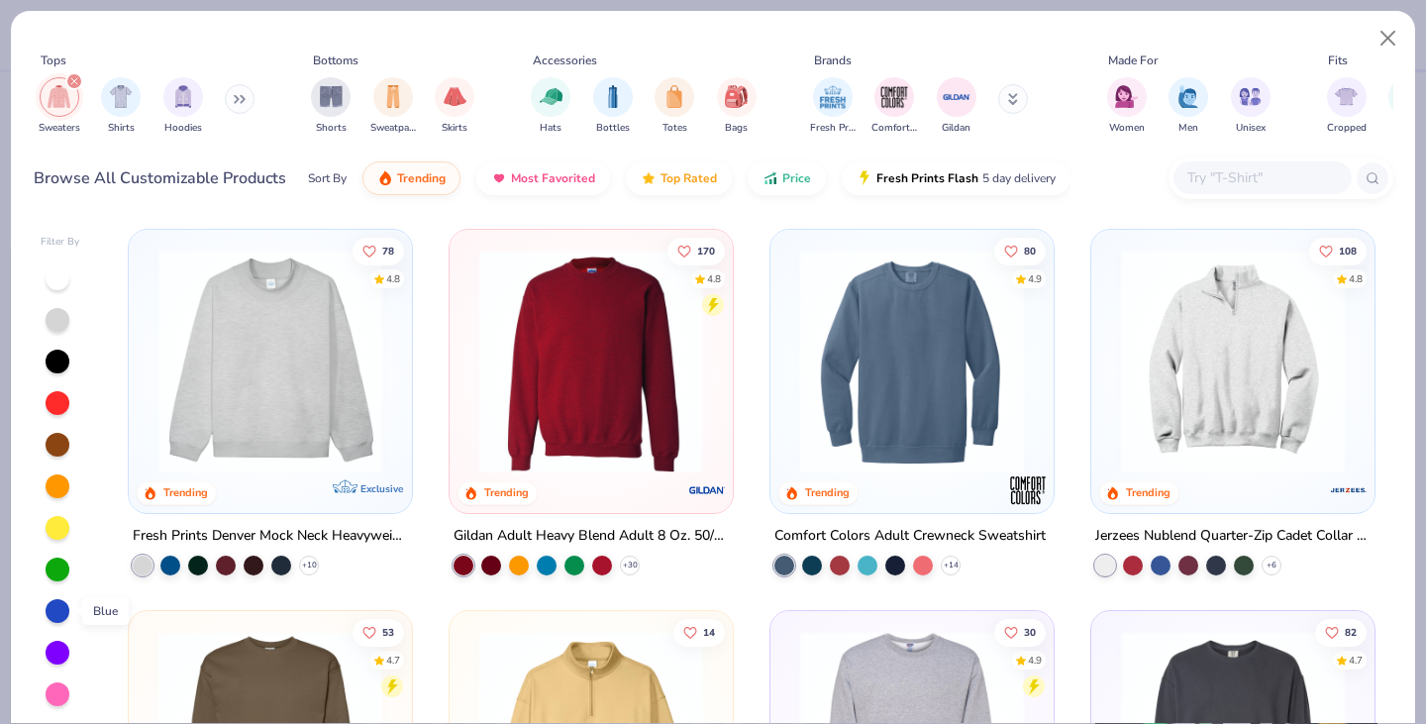
click at [60, 613] on div at bounding box center [58, 611] width 24 height 24
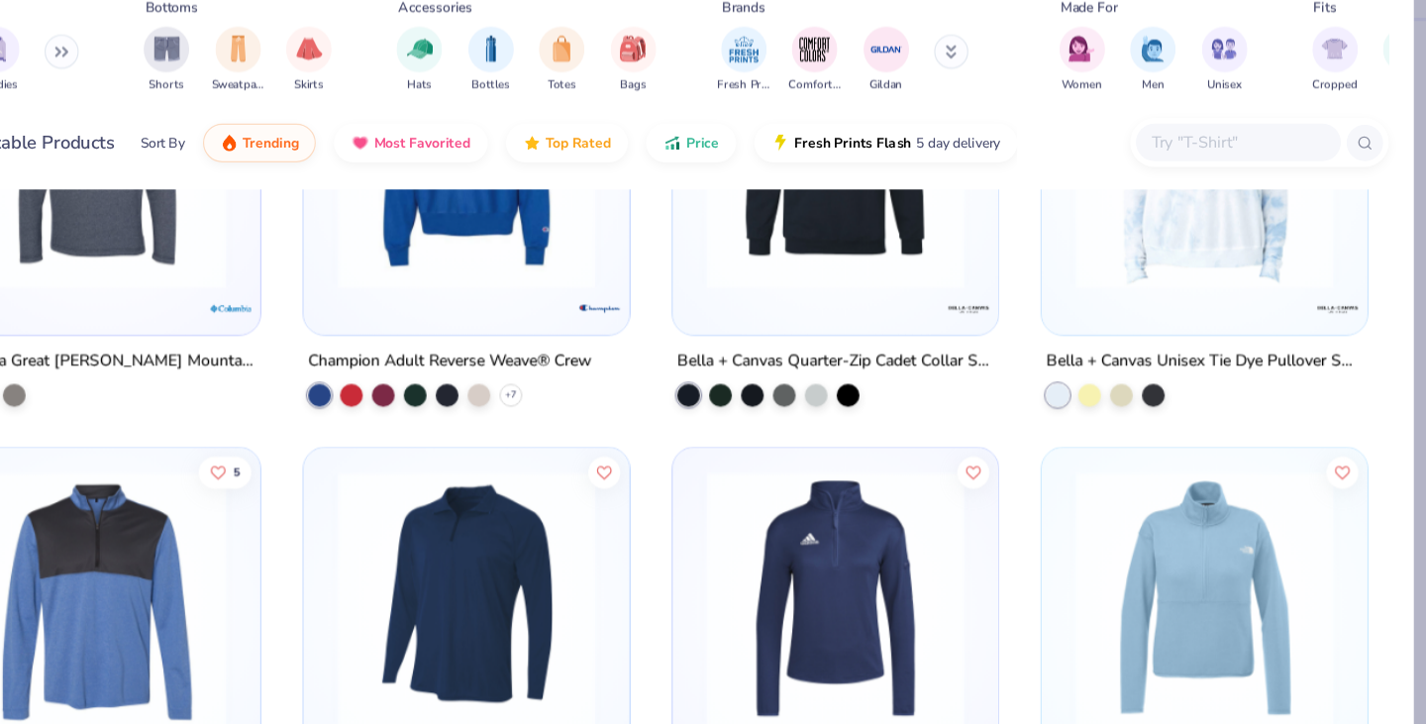
scroll to position [3123, 0]
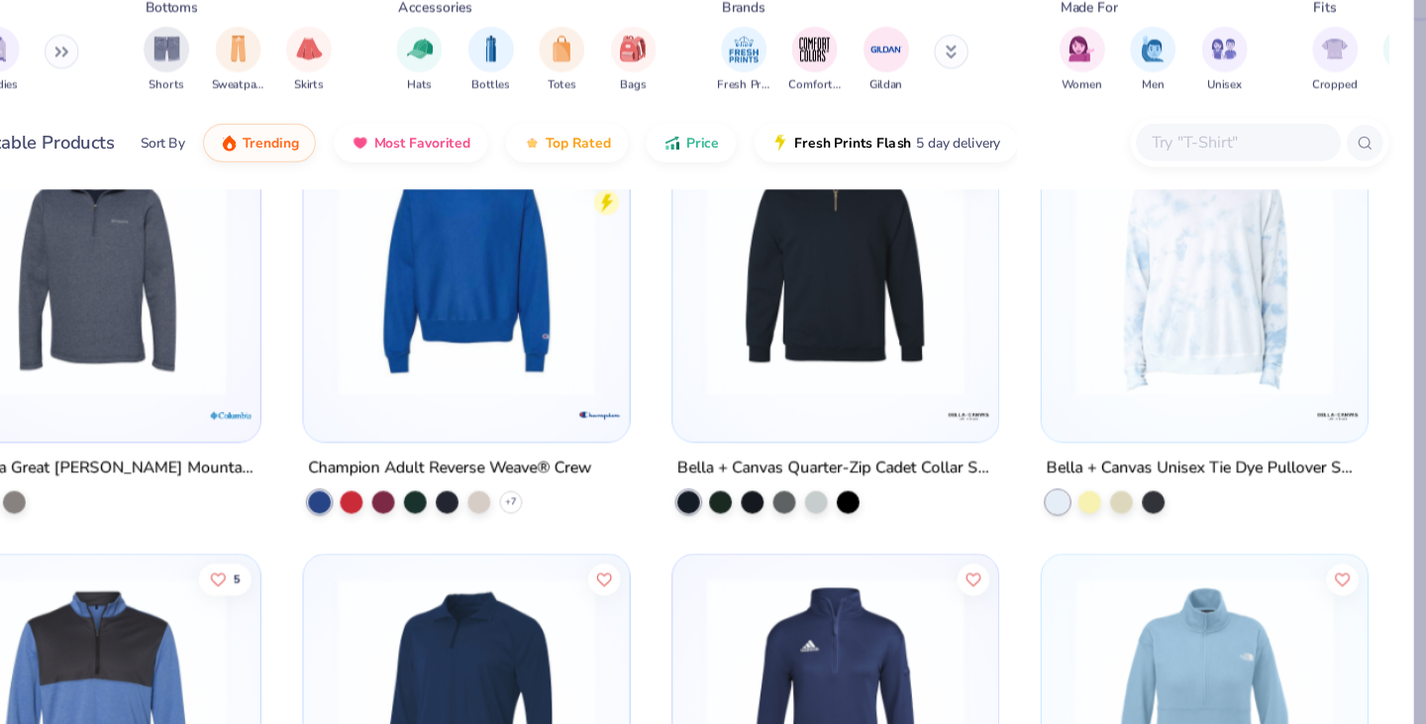
click at [1220, 311] on img at bounding box center [1233, 286] width 244 height 224
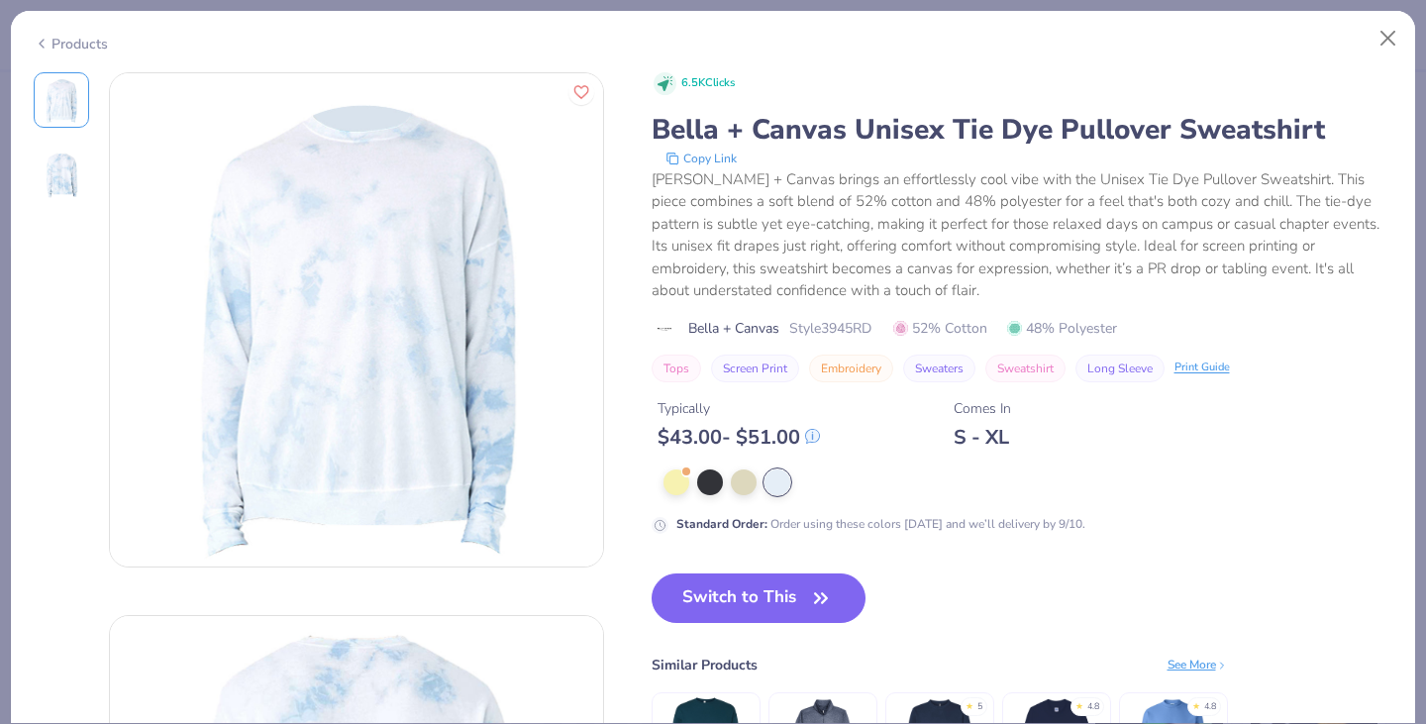
click at [88, 34] on div "Products" at bounding box center [71, 44] width 74 height 21
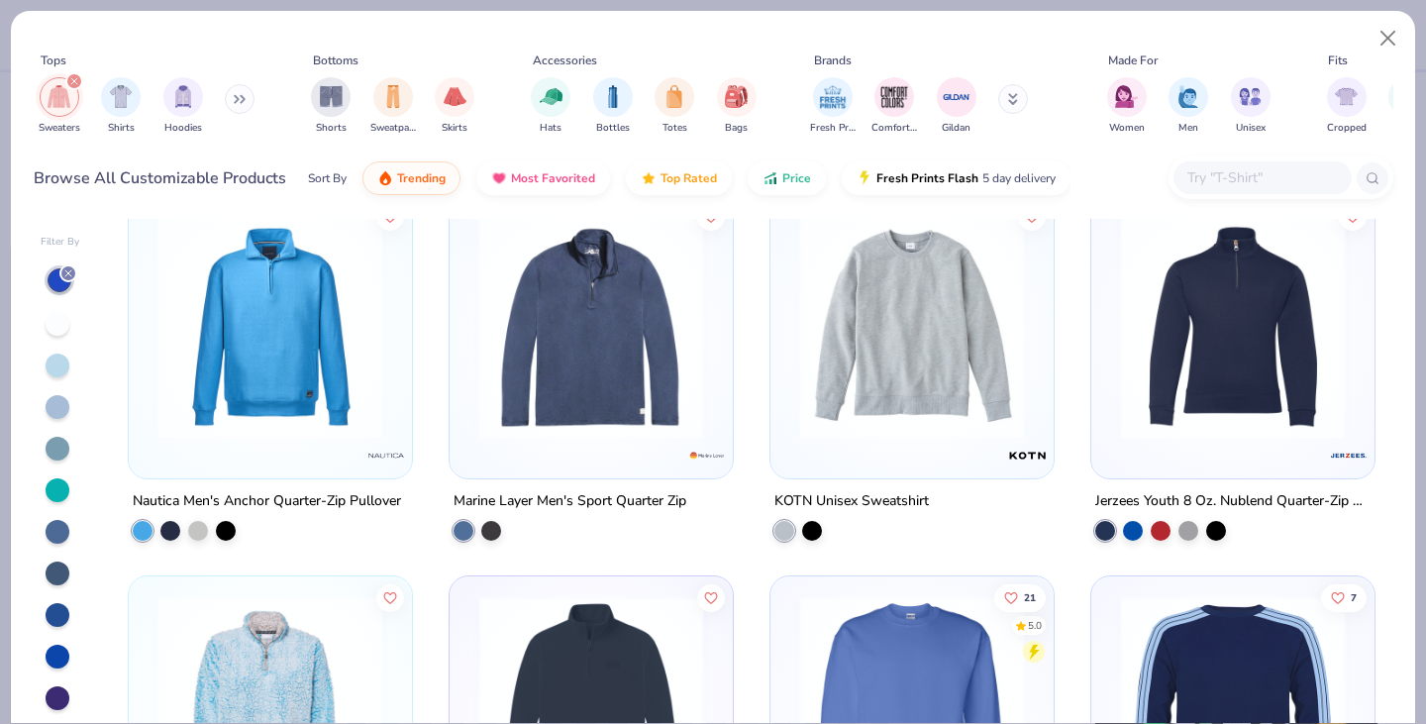
scroll to position [5322, 0]
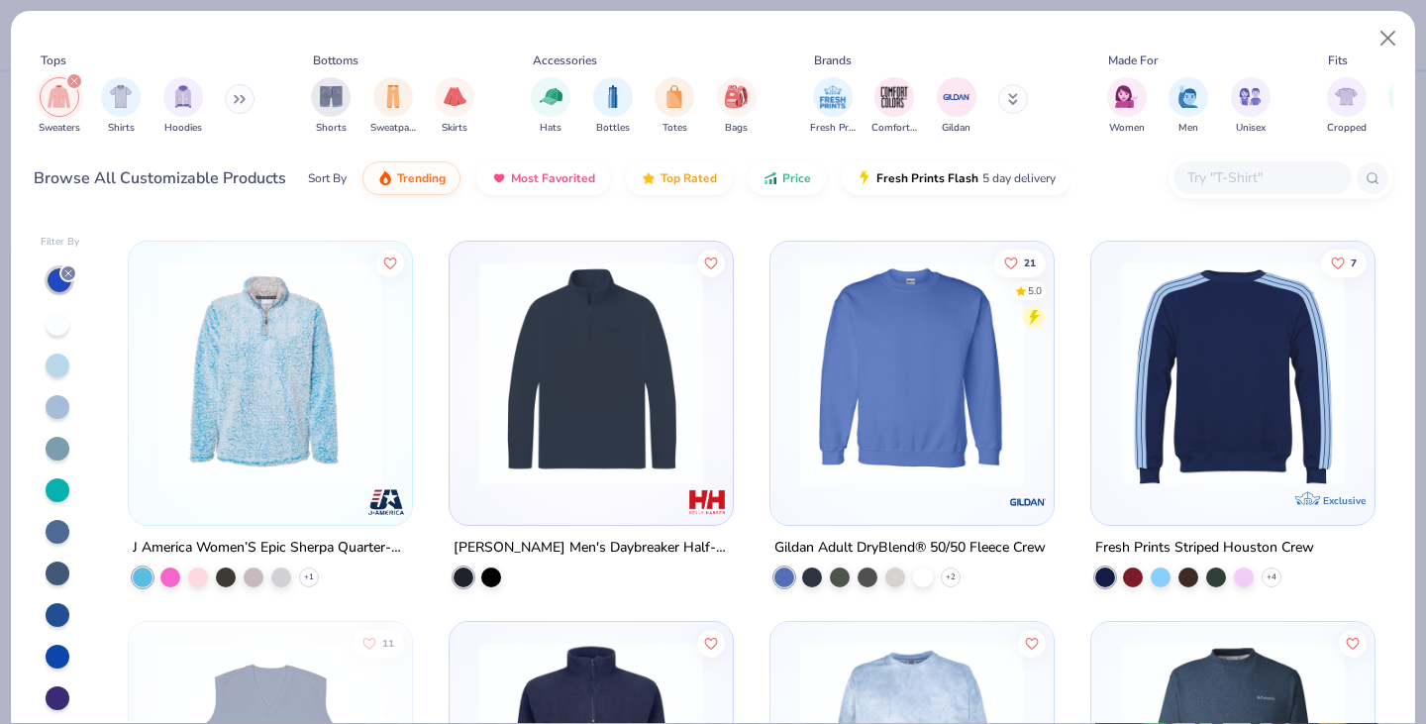
click at [937, 408] on img at bounding box center [912, 372] width 244 height 224
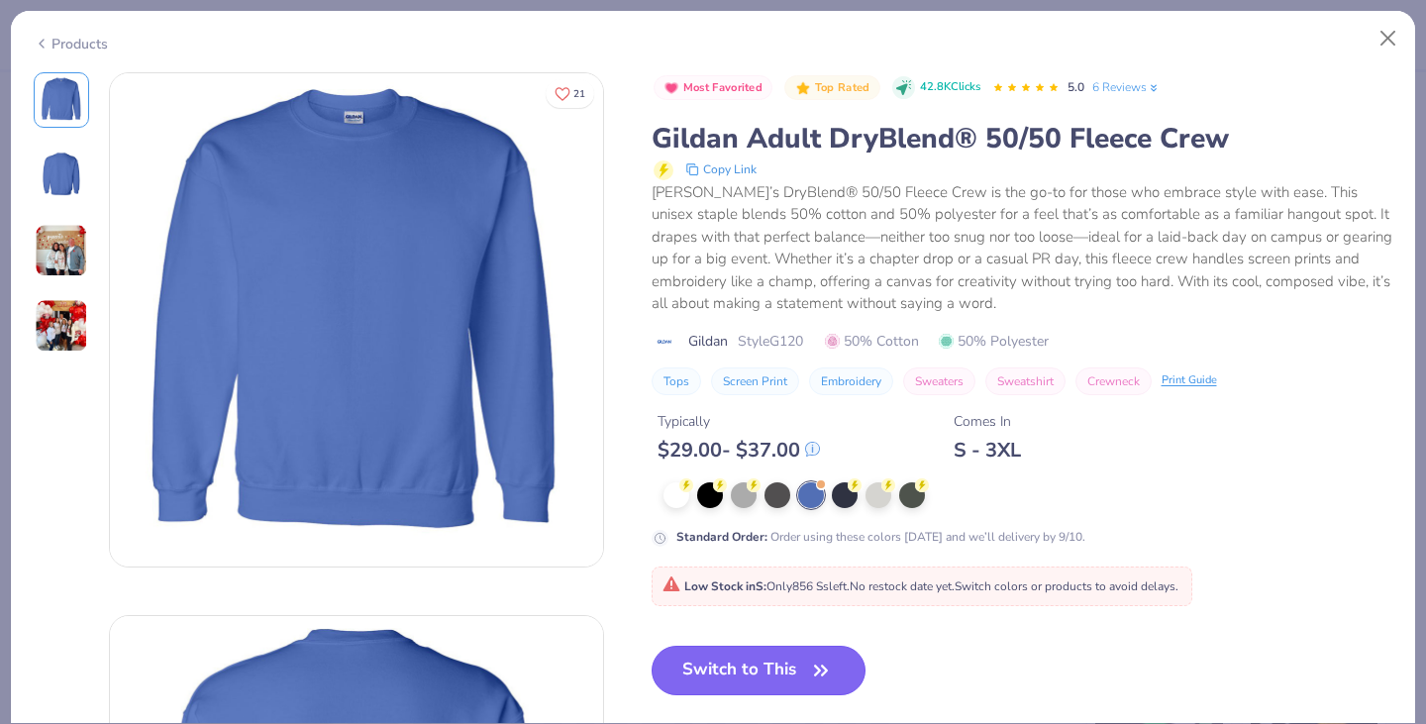
click at [785, 670] on button "Switch to This" at bounding box center [759, 671] width 215 height 50
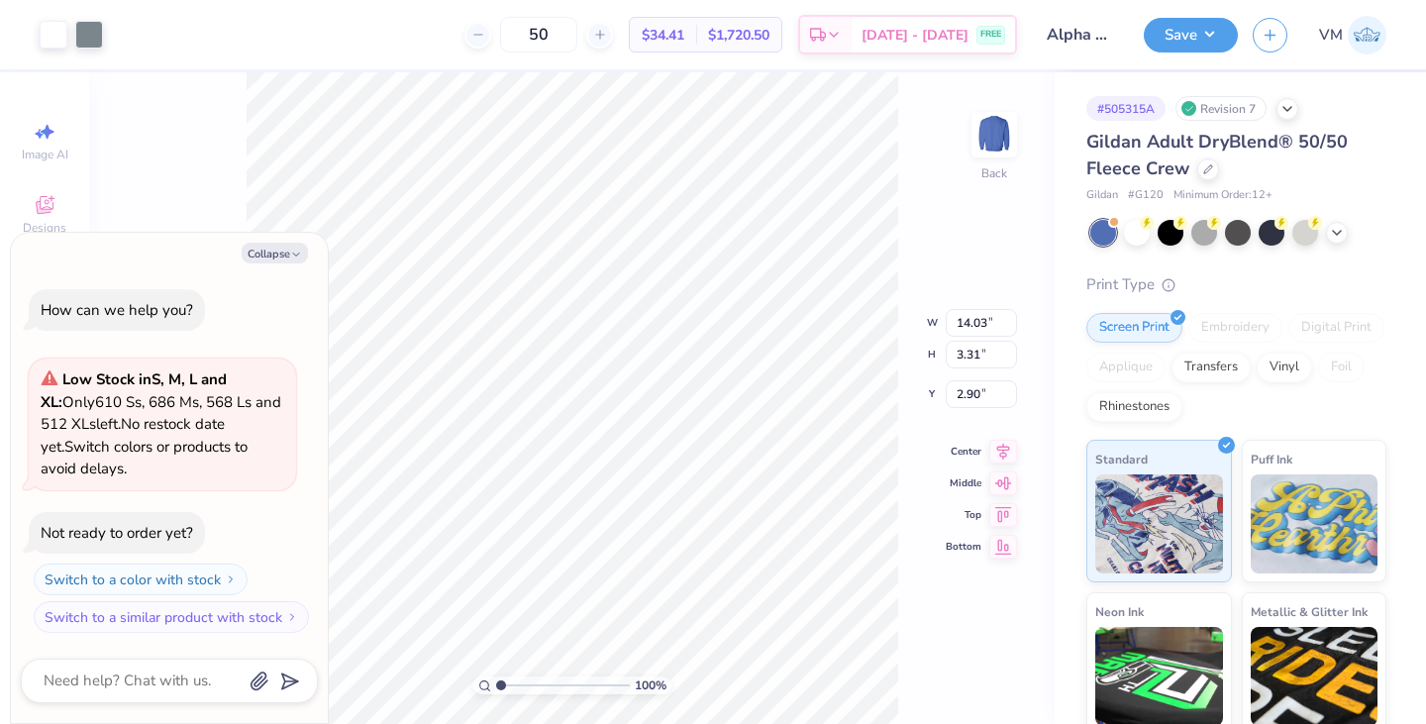
type textarea "x"
type input "3.00"
click at [1205, 27] on button "Save" at bounding box center [1191, 32] width 94 height 35
type textarea "x"
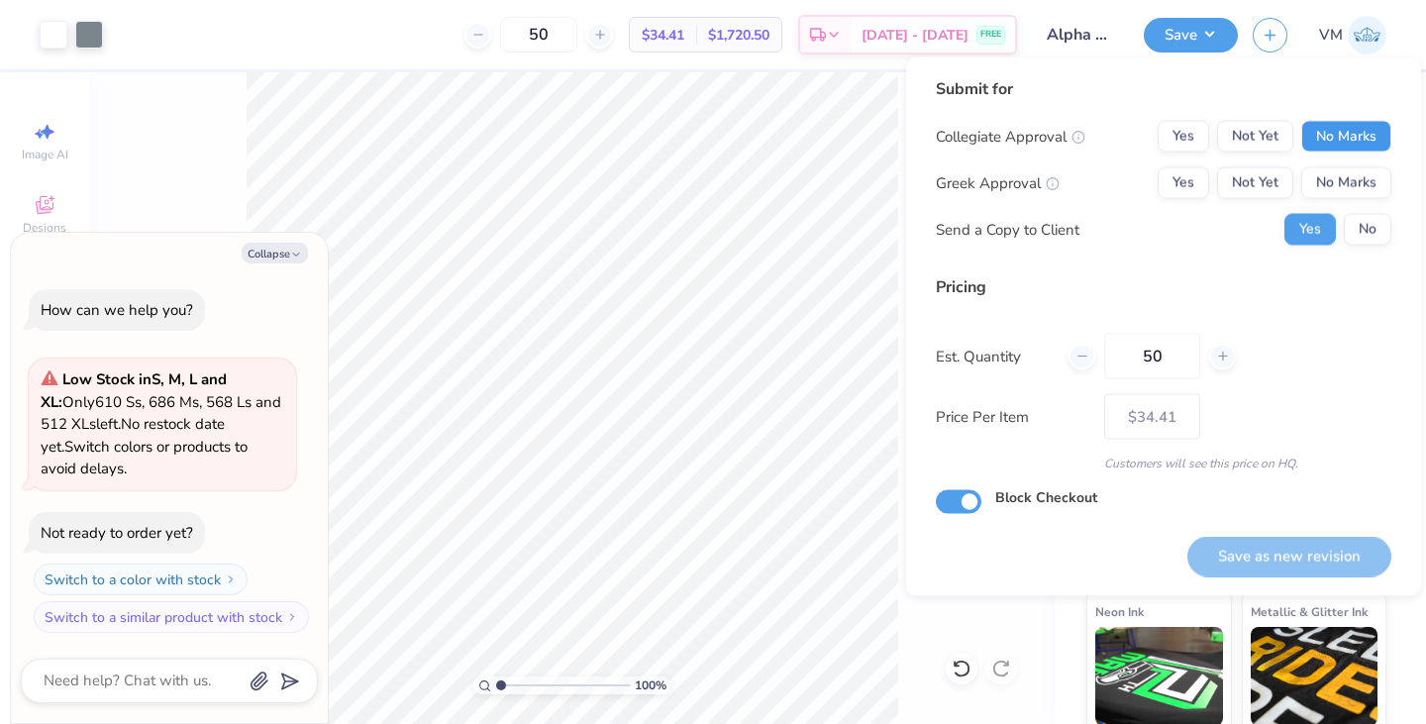
click at [1339, 133] on button "No Marks" at bounding box center [1346, 137] width 90 height 32
click at [1178, 172] on button "Yes" at bounding box center [1183, 183] width 51 height 32
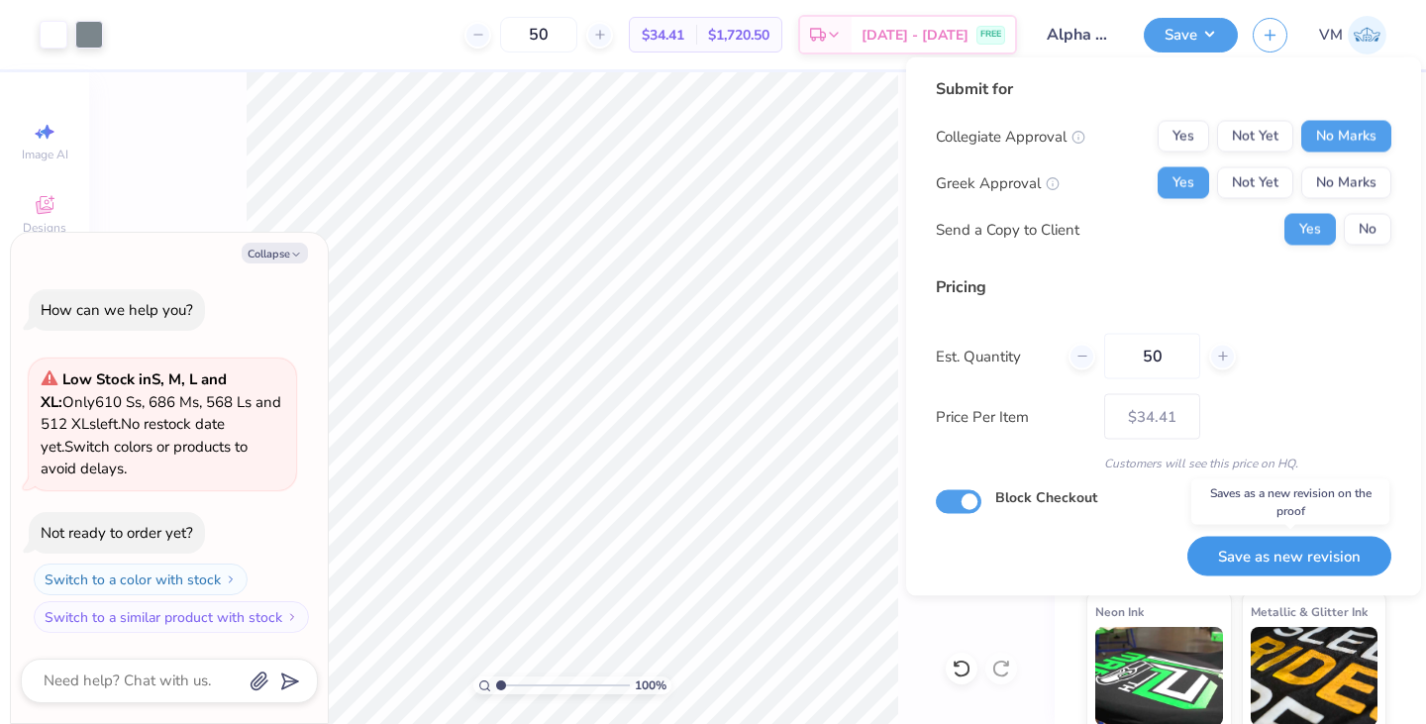
click at [1232, 548] on button "Save as new revision" at bounding box center [1289, 556] width 204 height 41
type input "$34.41"
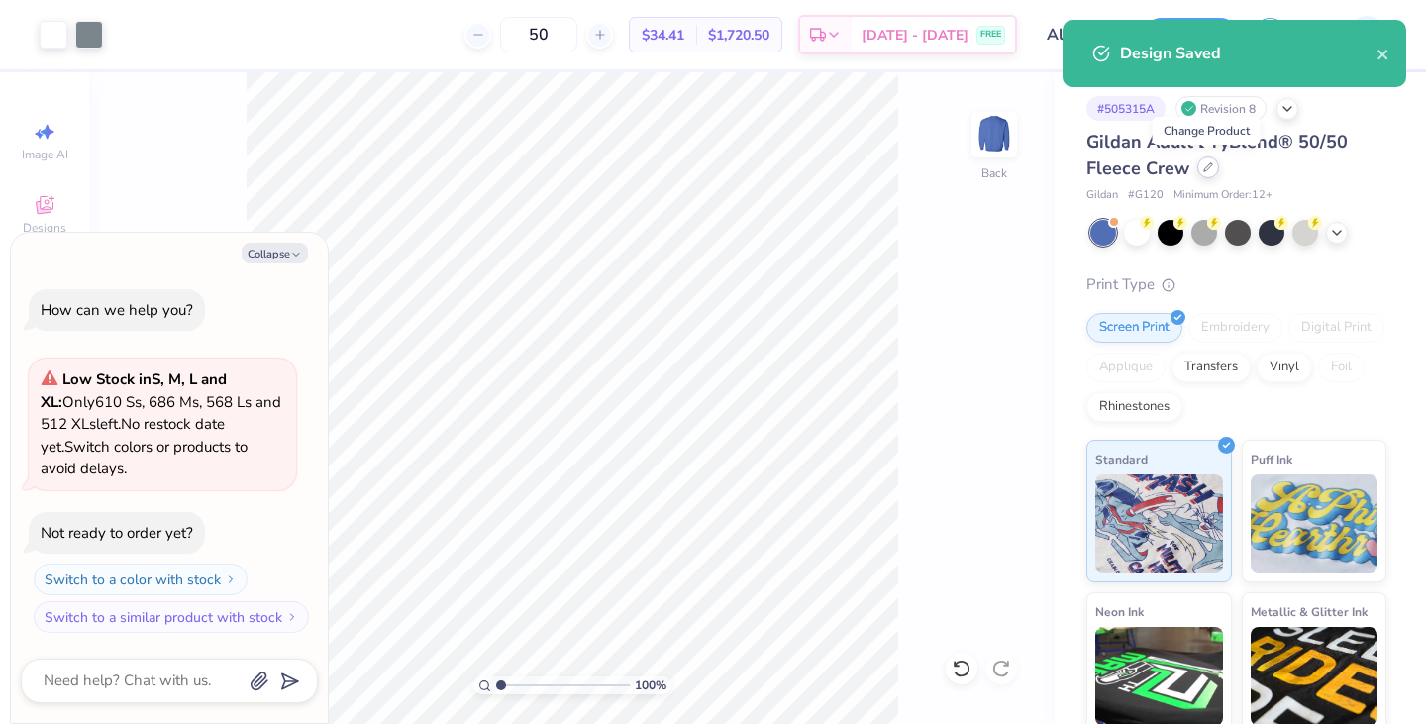
click at [1208, 170] on icon at bounding box center [1208, 167] width 10 height 10
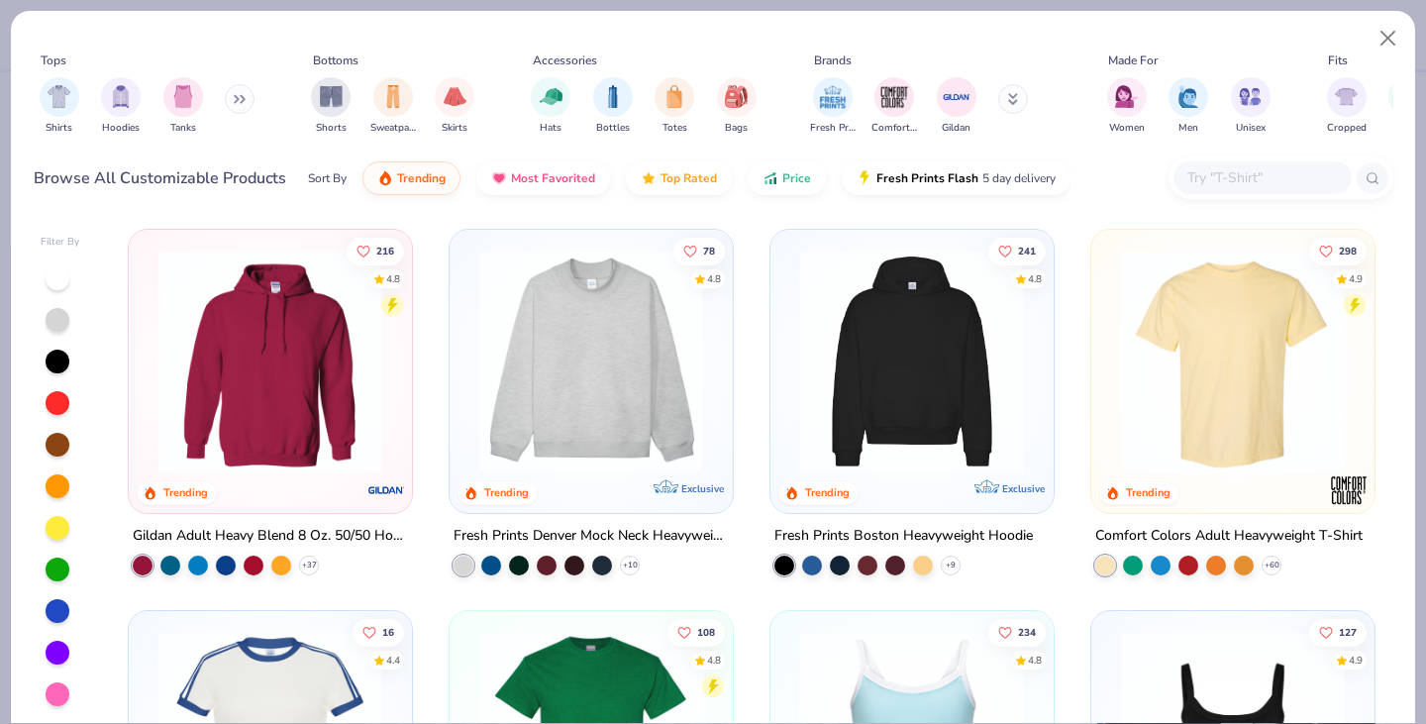
click at [234, 90] on button at bounding box center [240, 99] width 30 height 30
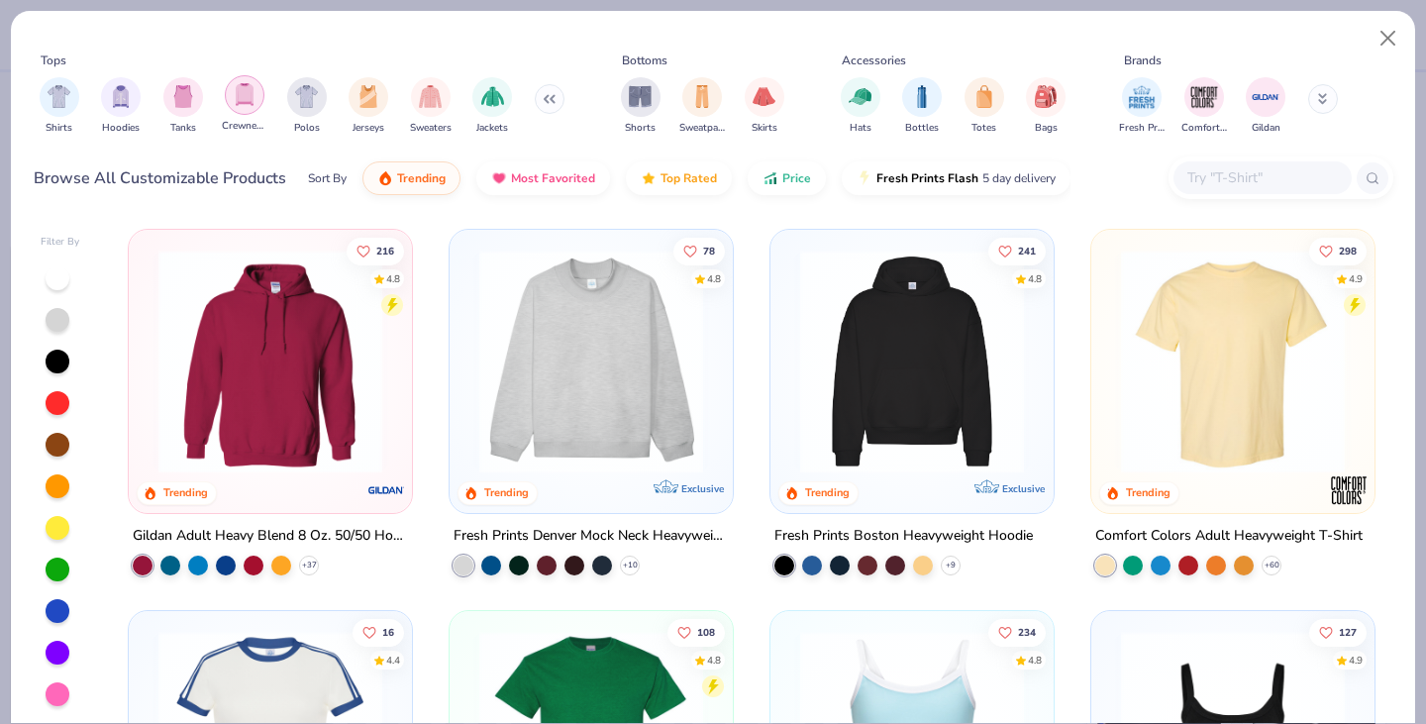
click at [239, 101] on img "filter for Crewnecks" at bounding box center [245, 94] width 22 height 23
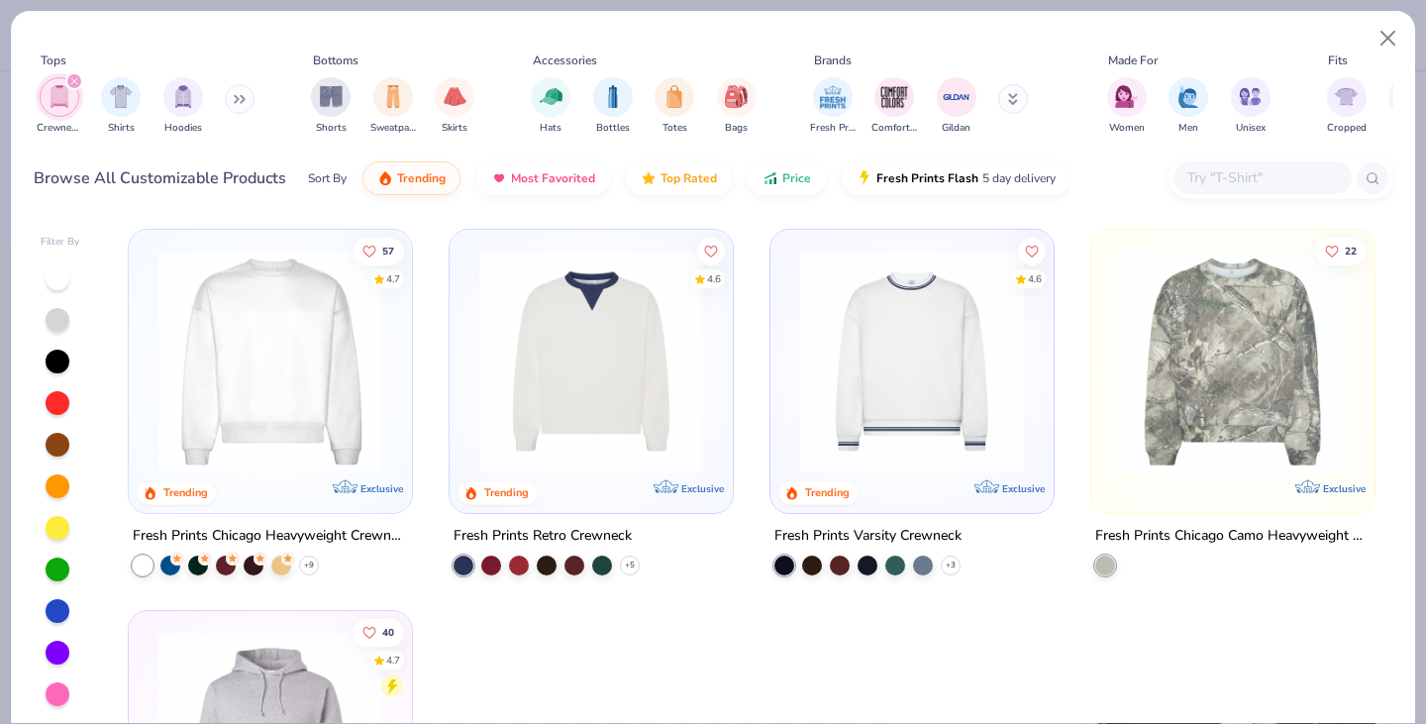
click at [66, 78] on div "filter for Crewnecks" at bounding box center [74, 81] width 18 height 18
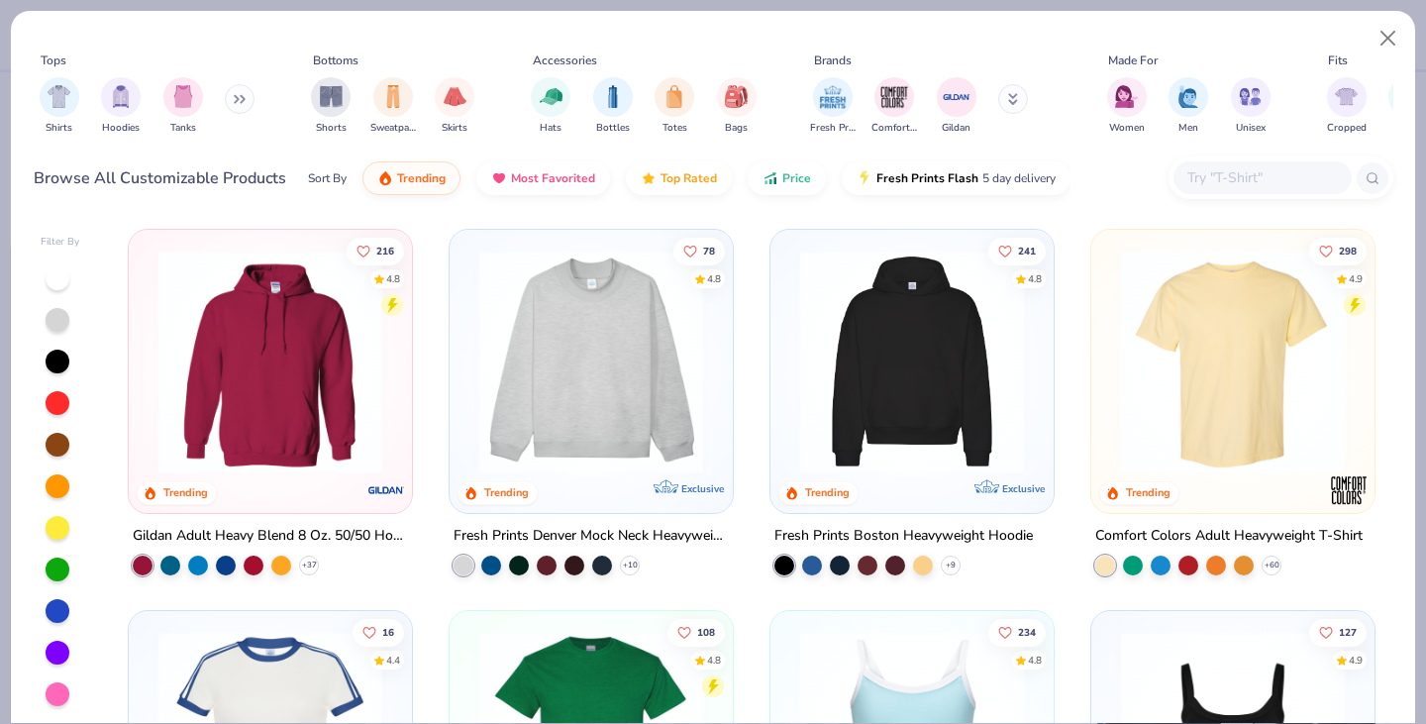
click at [229, 94] on button at bounding box center [240, 99] width 30 height 30
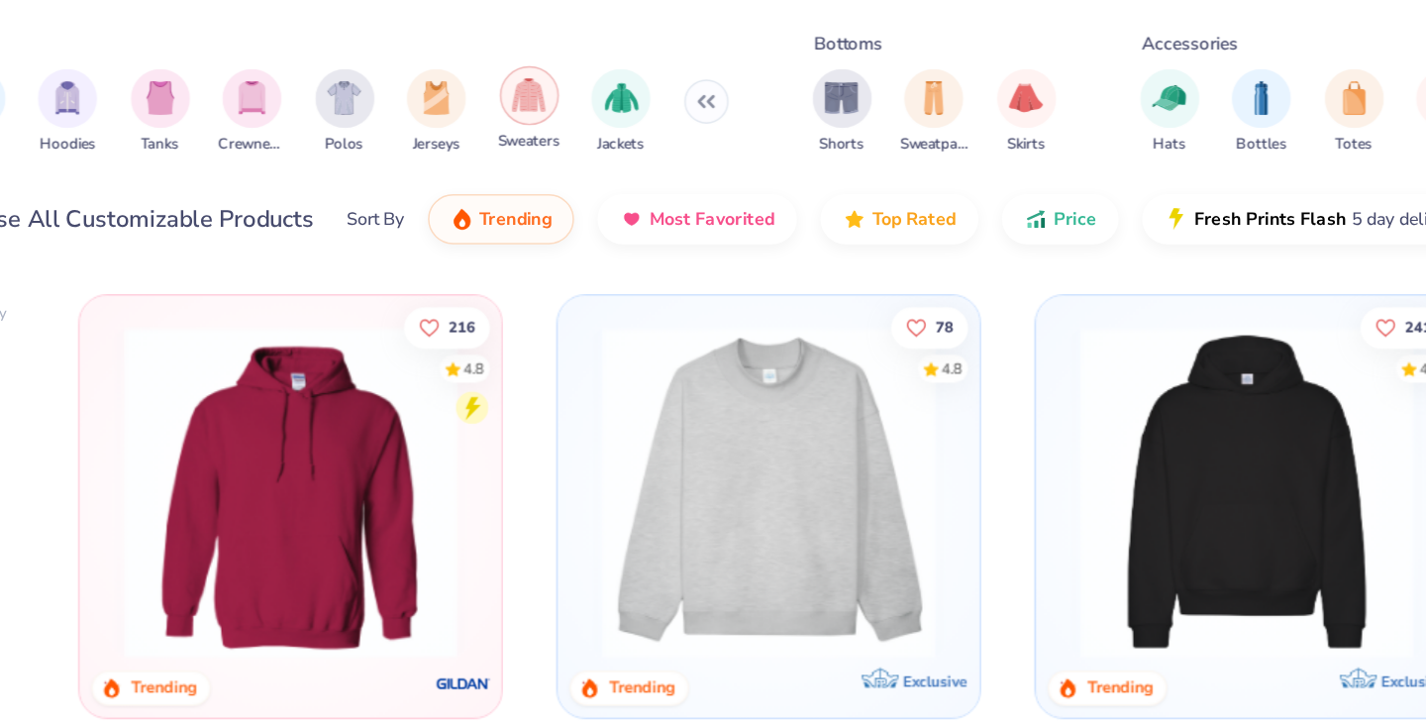
click at [420, 106] on div "filter for Sweaters" at bounding box center [431, 95] width 40 height 40
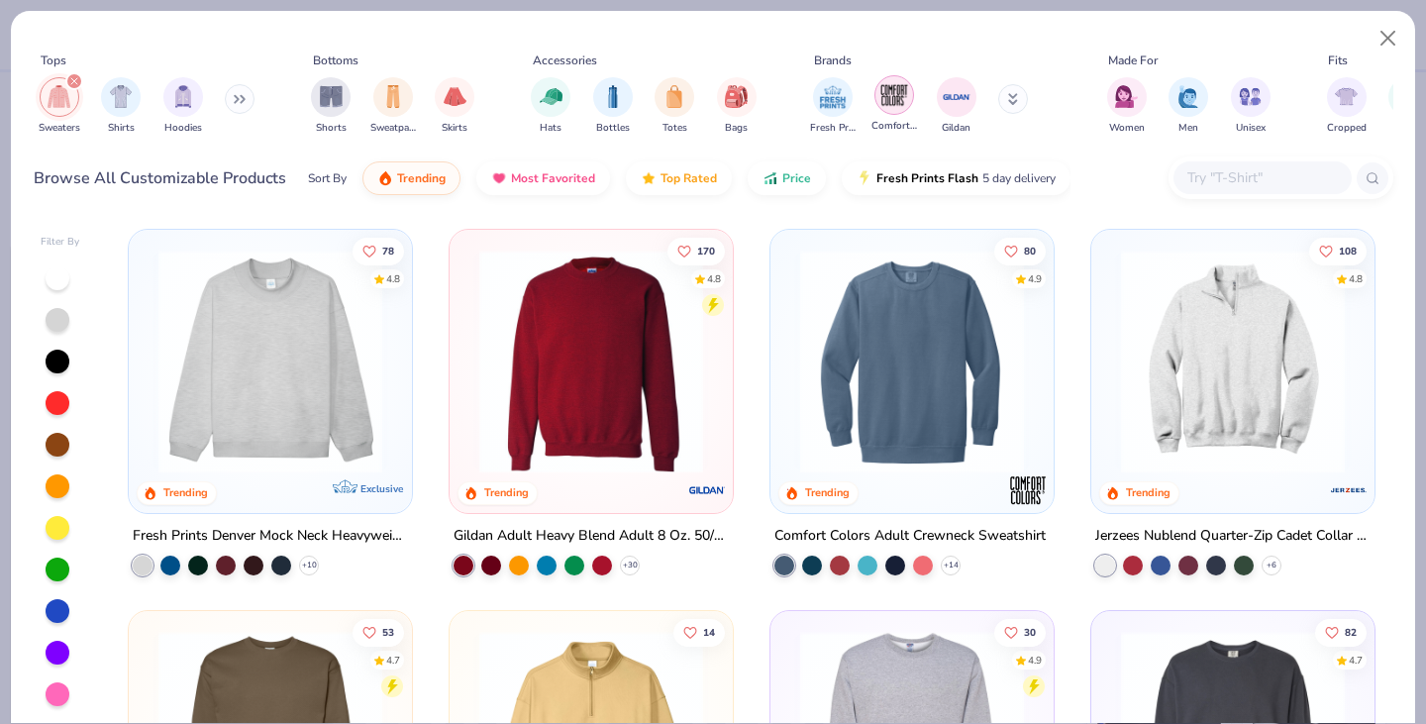
click at [892, 98] on img "filter for Comfort Colors" at bounding box center [894, 95] width 30 height 30
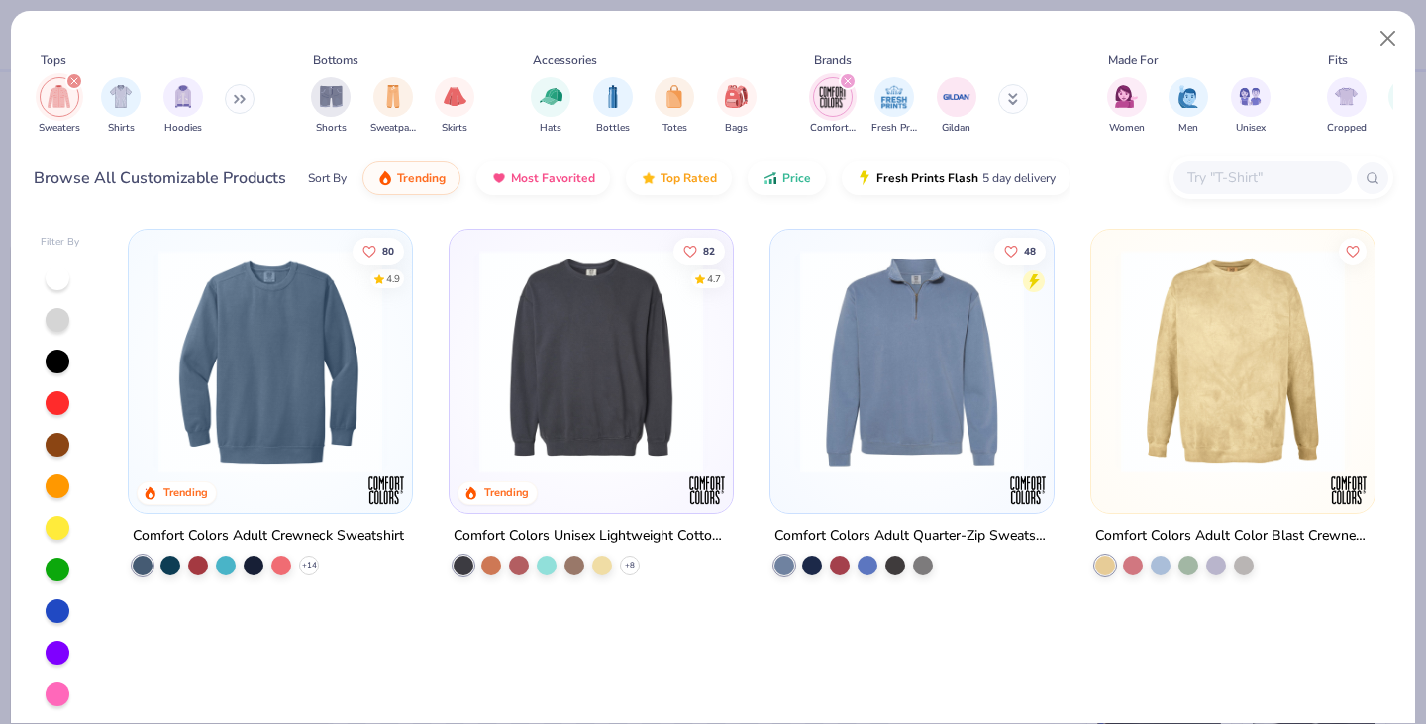
scroll to position [3, 0]
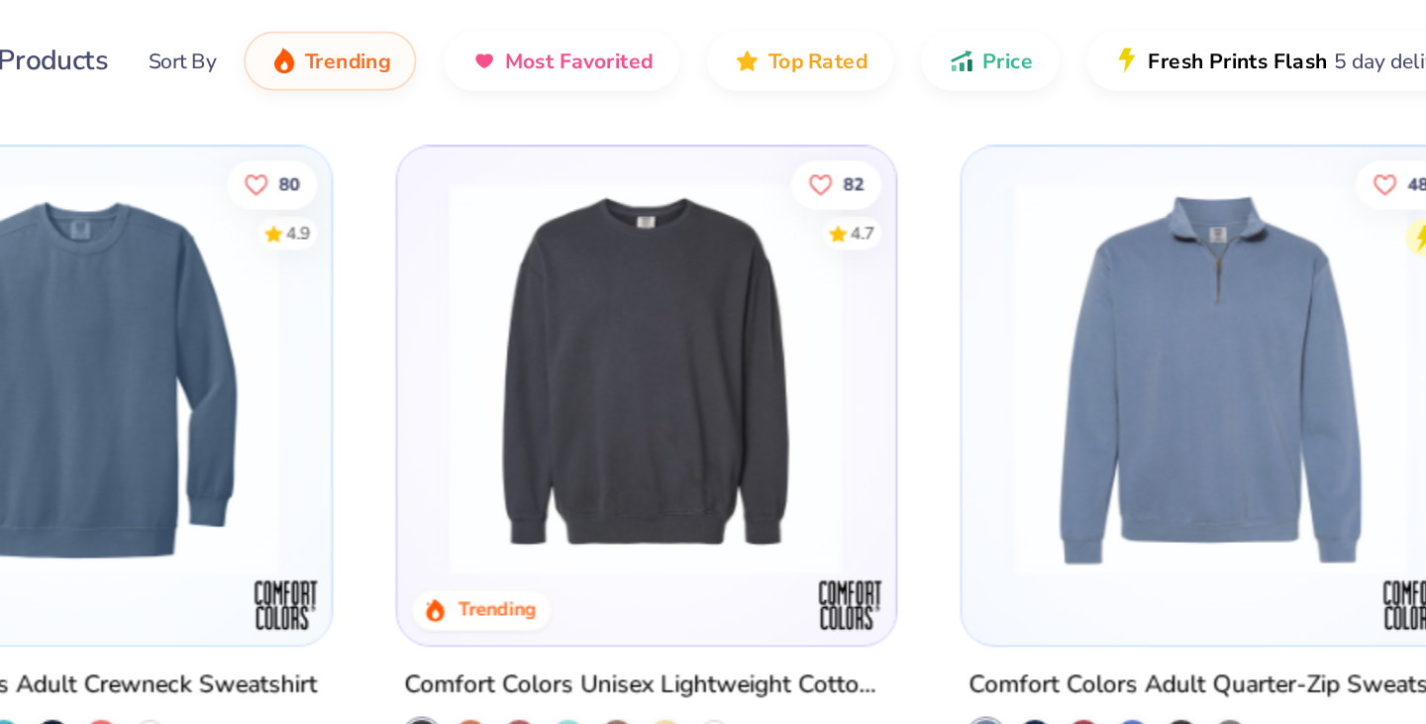
click at [469, 341] on img at bounding box center [348, 359] width 244 height 224
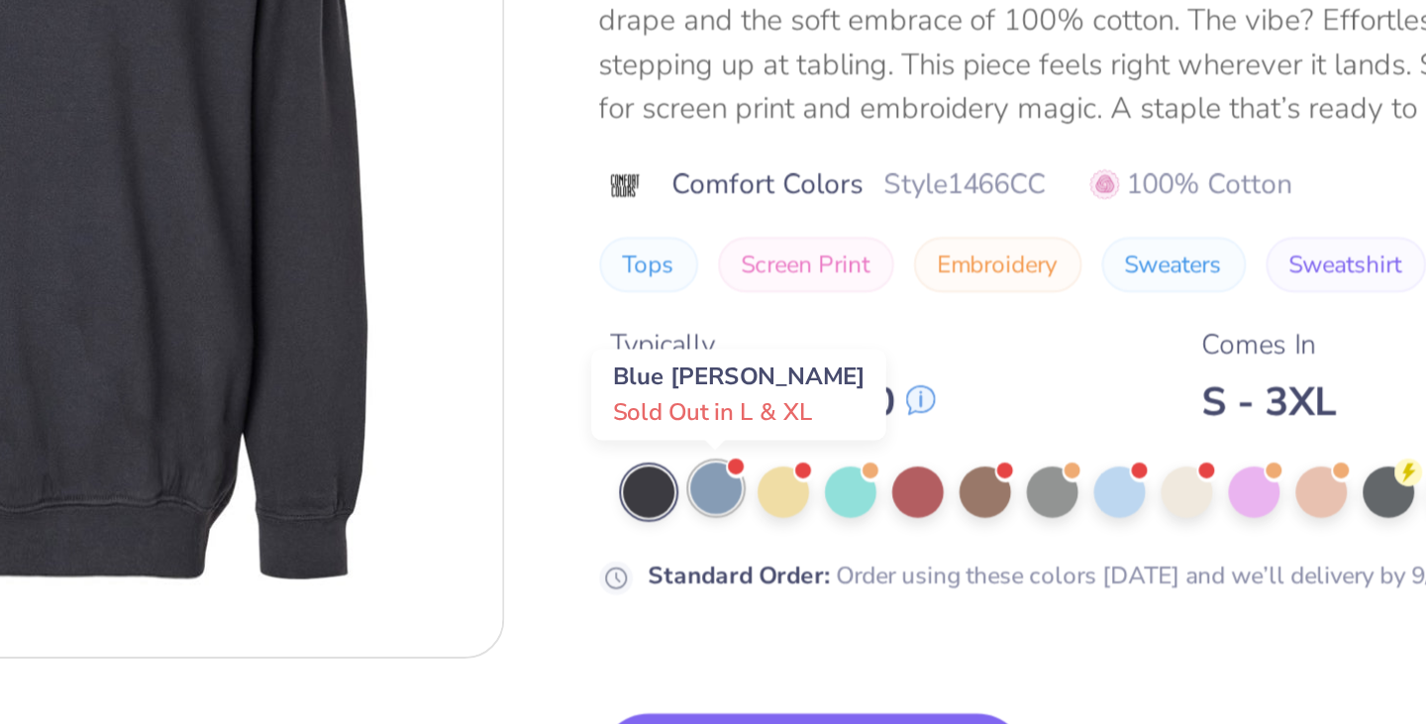
click at [703, 475] on div at bounding box center [710, 482] width 26 height 26
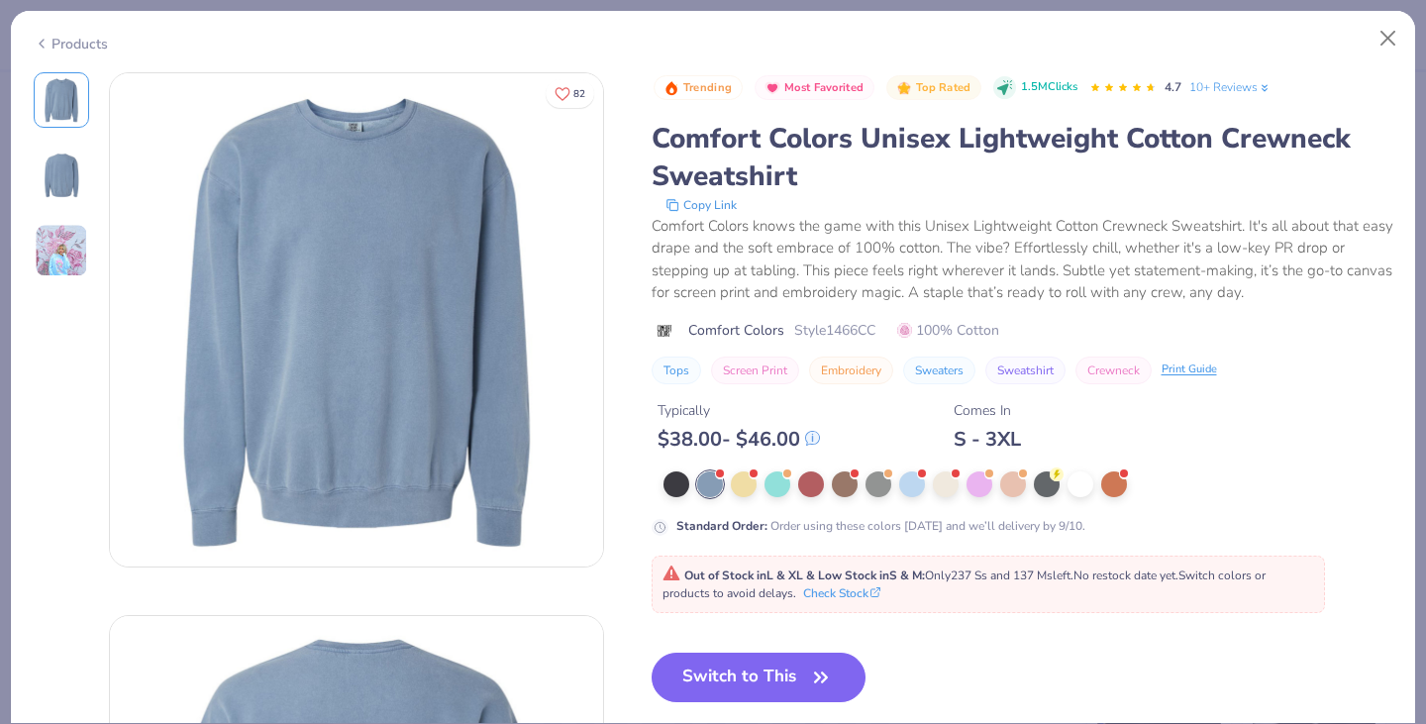
click at [63, 39] on div "Products" at bounding box center [71, 44] width 74 height 21
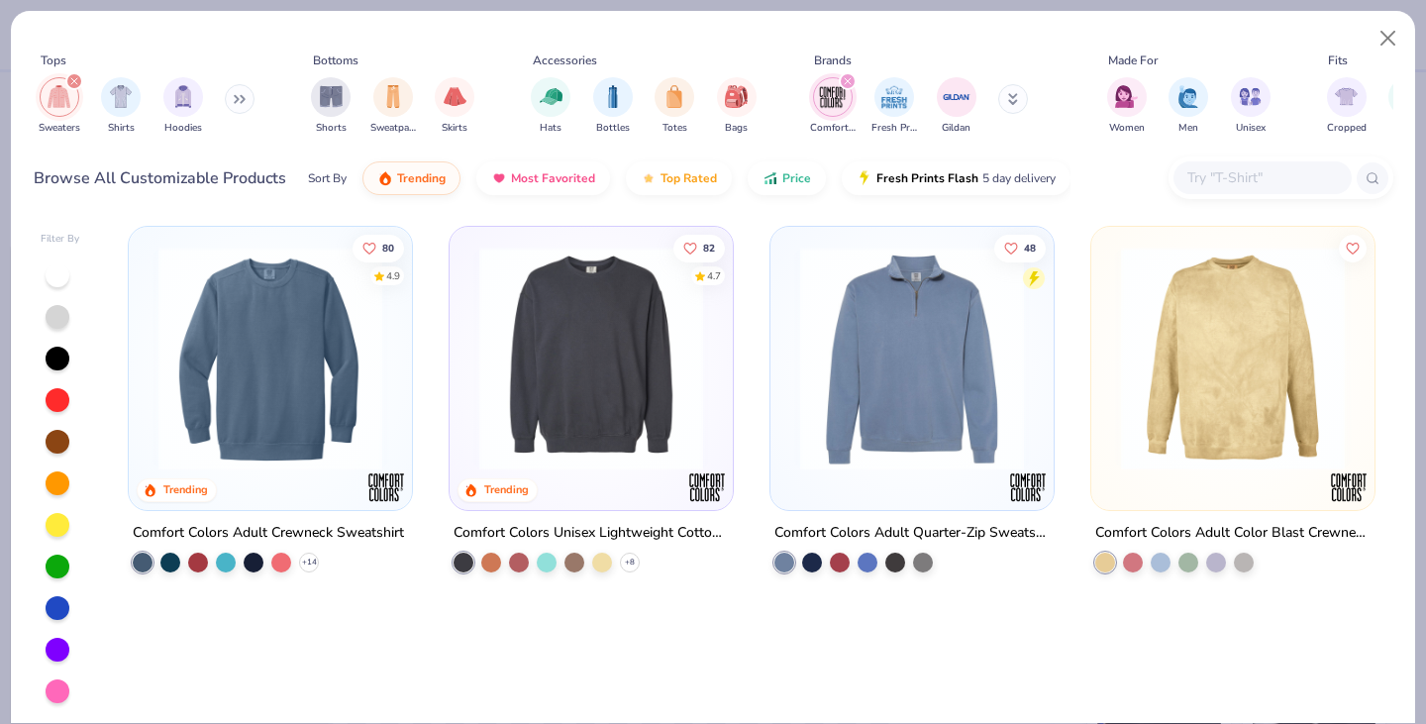
click at [321, 363] on img at bounding box center [271, 359] width 244 height 224
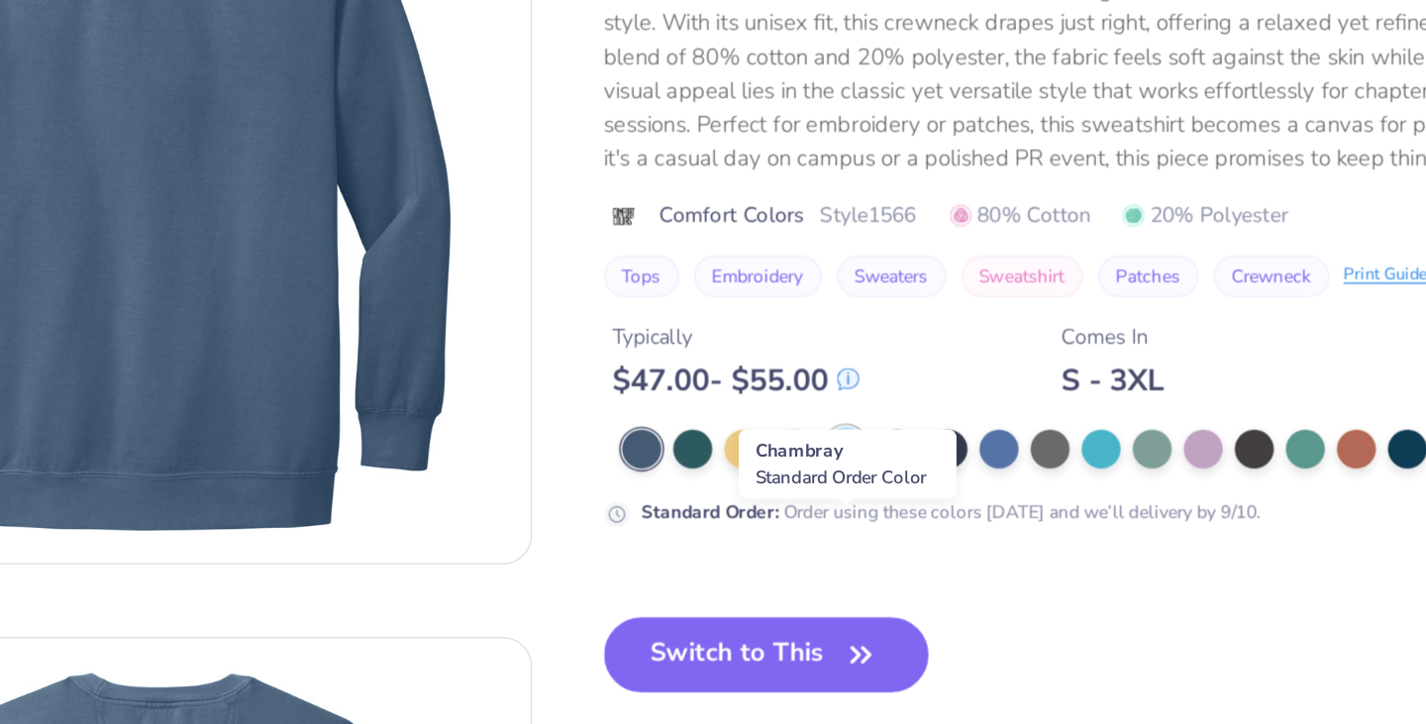
click at [814, 502] on div at bounding box center [811, 489] width 26 height 26
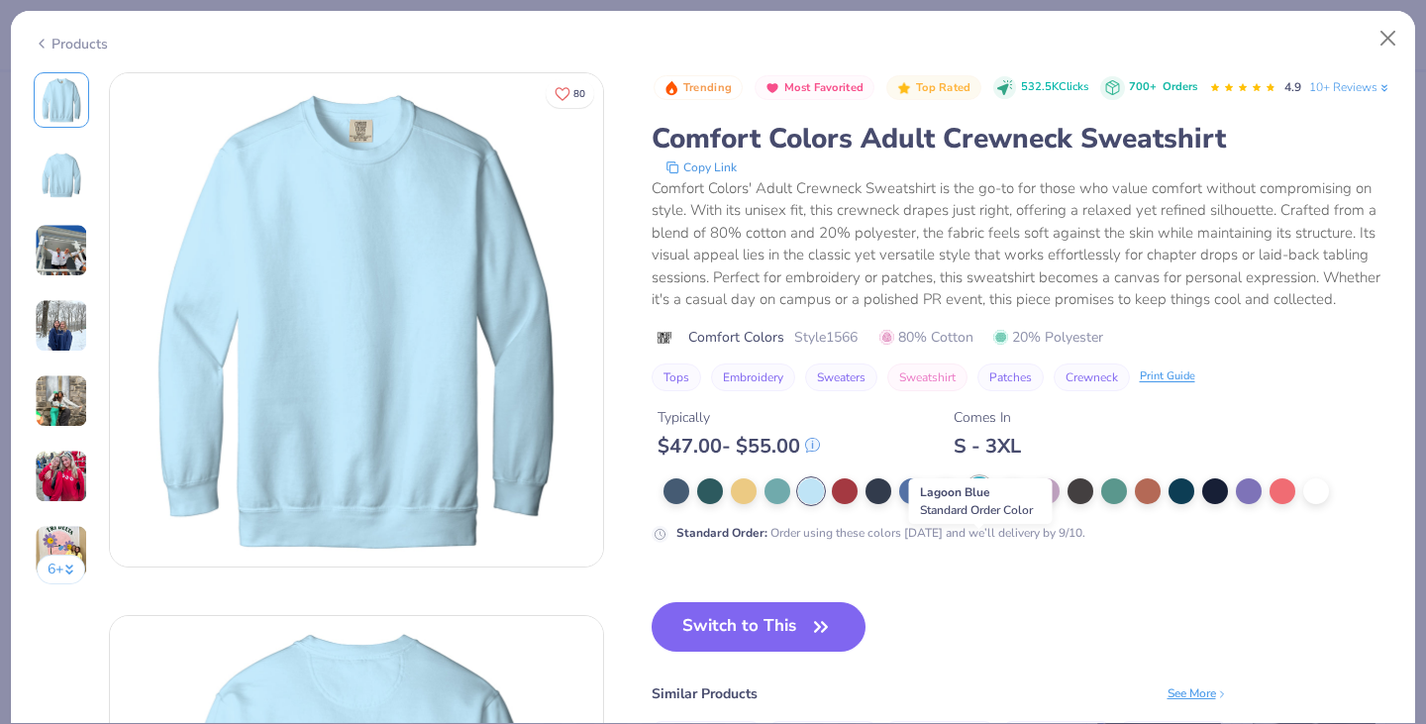
click at [975, 502] on div at bounding box center [979, 489] width 26 height 26
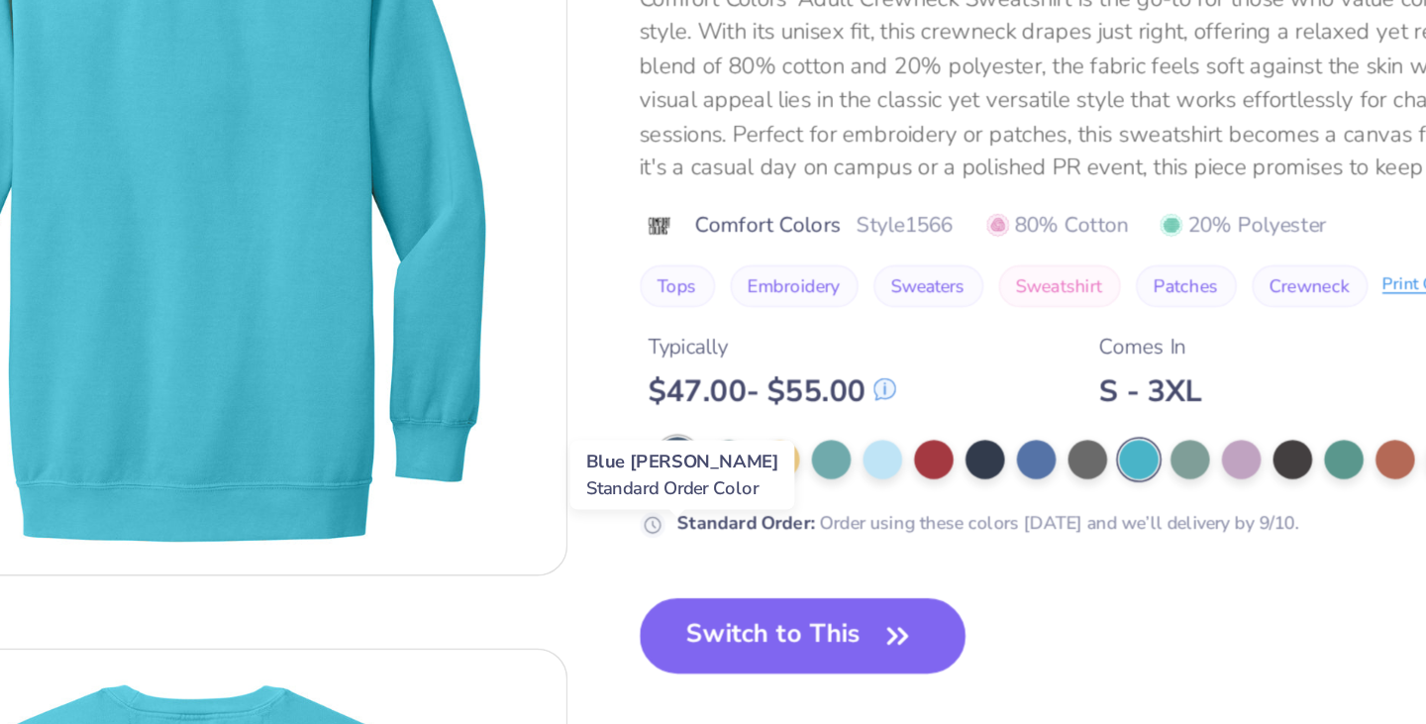
click at [682, 502] on div at bounding box center [676, 489] width 26 height 26
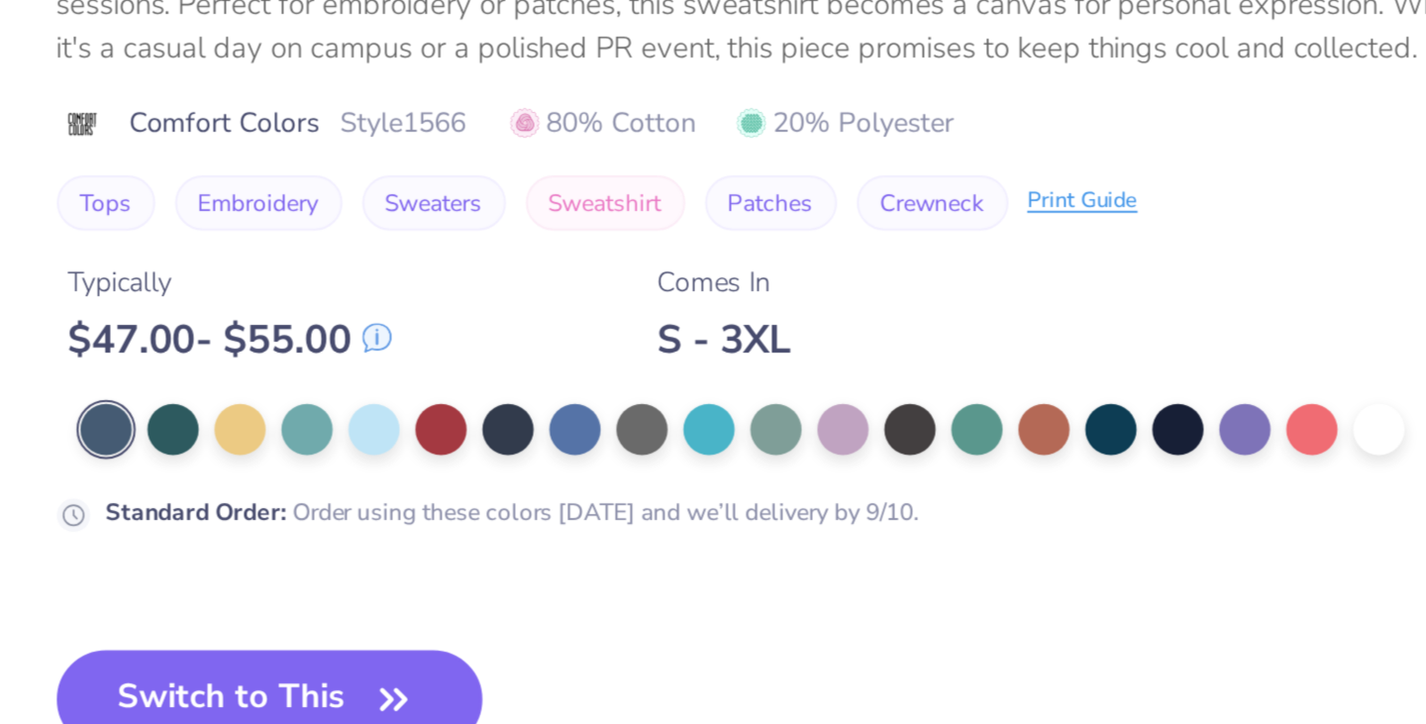
type textarea "x"
